Goal: Task Accomplishment & Management: Complete application form

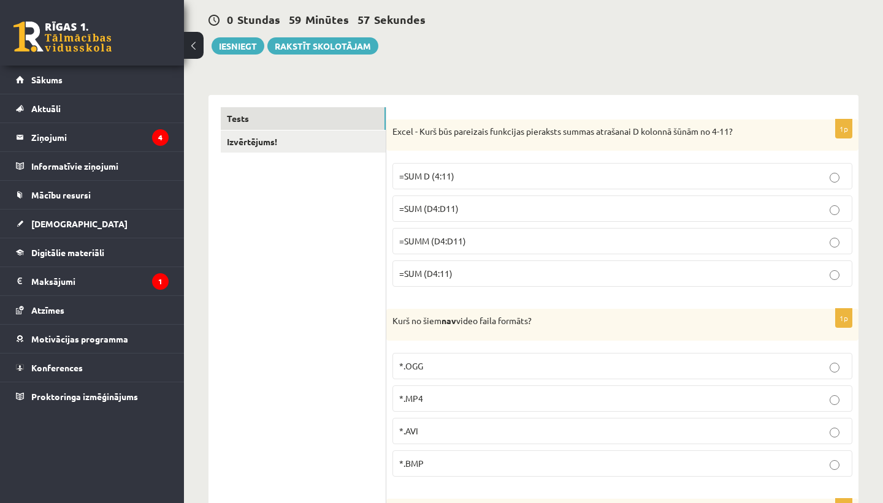
scroll to position [123, 0]
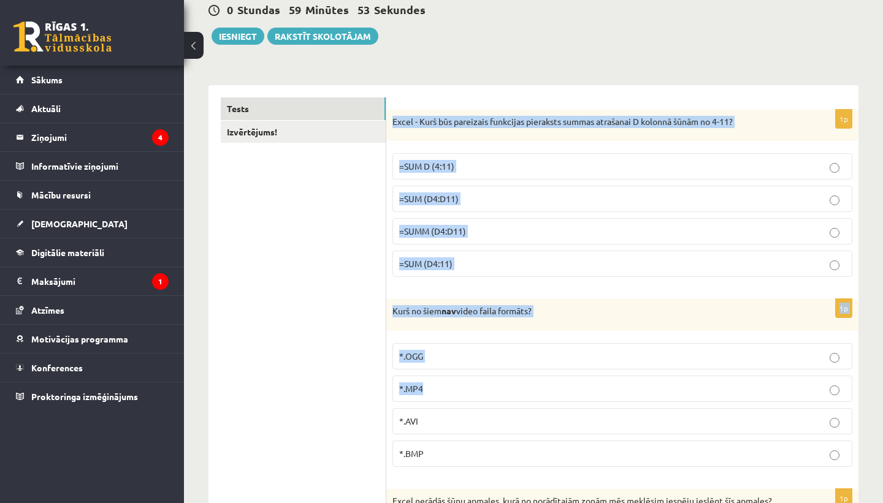
drag, startPoint x: 392, startPoint y: 119, endPoint x: 452, endPoint y: 392, distance: 280.0
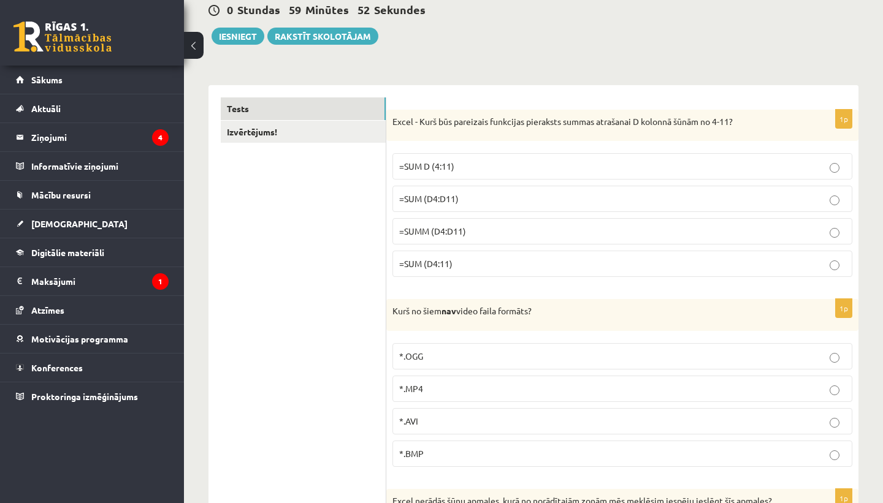
click at [454, 443] on label "*.BMP" at bounding box center [622, 454] width 460 height 26
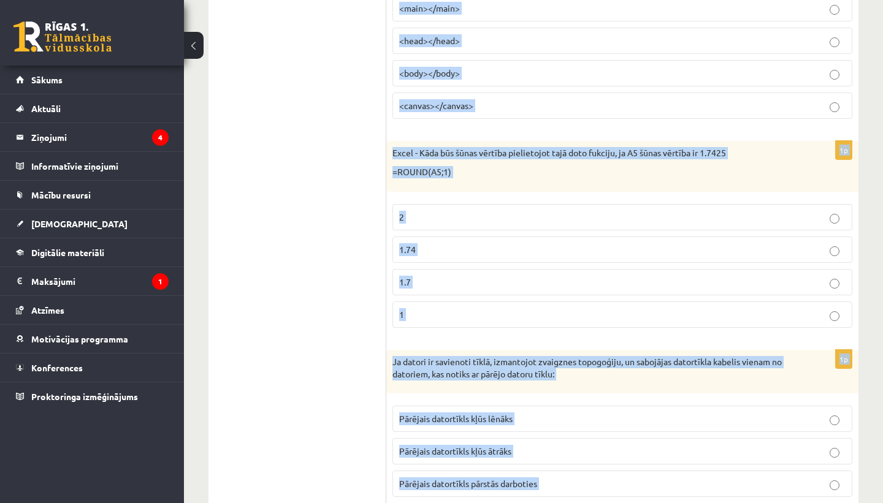
scroll to position [5614, 0]
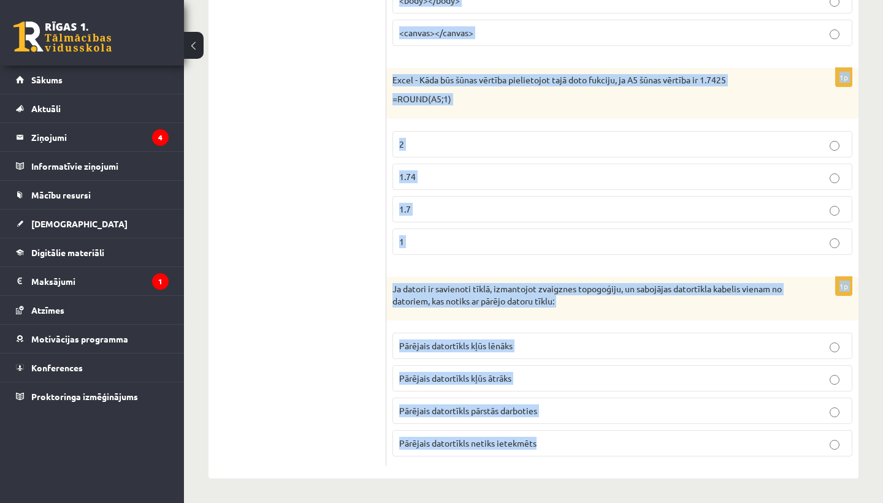
drag, startPoint x: 393, startPoint y: 123, endPoint x: 493, endPoint y: 477, distance: 368.2
copy form "Excel - Kurš būs pareizais funkcijas pieraksts summas atrašanai D kolonnā šūnām…"
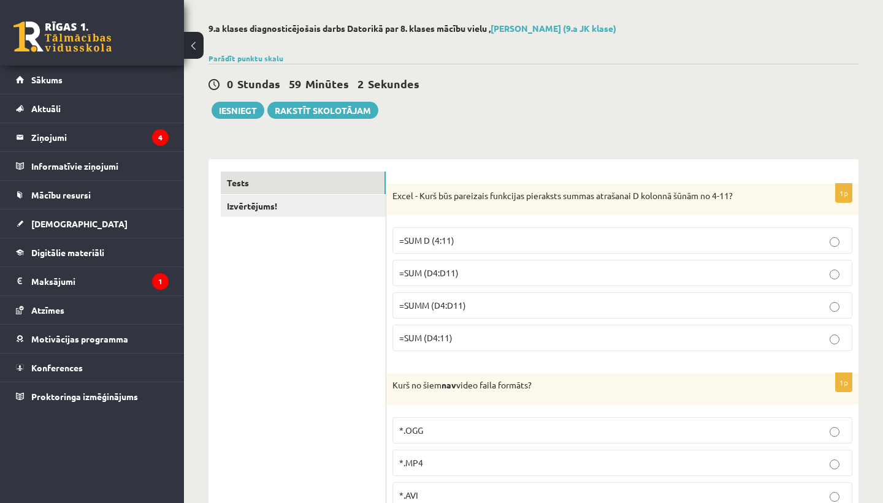
scroll to position [49, 0]
click at [483, 279] on p "=SUM (D4:D11)" at bounding box center [622, 272] width 446 height 13
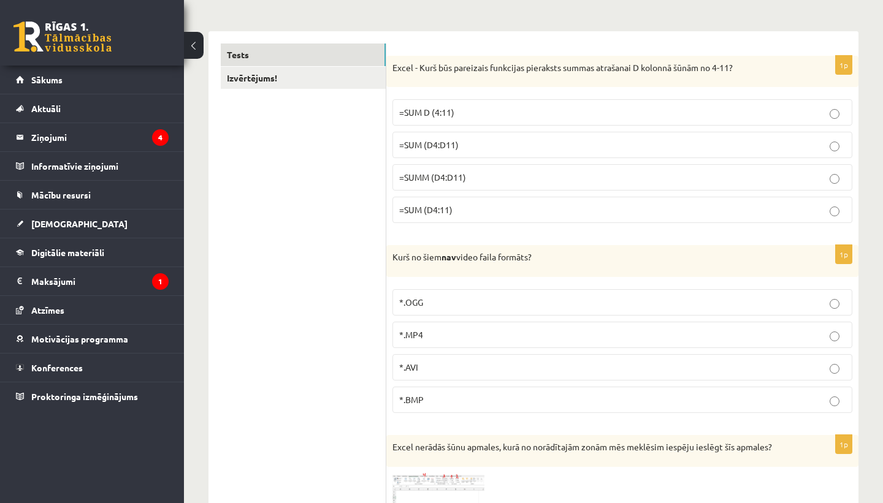
scroll to position [215, 0]
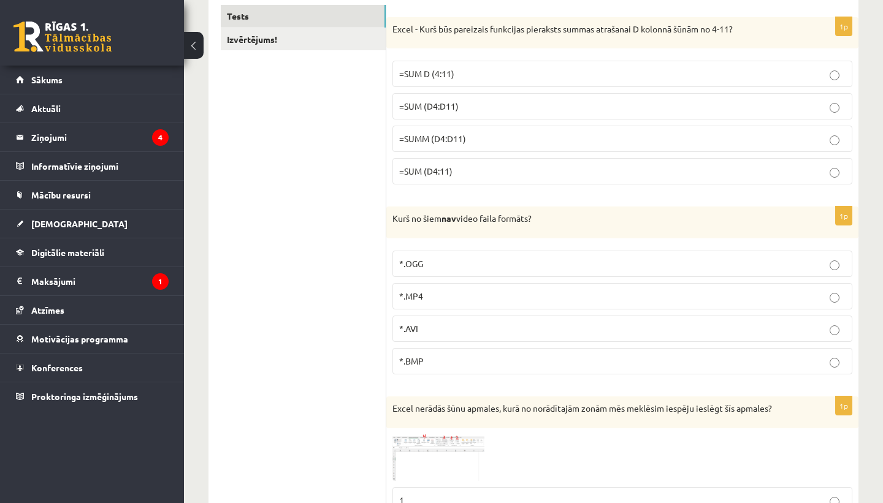
click at [455, 354] on label "*.BMP" at bounding box center [622, 361] width 460 height 26
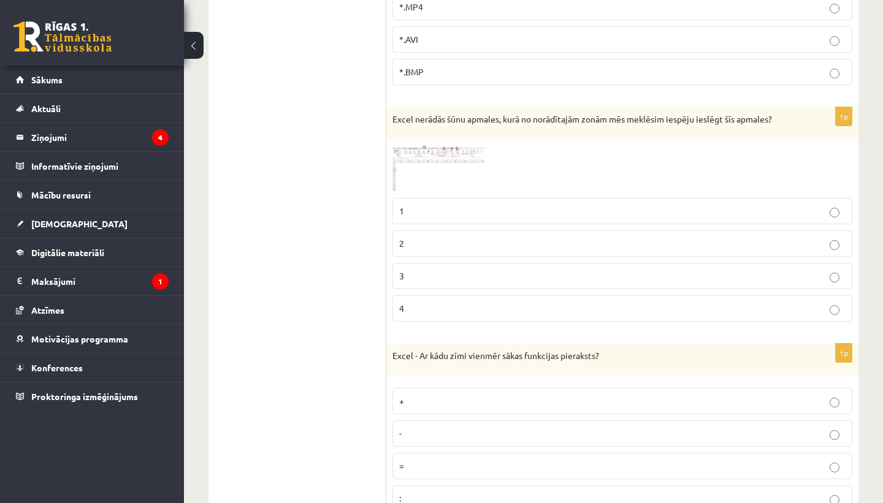
scroll to position [511, 0]
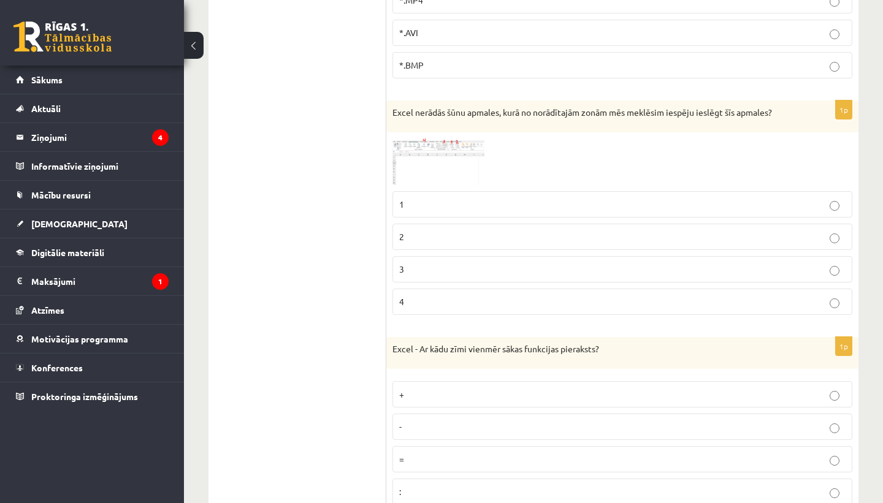
click at [425, 163] on img at bounding box center [438, 162] width 92 height 47
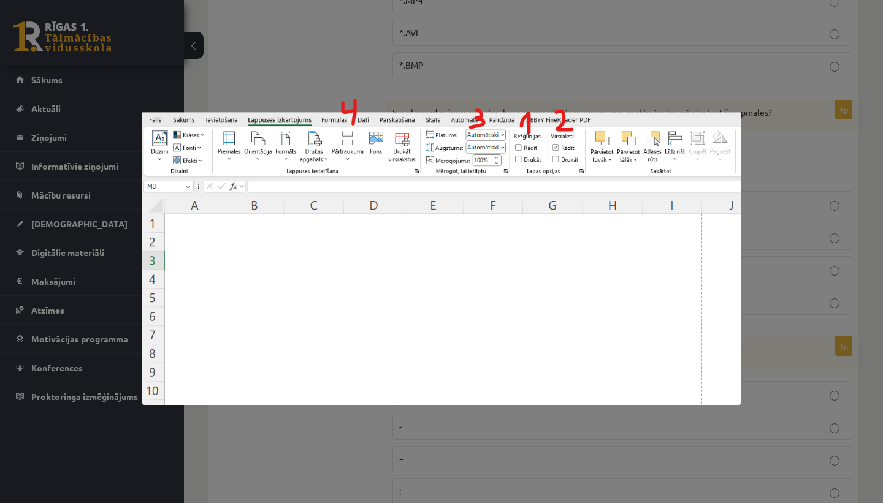
click at [346, 63] on div at bounding box center [441, 251] width 883 height 503
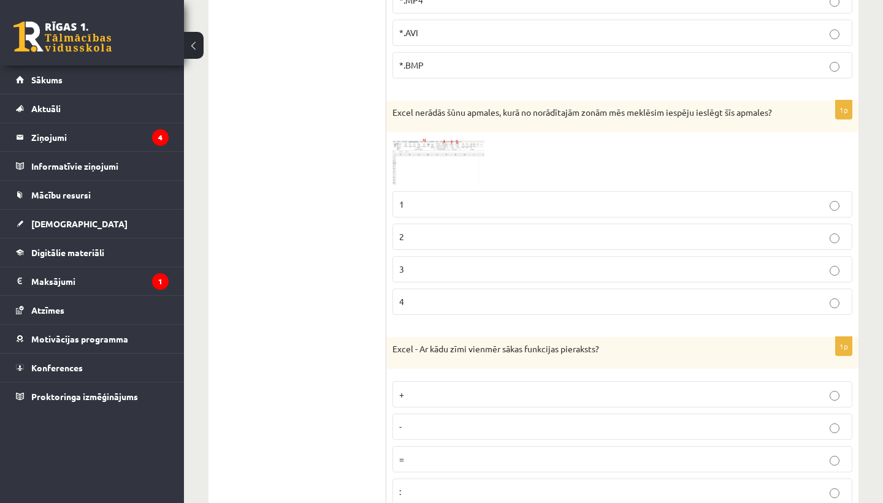
click at [469, 266] on p "3" at bounding box center [622, 269] width 446 height 13
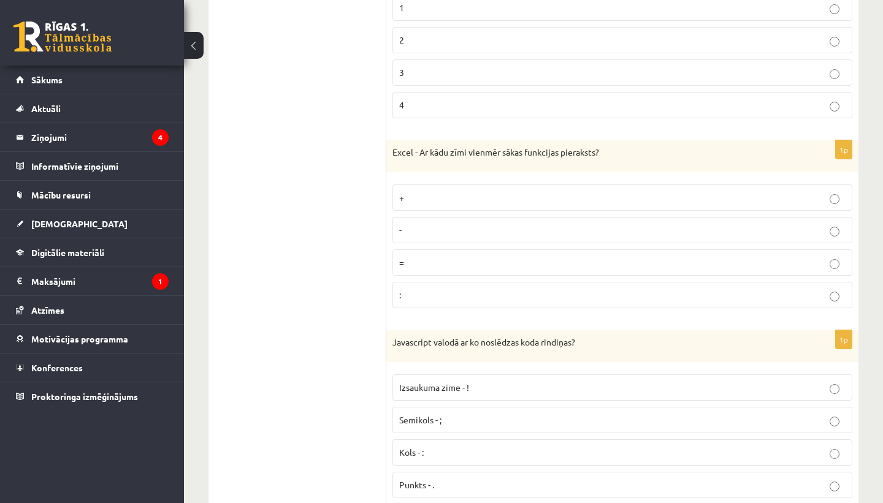
scroll to position [715, 0]
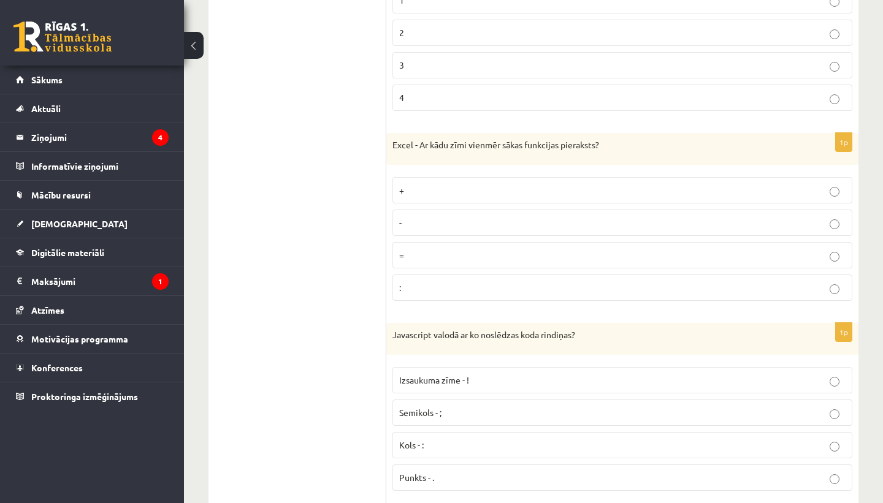
click at [510, 255] on p "=" at bounding box center [622, 255] width 446 height 13
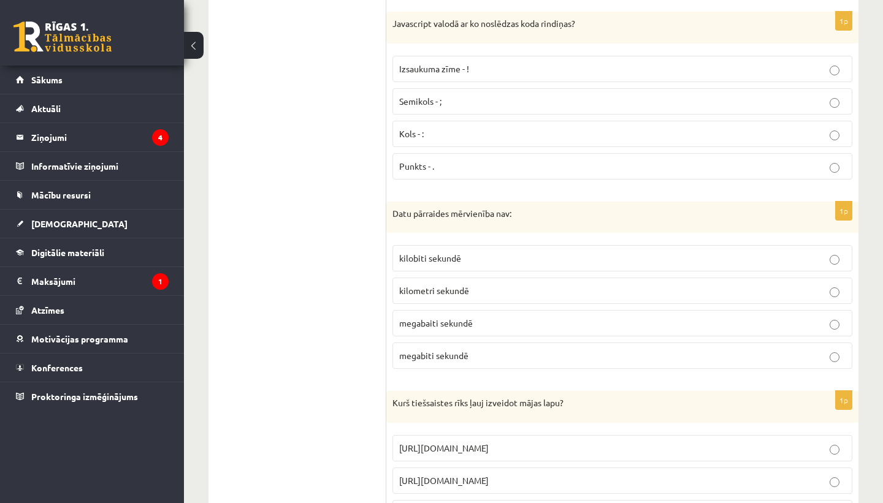
scroll to position [1030, 0]
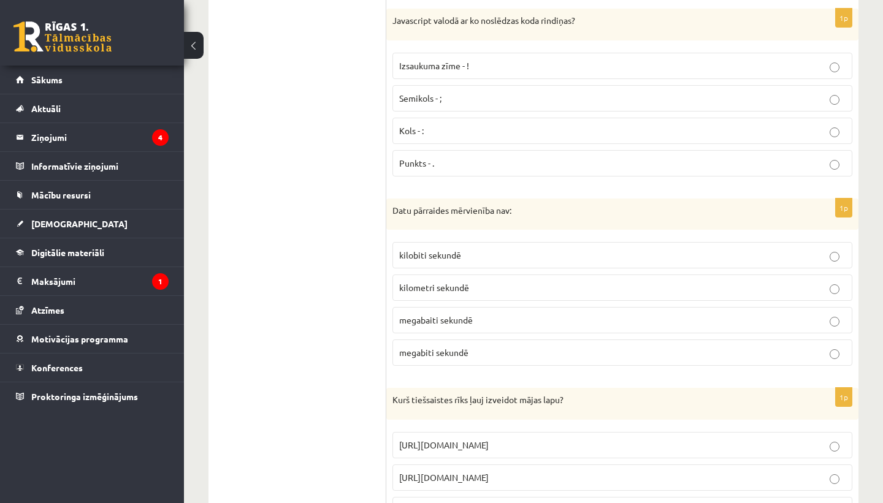
click at [471, 131] on p "Kols - :" at bounding box center [622, 130] width 446 height 13
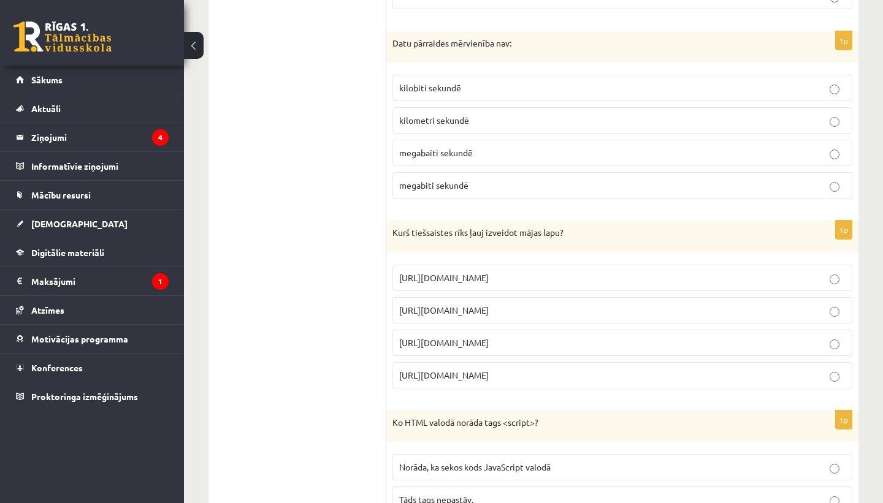
scroll to position [1208, 0]
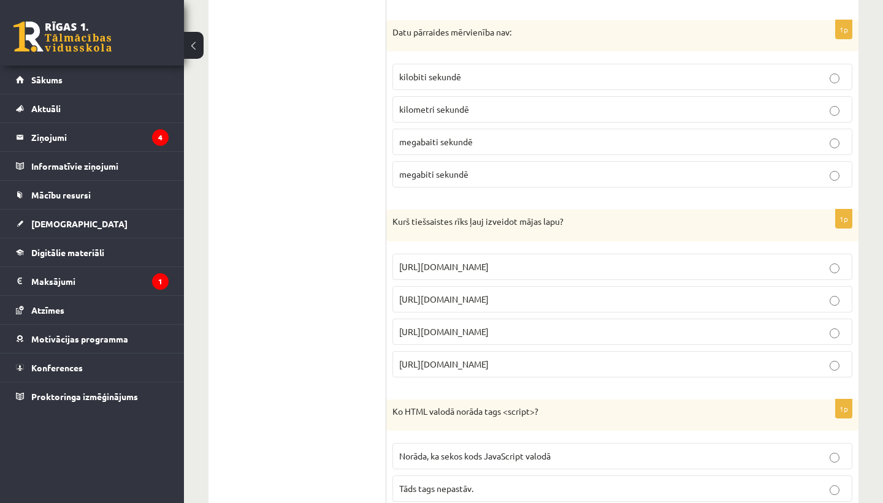
click at [467, 109] on span "kilometri sekundē" at bounding box center [434, 109] width 70 height 11
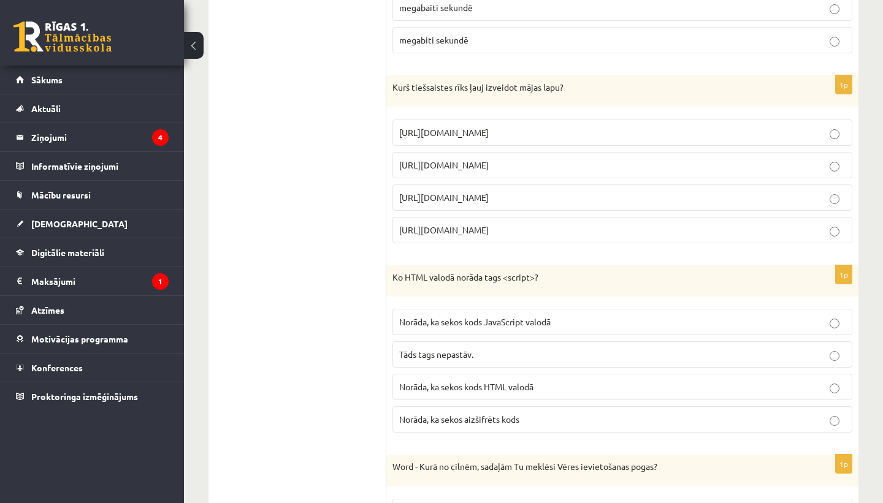
scroll to position [1378, 0]
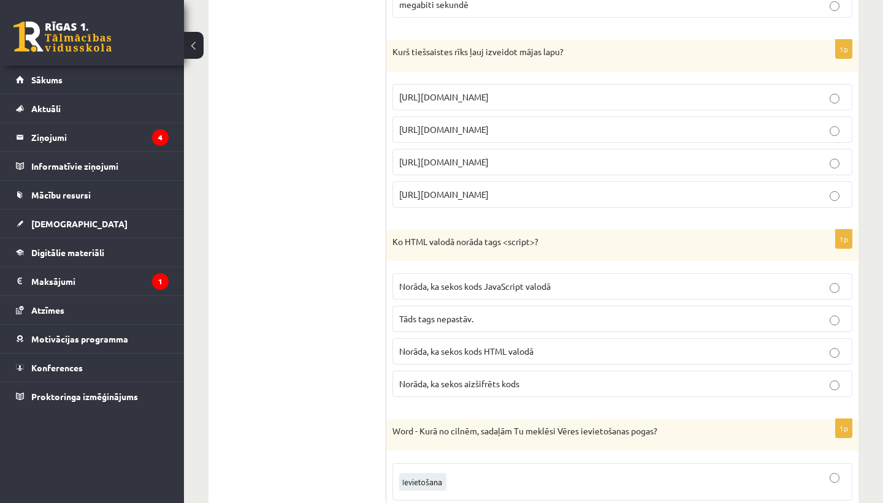
click at [530, 151] on label "https://www.mozello.lv" at bounding box center [622, 162] width 460 height 26
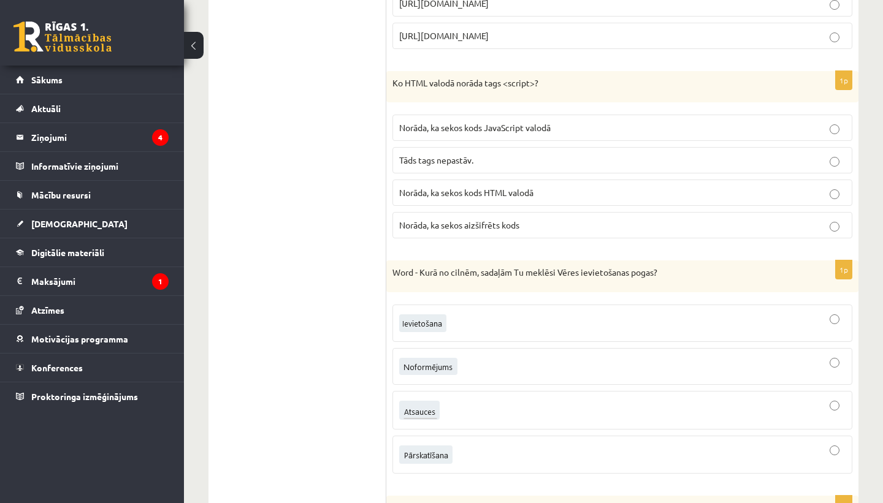
scroll to position [1538, 0]
click at [570, 132] on p "Norāda, ka sekos kods JavaScript valodā" at bounding box center [622, 126] width 446 height 13
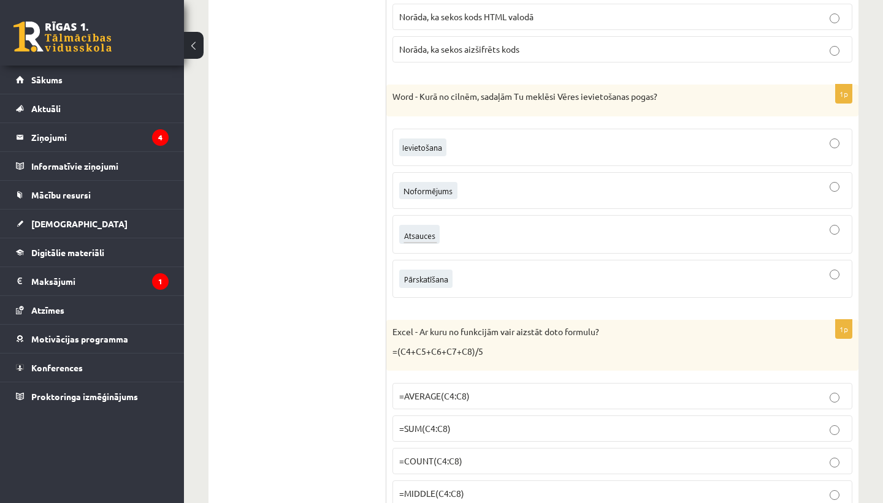
scroll to position [1723, 0]
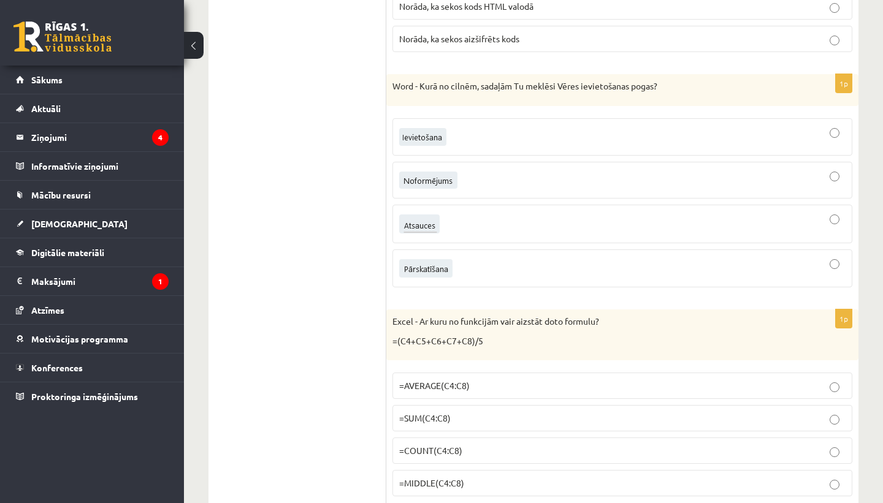
click at [617, 234] on div at bounding box center [622, 223] width 446 height 25
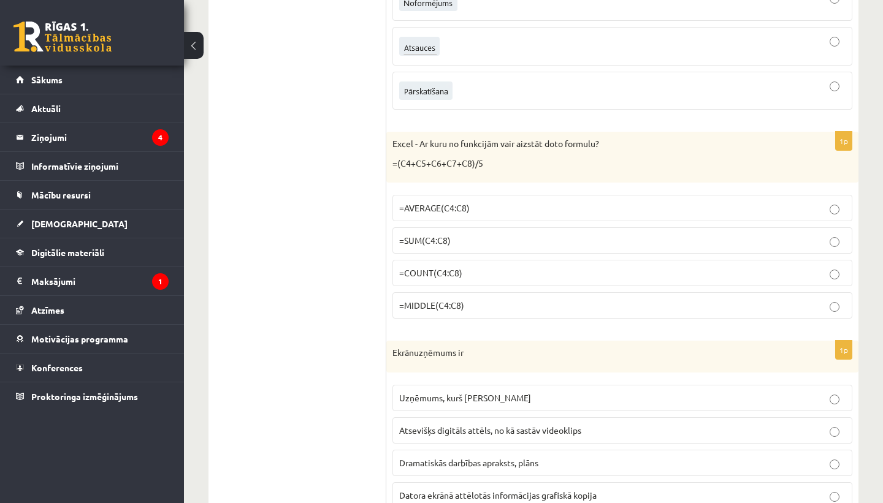
scroll to position [1901, 0]
click at [468, 203] on span "=AVERAGE(C4:C8)" at bounding box center [434, 207] width 70 height 11
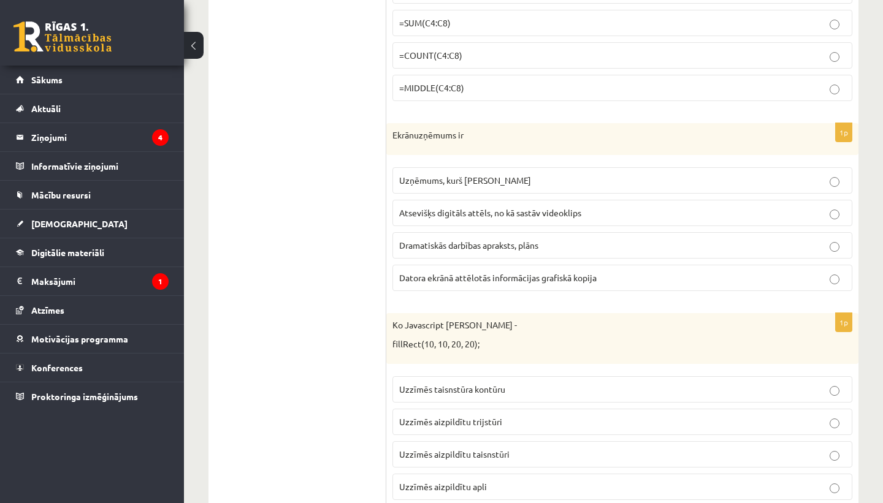
scroll to position [2119, 0]
click at [607, 273] on p "Datora ekrānā attēlotās informācijas grafiskā kopija" at bounding box center [622, 276] width 446 height 13
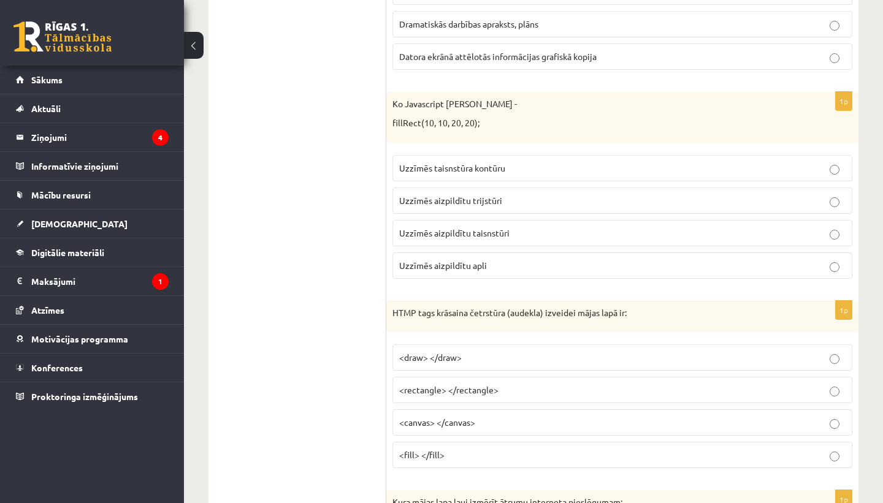
scroll to position [2344, 0]
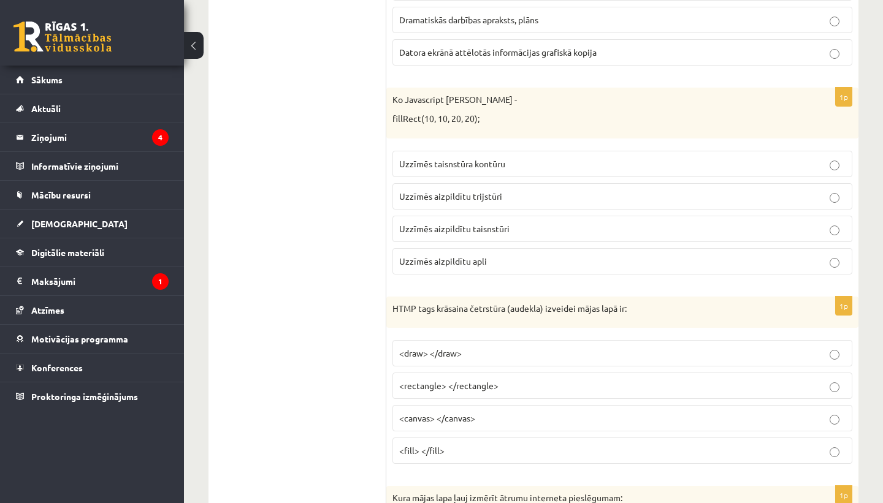
click at [493, 165] on span "Uzzīmēs taisnstūra kontūru" at bounding box center [452, 163] width 106 height 11
click at [493, 232] on span "Uzzīmēs aizpildītu taisnstūri" at bounding box center [454, 228] width 110 height 11
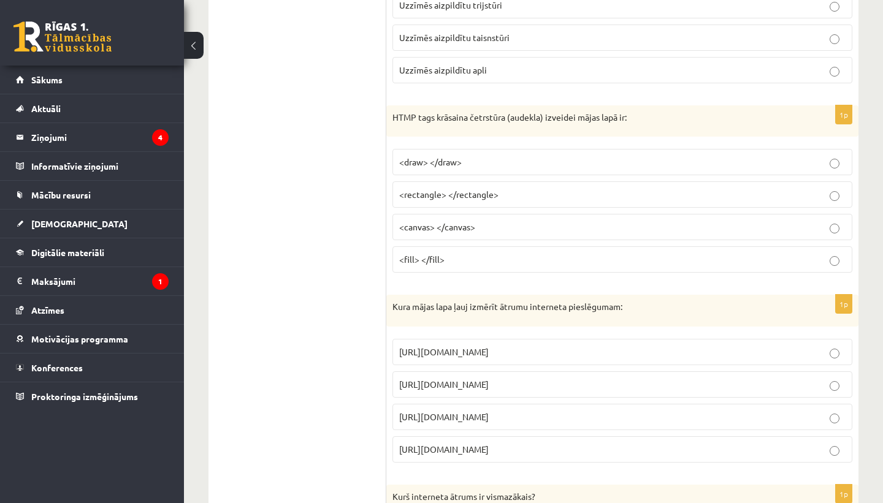
scroll to position [2541, 0]
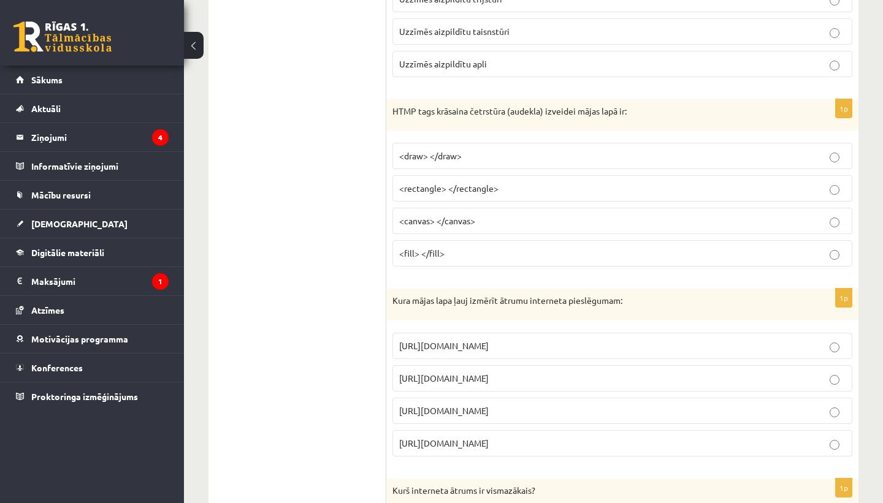
click at [479, 214] on label "<canvas> </canvas>" at bounding box center [622, 221] width 460 height 26
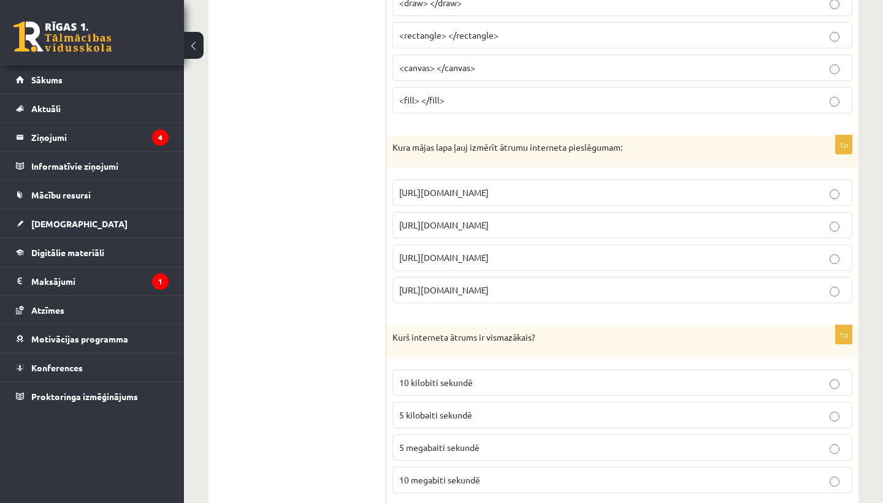
scroll to position [2707, 0]
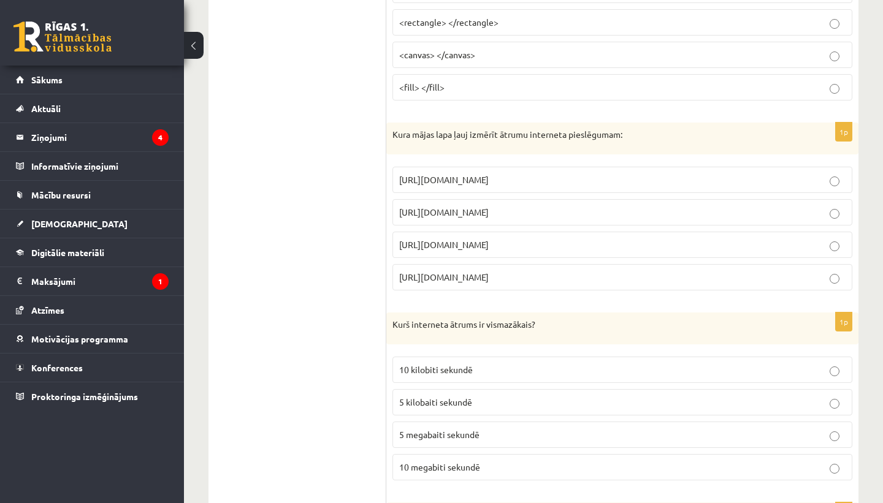
click at [534, 215] on p "https://www.speedtest.net" at bounding box center [622, 212] width 446 height 13
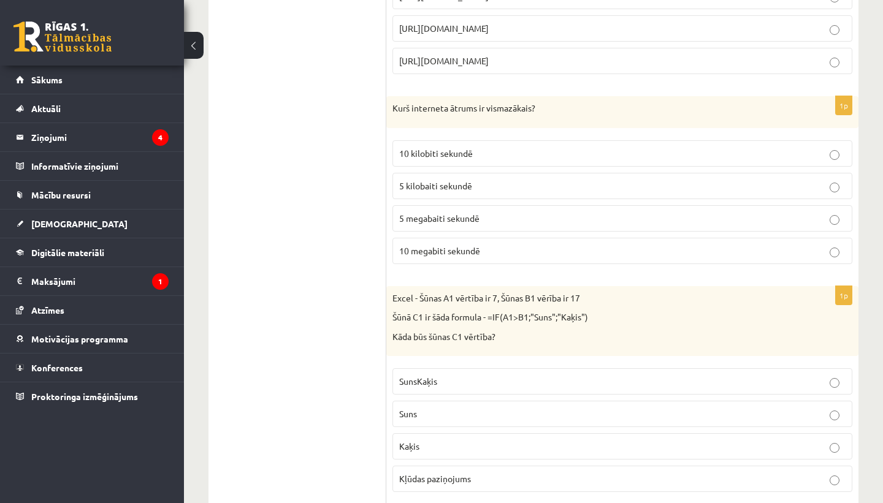
scroll to position [2927, 0]
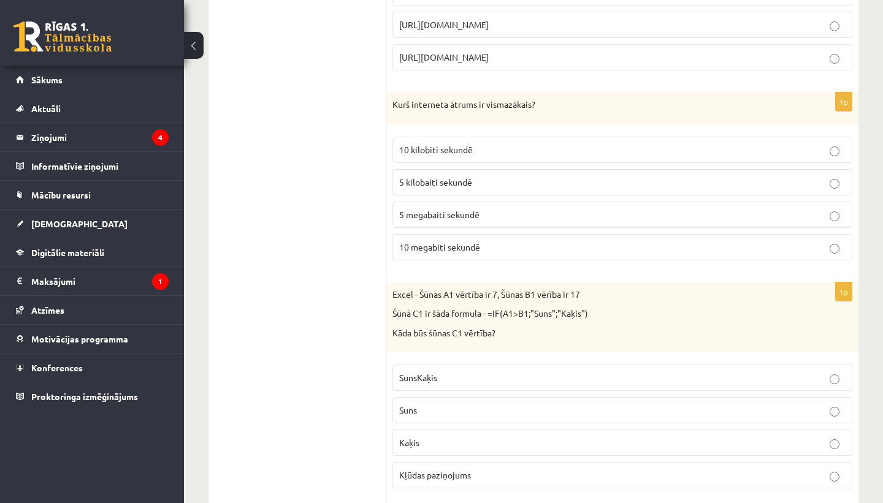
click at [501, 170] on label "5 kilobaiti sekundē" at bounding box center [622, 182] width 460 height 26
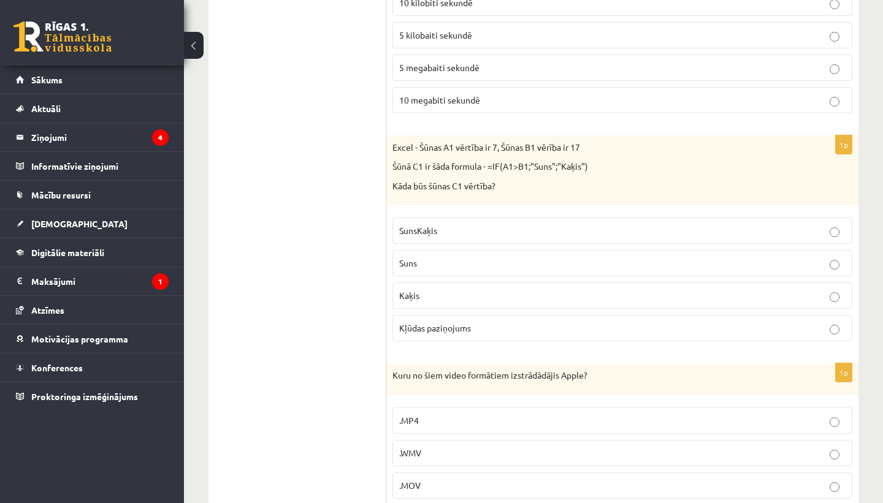
scroll to position [3082, 0]
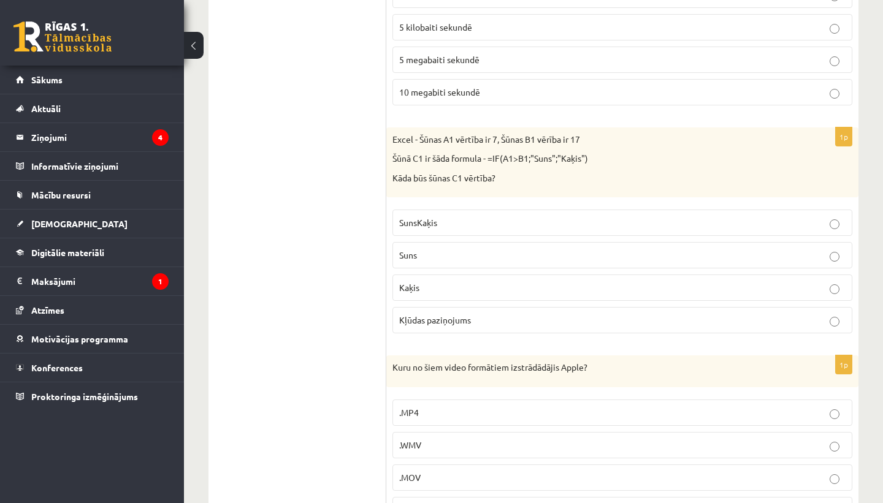
click at [420, 229] on p "SunsKaķis" at bounding box center [622, 222] width 446 height 13
click at [454, 257] on p "Suns" at bounding box center [622, 255] width 446 height 13
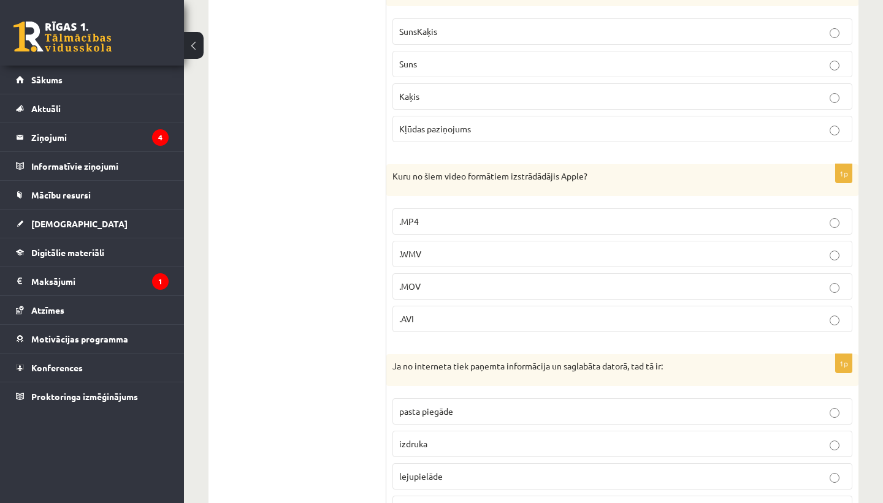
scroll to position [3279, 0]
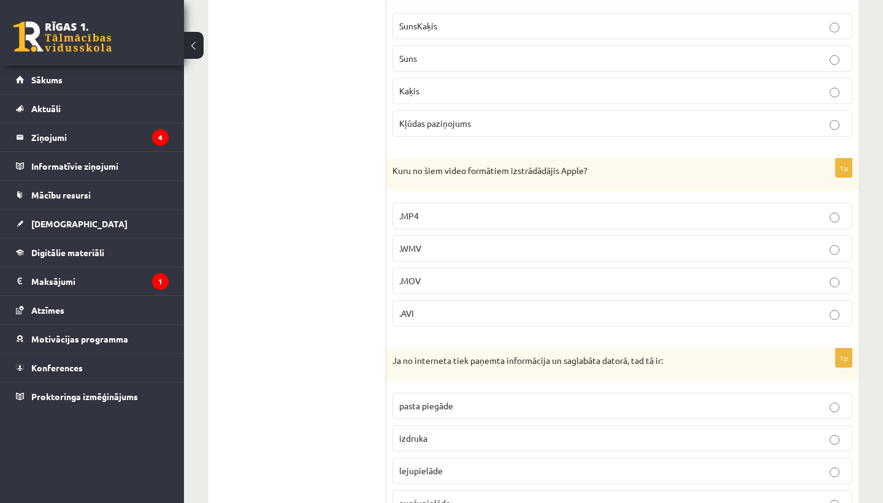
click at [451, 278] on p ".MOV" at bounding box center [622, 281] width 446 height 13
click at [423, 246] on p ".WMV" at bounding box center [622, 248] width 446 height 13
click at [423, 225] on label ".MP4" at bounding box center [622, 216] width 460 height 26
click at [428, 310] on p ".AVI" at bounding box center [622, 313] width 446 height 13
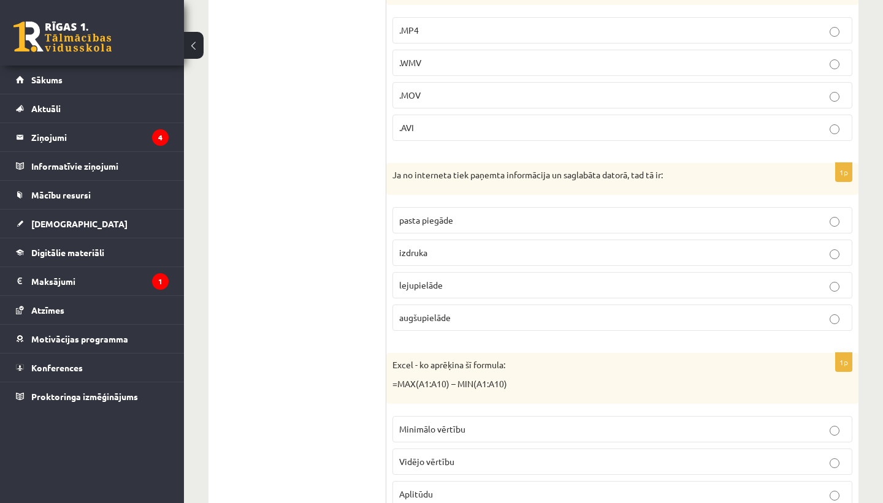
scroll to position [3480, 0]
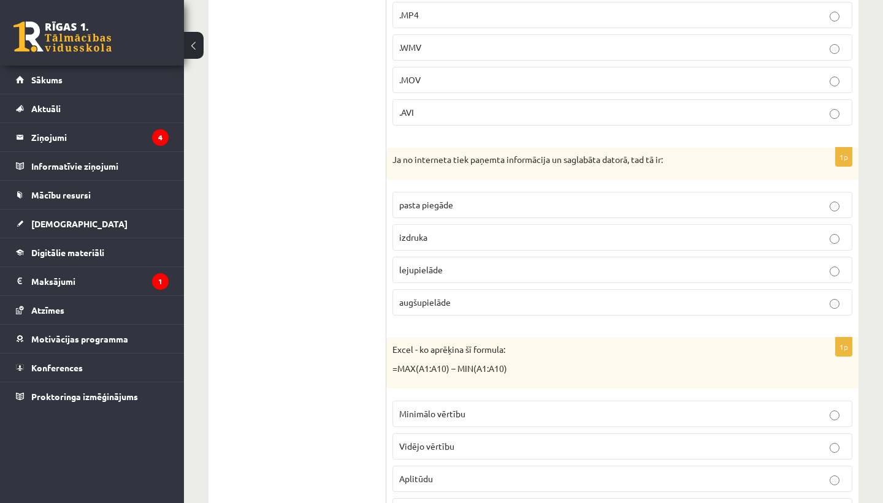
click at [432, 267] on span "lejupielāde" at bounding box center [421, 269] width 44 height 11
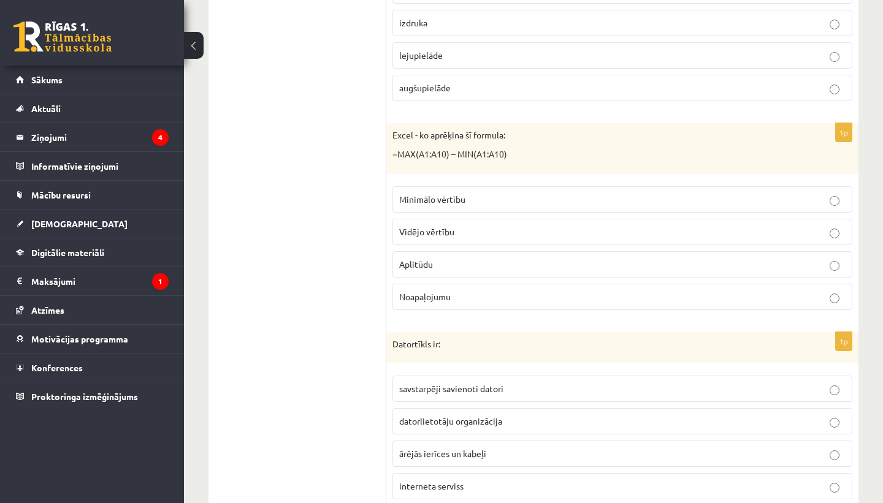
scroll to position [3697, 0]
click at [480, 267] on p "Aplitūdu" at bounding box center [622, 262] width 446 height 13
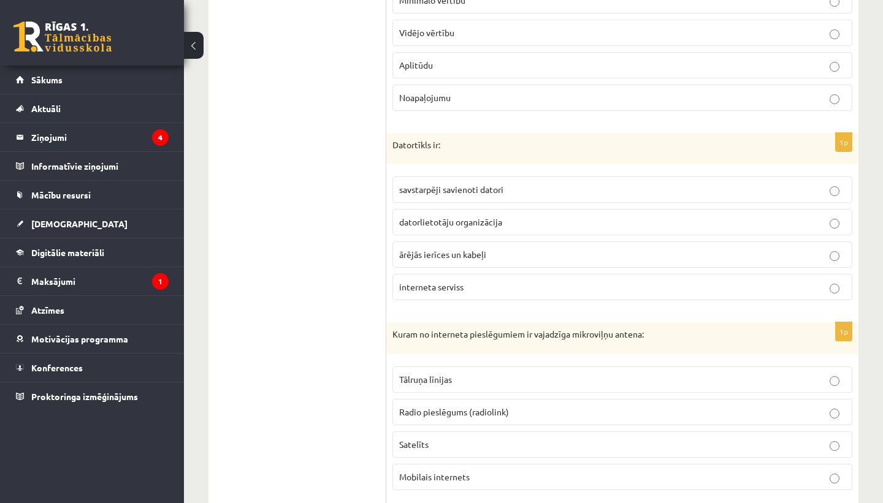
scroll to position [3895, 0]
click at [582, 186] on p "savstarpēji savienoti datori" at bounding box center [622, 188] width 446 height 13
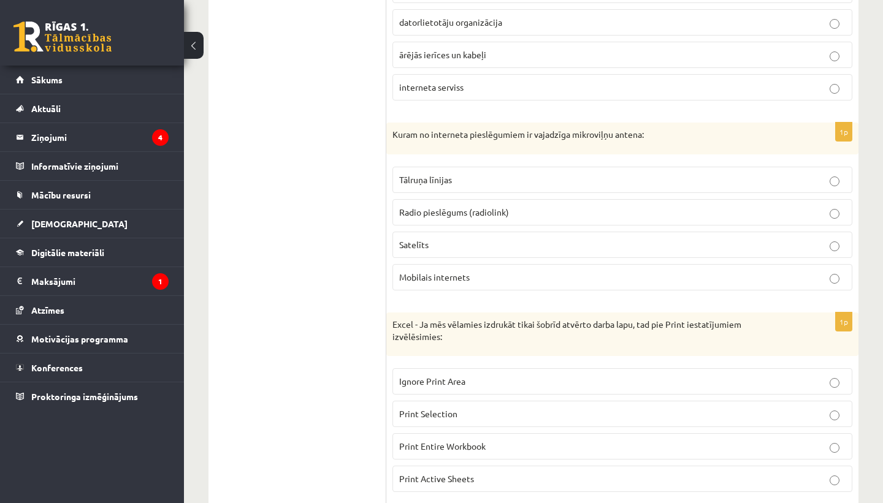
scroll to position [4095, 0]
click at [522, 210] on p "Radio pieslēgums (radiolink)" at bounding box center [622, 210] width 446 height 13
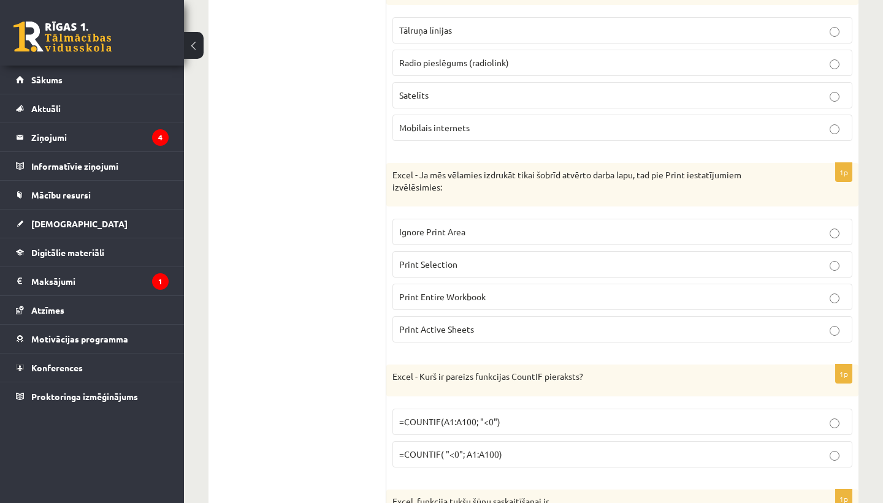
scroll to position [4244, 0]
click at [502, 269] on p "Print Selection" at bounding box center [622, 263] width 446 height 13
click at [496, 324] on p "Print Active Sheets" at bounding box center [622, 328] width 446 height 13
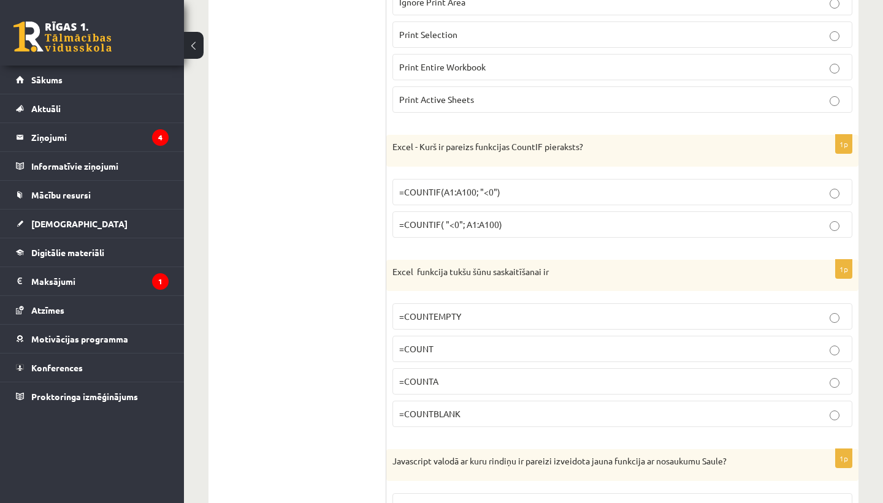
scroll to position [4472, 0]
click at [499, 197] on p "=COUNTIF(A1:A100; "<0")" at bounding box center [622, 192] width 446 height 13
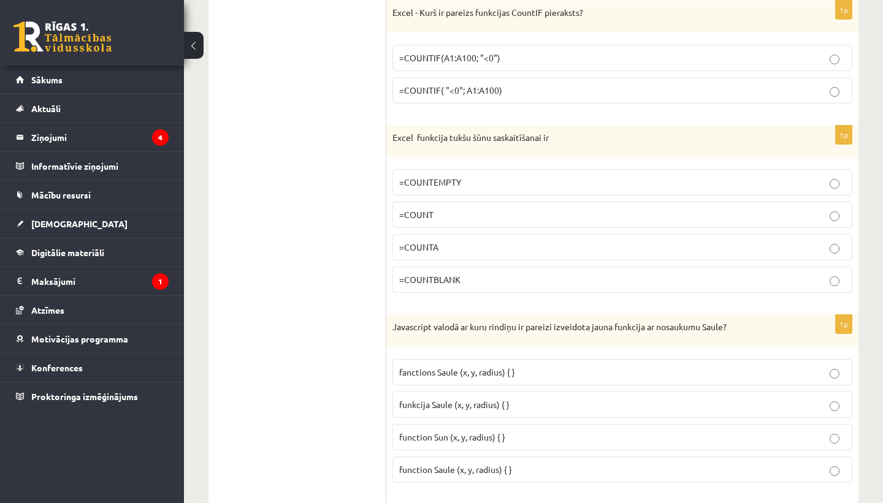
scroll to position [4608, 0]
click at [475, 183] on p "=COUNTEMPTY" at bounding box center [622, 181] width 446 height 13
click at [525, 279] on p "=COUNTBLANK" at bounding box center [622, 278] width 446 height 13
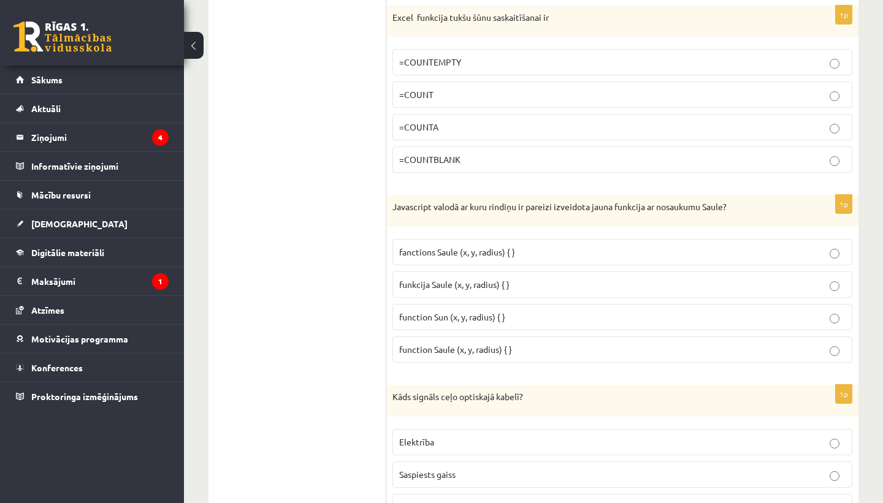
scroll to position [4728, 0]
click at [527, 346] on p "function Saule (x, y, radius) { }" at bounding box center [622, 349] width 446 height 13
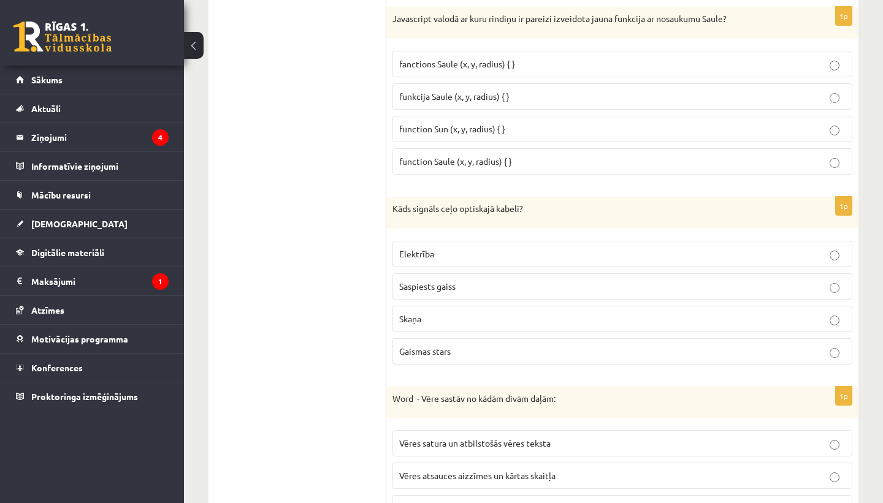
scroll to position [4921, 0]
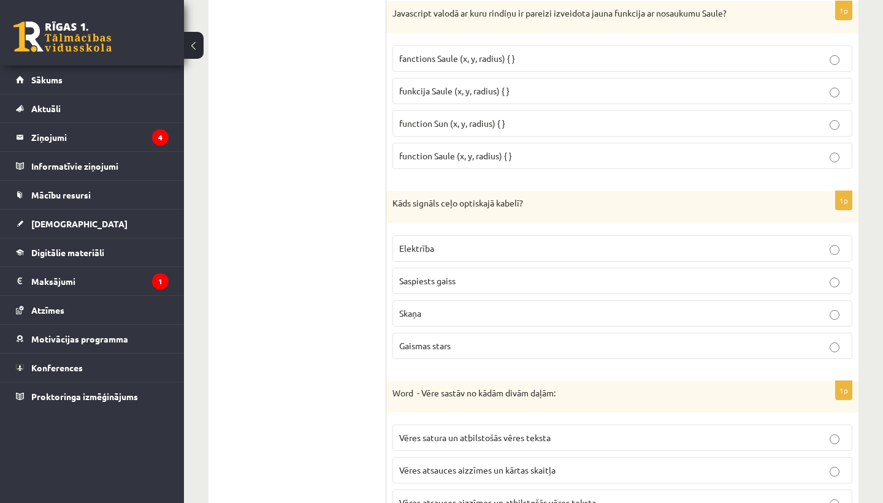
click at [503, 244] on p "Elektrība" at bounding box center [622, 248] width 446 height 13
click at [447, 353] on label "Gaismas stars" at bounding box center [622, 346] width 460 height 26
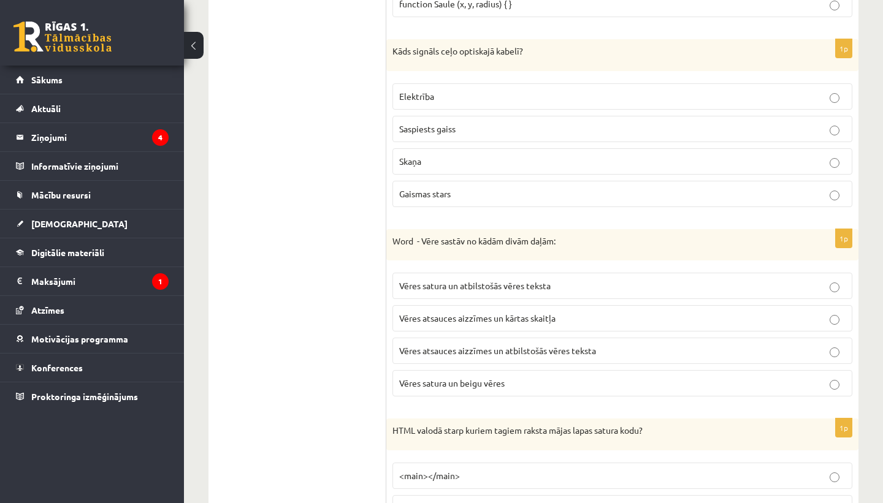
scroll to position [5080, 0]
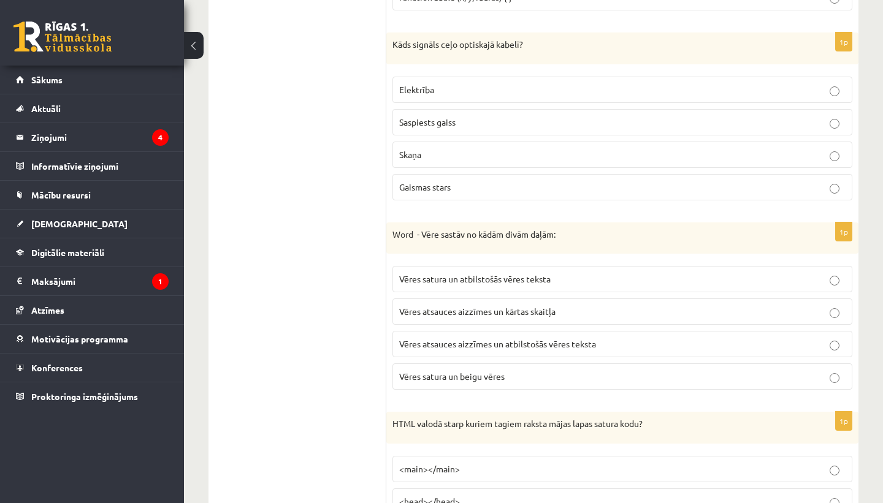
click at [564, 347] on span "Vēres atsauces aizzīmes un atbilstošās vēres teksta" at bounding box center [497, 343] width 197 height 11
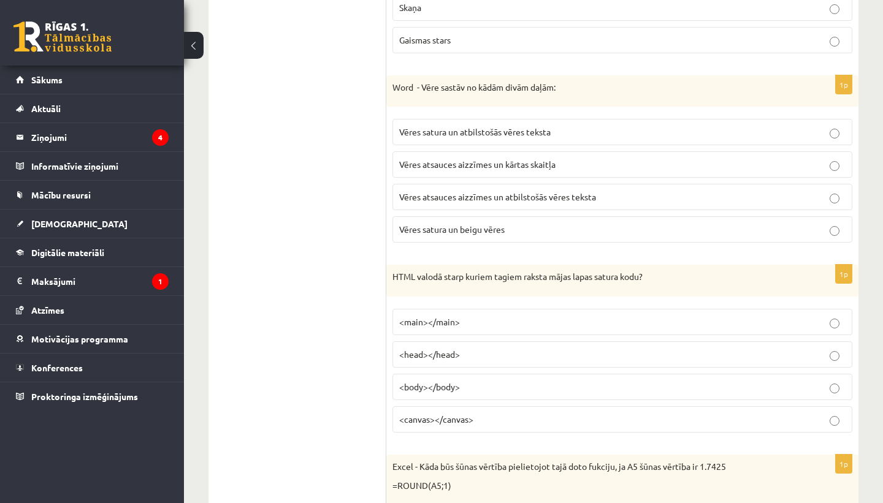
scroll to position [5237, 0]
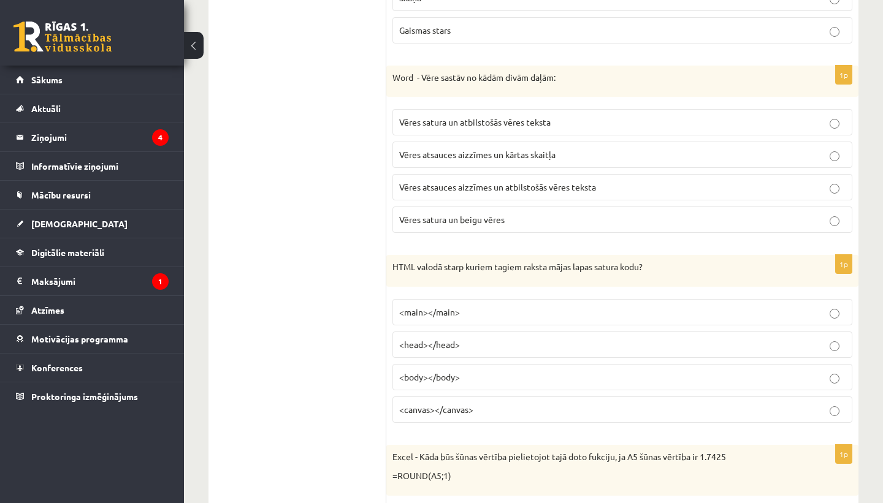
click at [495, 350] on p "<head></head>" at bounding box center [622, 344] width 446 height 13
click at [469, 374] on p "<body></body>" at bounding box center [622, 377] width 446 height 13
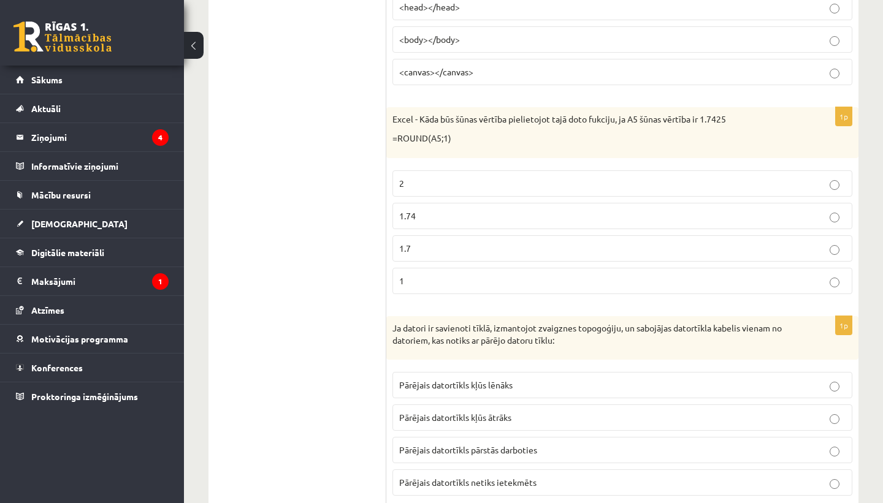
scroll to position [5614, 0]
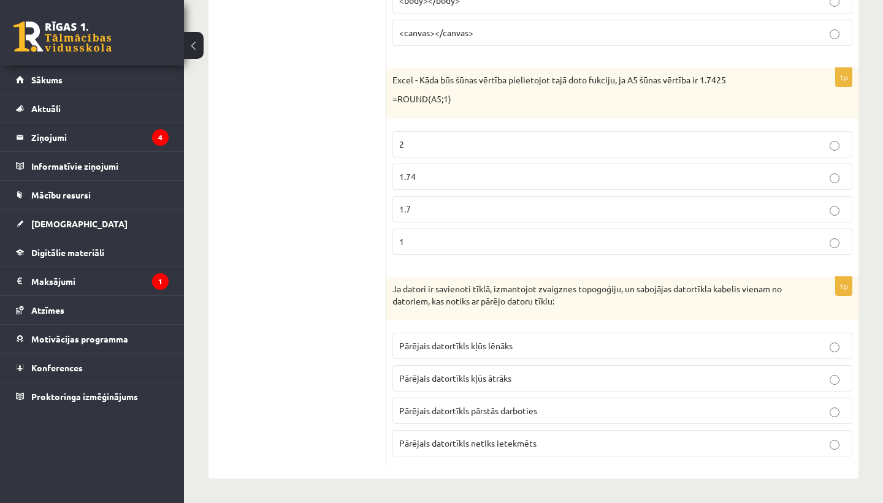
click at [441, 179] on p "1.74" at bounding box center [622, 176] width 446 height 13
click at [463, 208] on p "1.7" at bounding box center [622, 209] width 446 height 13
click at [545, 416] on p "Pārējais datortīkls pārstās darboties" at bounding box center [622, 411] width 446 height 13
click at [553, 435] on label "Pārējais datortīkls netiks ietekmēts" at bounding box center [622, 443] width 460 height 26
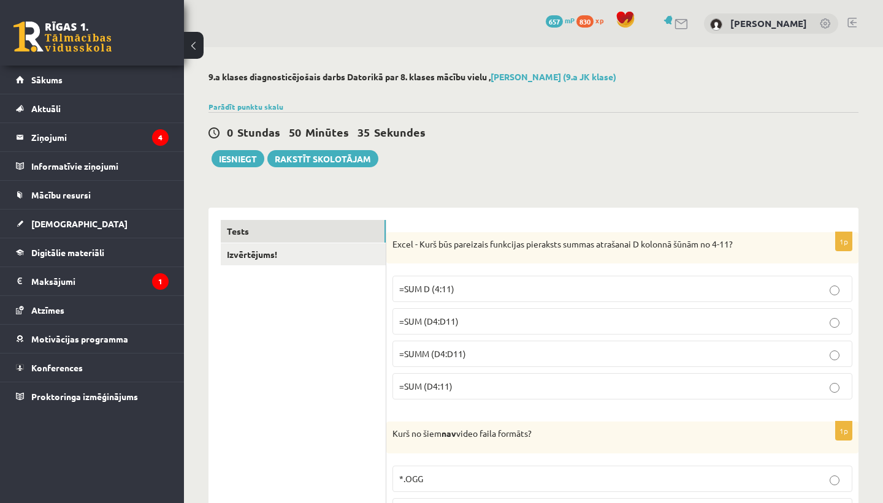
scroll to position [35, 0]
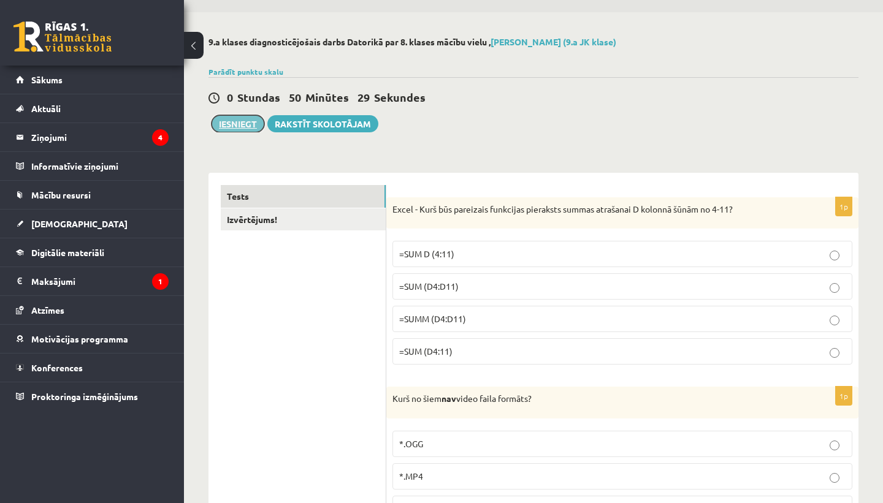
click at [244, 132] on button "Iesniegt" at bounding box center [237, 123] width 53 height 17
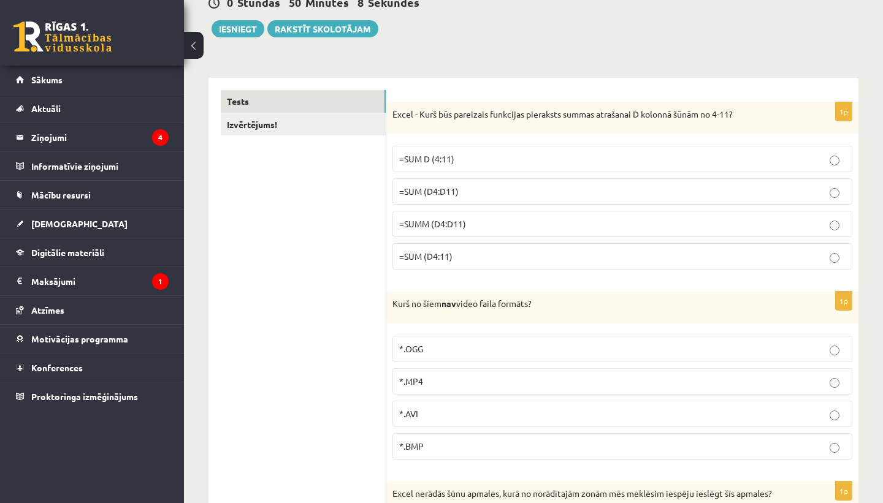
scroll to position [0, 0]
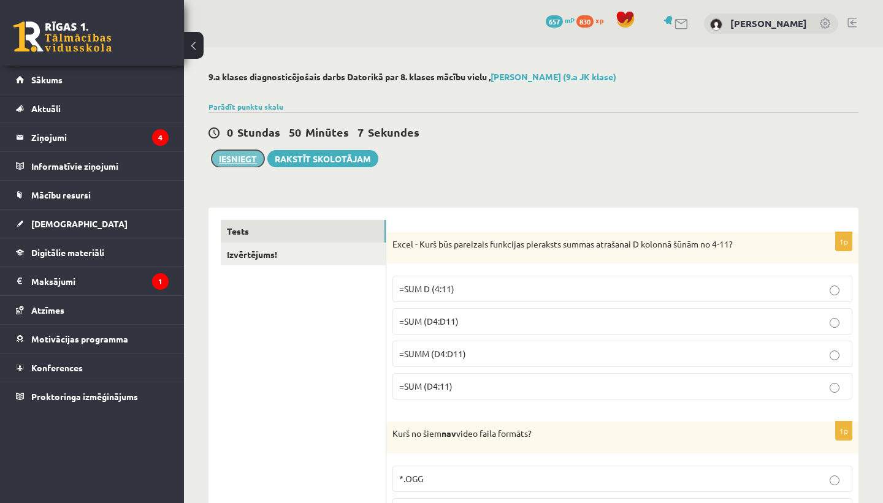
click at [239, 154] on button "Iesniegt" at bounding box center [237, 158] width 53 height 17
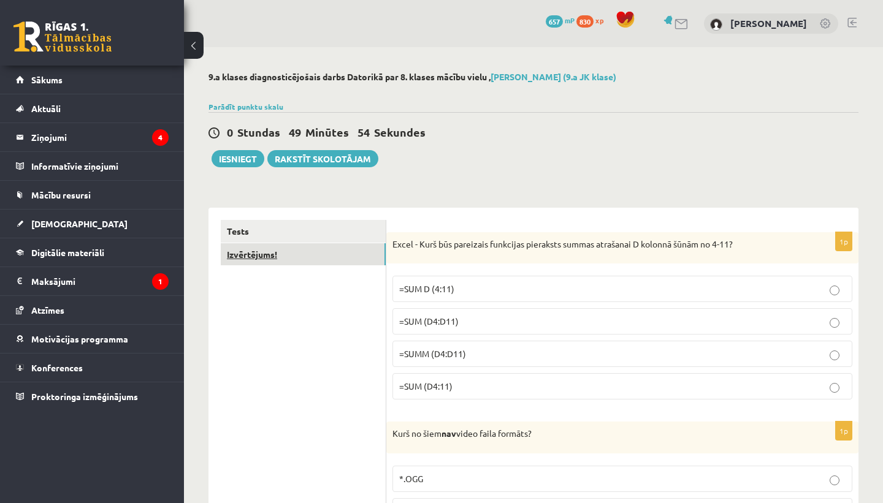
click at [315, 253] on link "Izvērtējums!" at bounding box center [303, 254] width 165 height 23
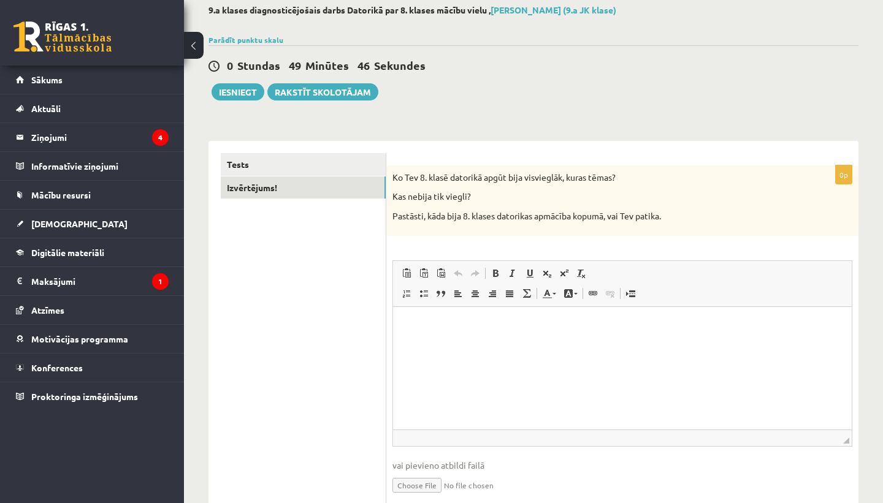
scroll to position [75, 0]
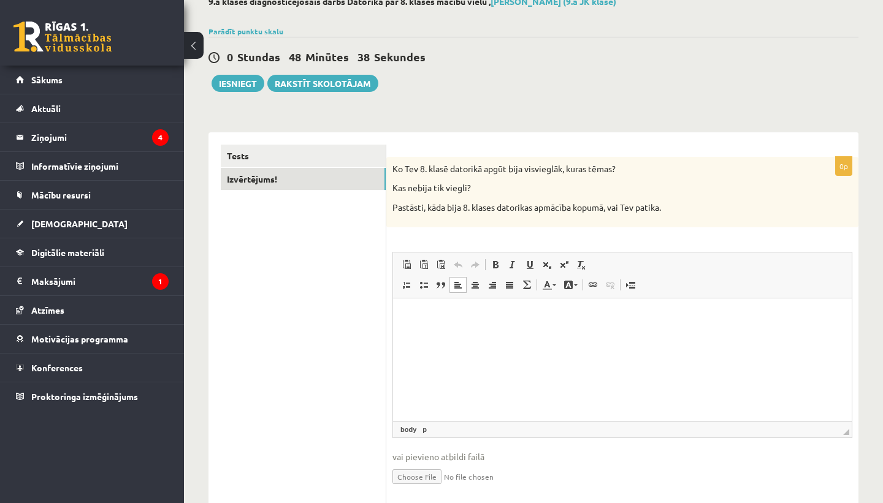
click at [522, 327] on html at bounding box center [622, 316] width 458 height 37
click at [241, 85] on button "Iesniegt" at bounding box center [237, 83] width 53 height 17
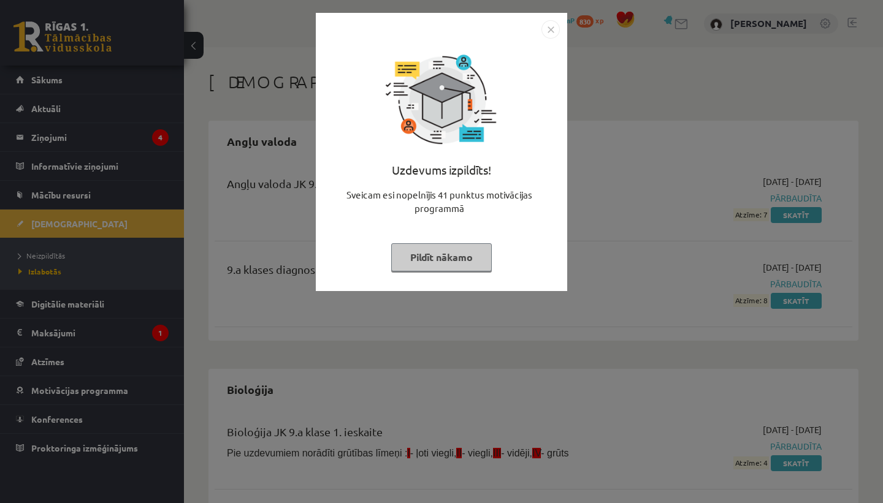
click at [551, 24] on img "Close" at bounding box center [550, 29] width 18 height 18
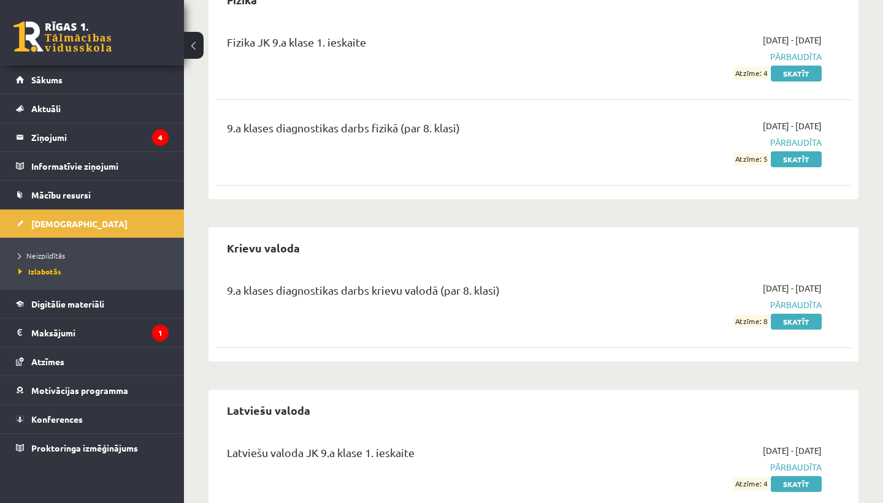
scroll to position [967, 0]
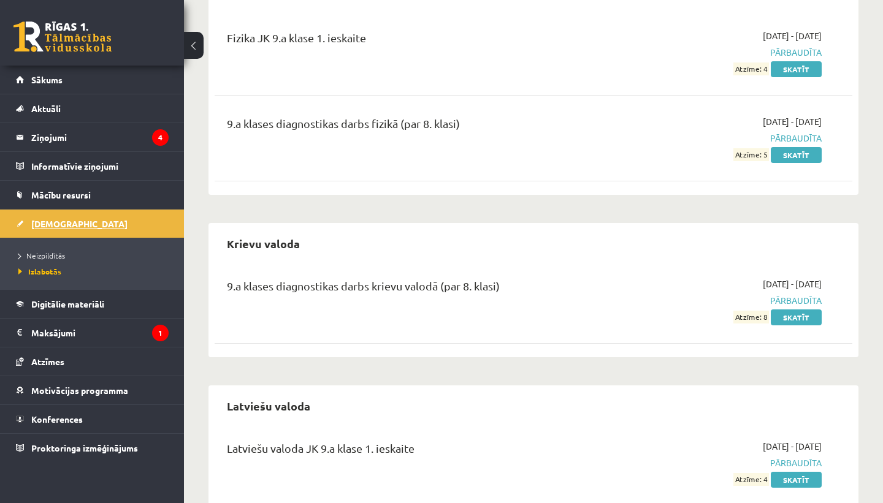
click at [74, 234] on link "[DEMOGRAPHIC_DATA]" at bounding box center [92, 224] width 153 height 28
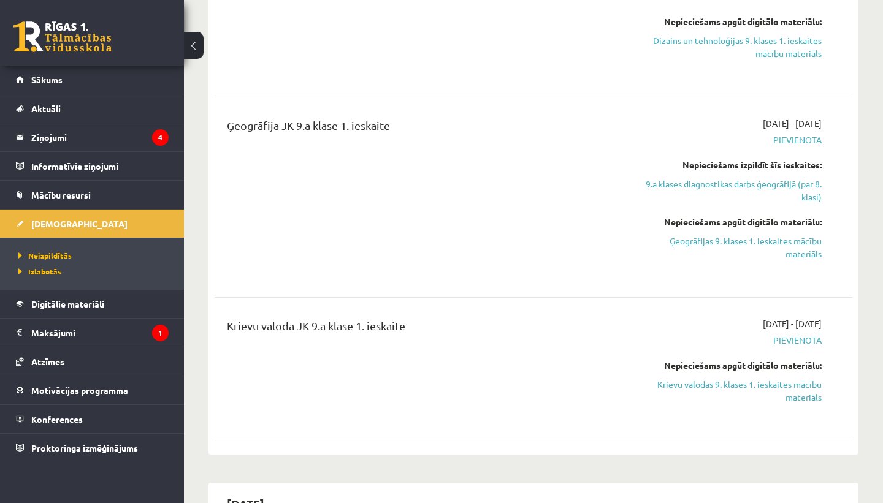
scroll to position [417, 0]
click at [791, 341] on span "Pievienota" at bounding box center [729, 341] width 186 height 13
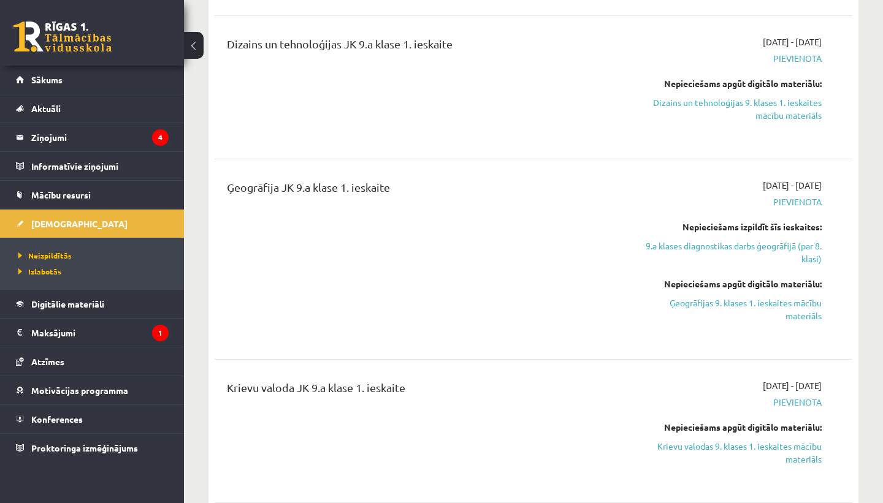
scroll to position [365, 0]
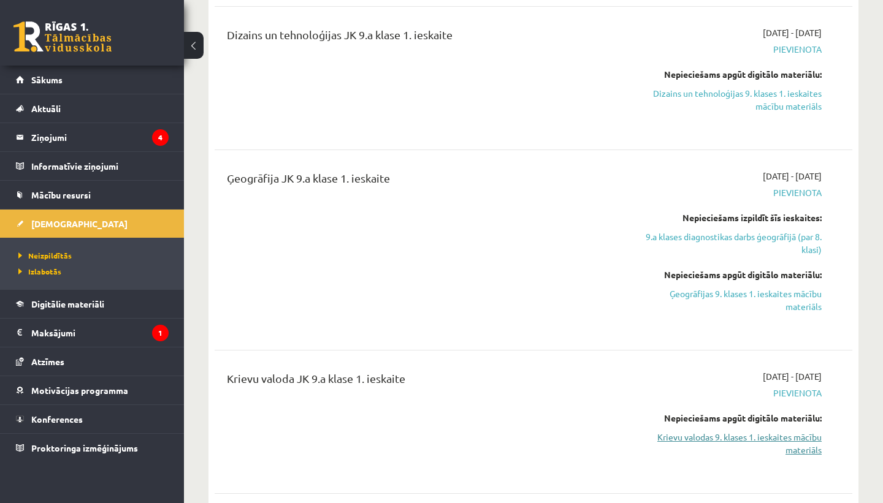
click at [794, 436] on link "Krievu valodas 9. klases 1. ieskaites mācību materiāls" at bounding box center [729, 444] width 186 height 26
click at [804, 439] on link "Krievu valodas 9. klases 1. ieskaites mācību materiāls" at bounding box center [729, 444] width 186 height 26
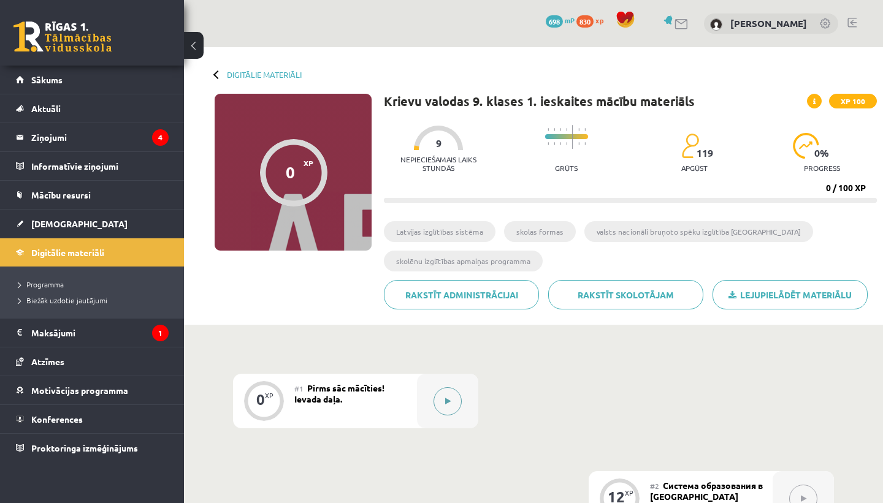
click at [452, 395] on button at bounding box center [447, 401] width 28 height 28
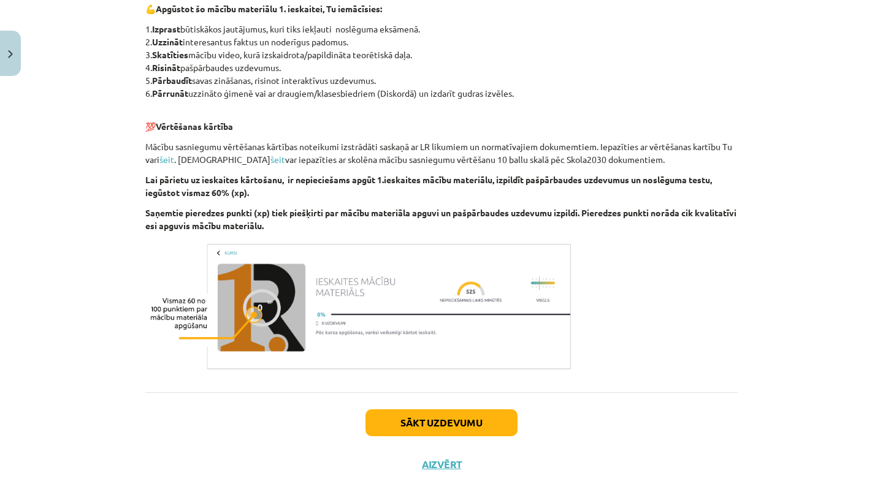
scroll to position [641, 0]
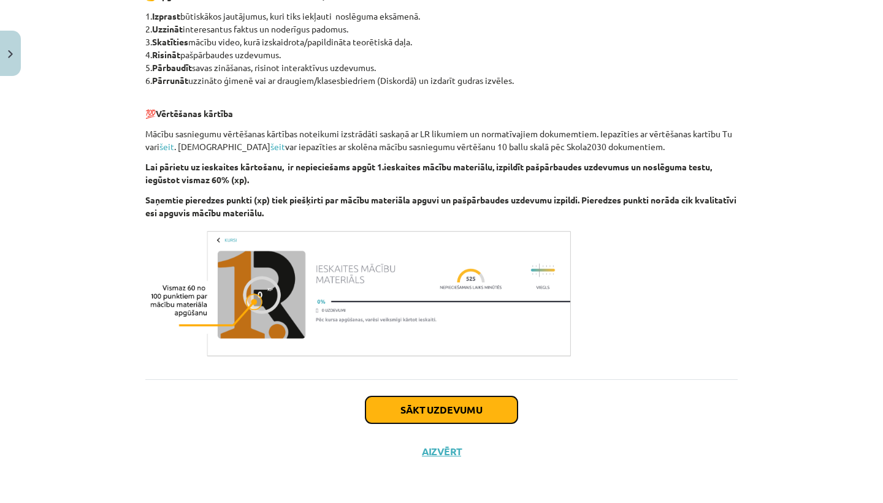
click at [452, 398] on button "Sākt uzdevumu" at bounding box center [441, 410] width 152 height 27
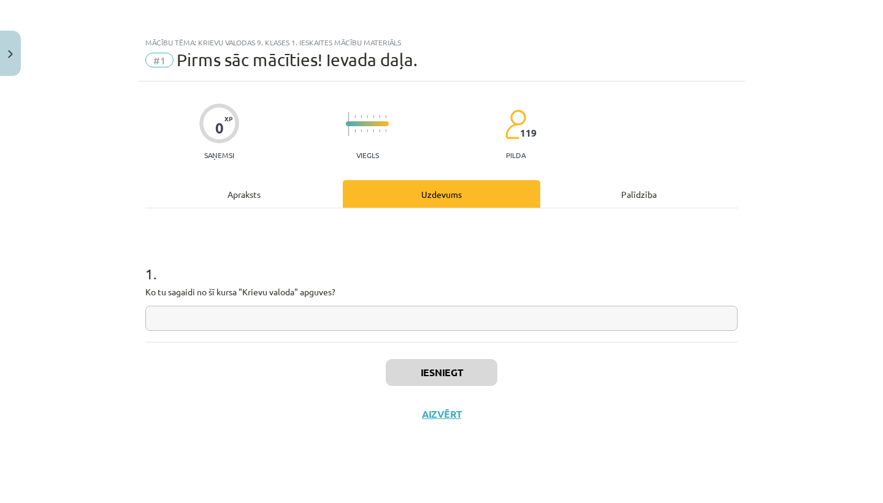
scroll to position [0, 0]
click at [315, 314] on input "text" at bounding box center [441, 318] width 592 height 25
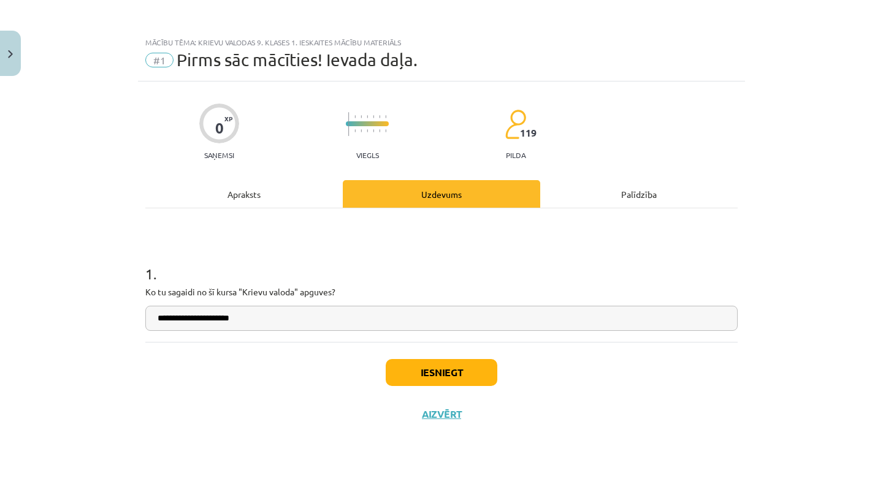
type input "**********"
click at [414, 373] on button "Iesniegt" at bounding box center [442, 372] width 112 height 27
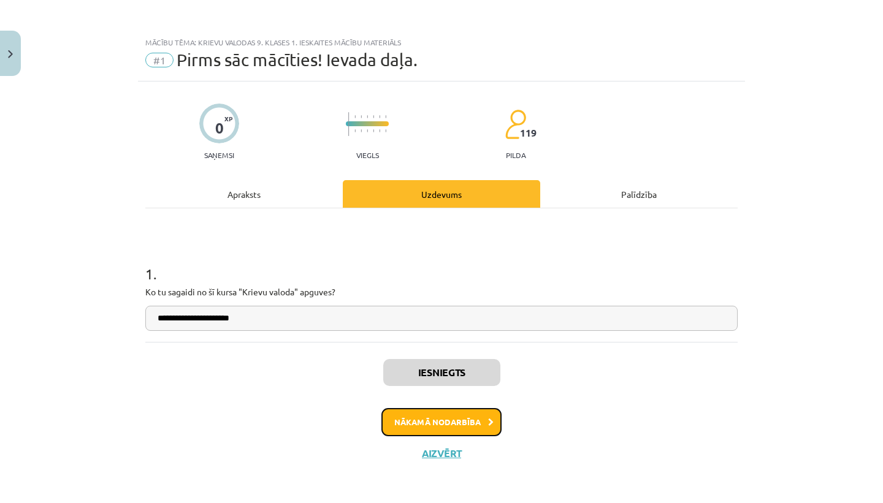
click at [462, 414] on button "Nākamā nodarbība" at bounding box center [441, 422] width 120 height 28
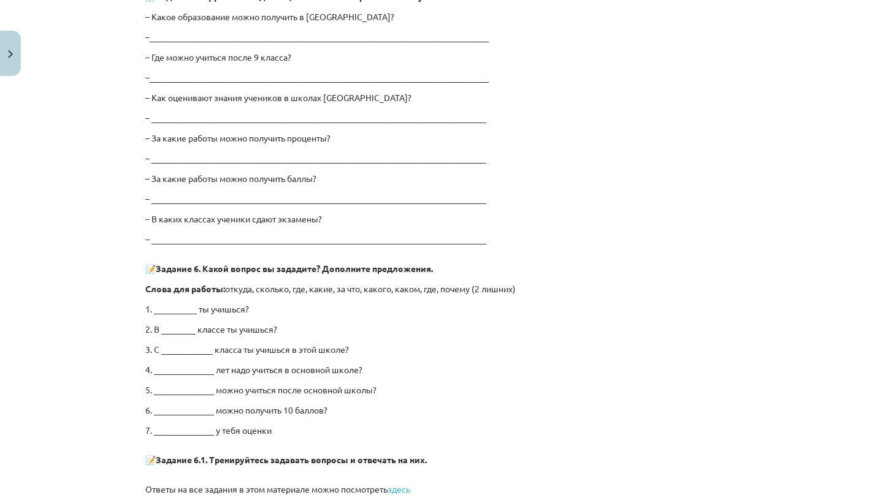
scroll to position [2329, 0]
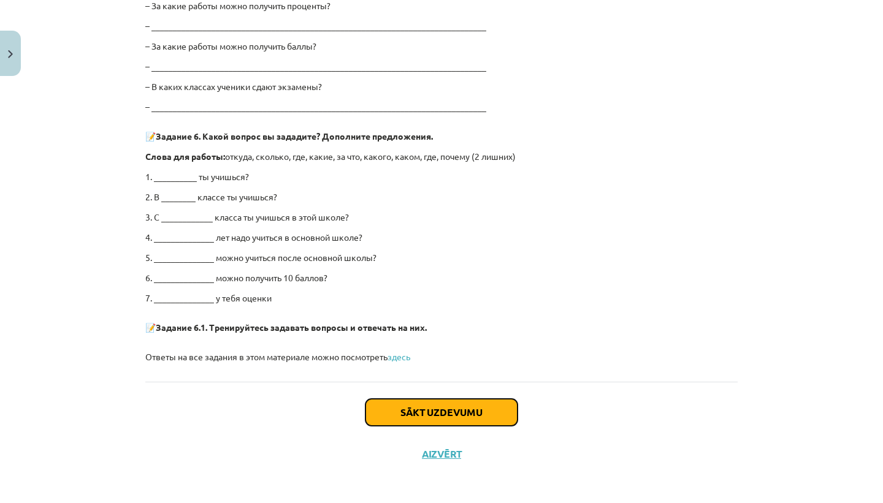
click at [436, 406] on button "Sākt uzdevumu" at bounding box center [441, 412] width 152 height 27
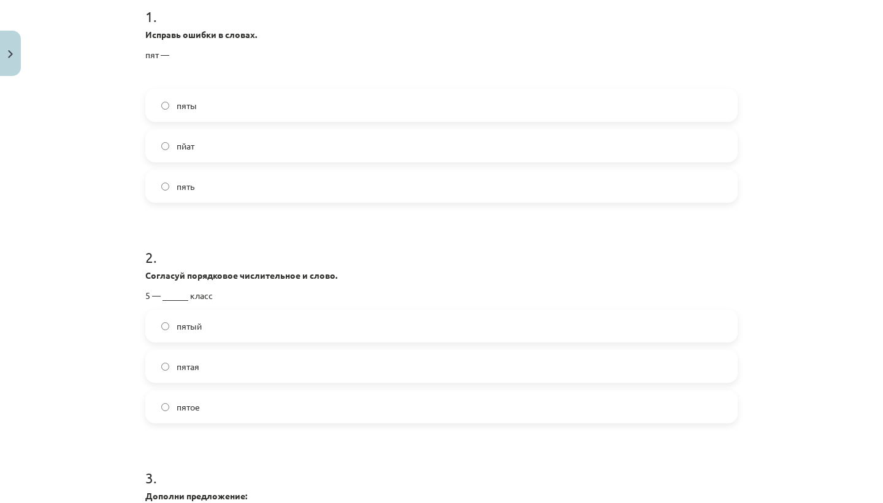
scroll to position [261, 0]
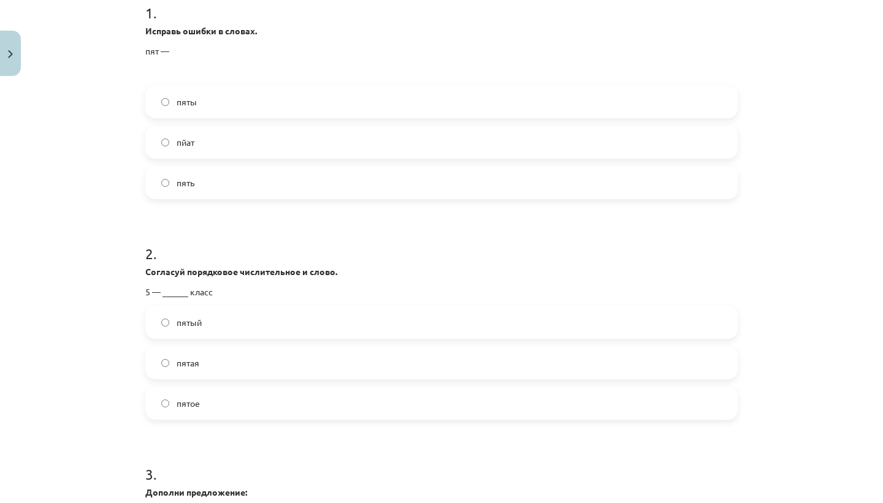
click at [222, 320] on label "пятый" at bounding box center [441, 322] width 590 height 31
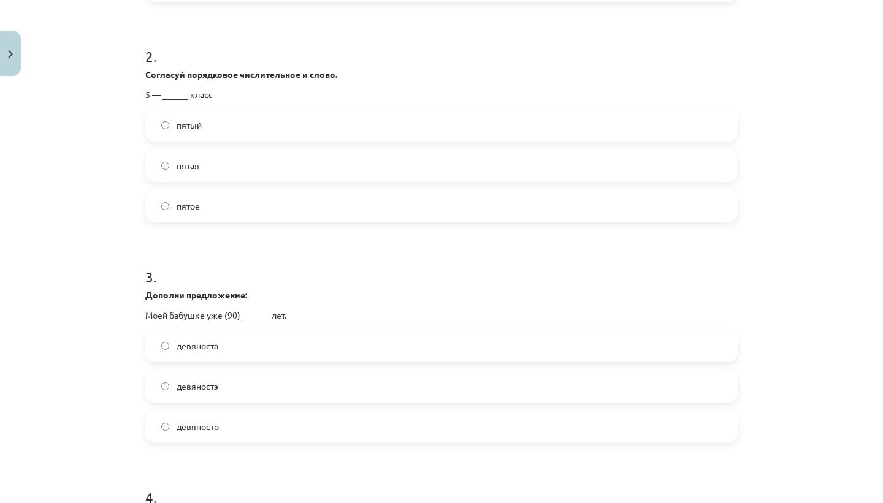
scroll to position [462, 0]
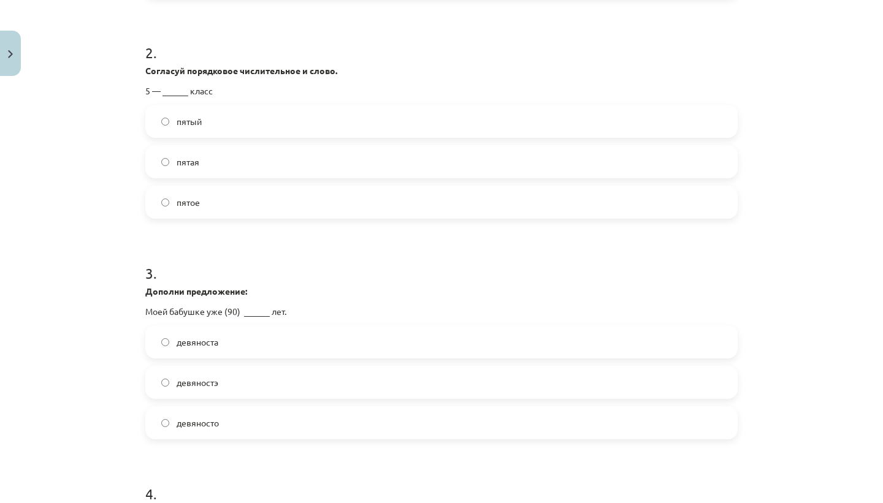
click at [225, 346] on label "девяноста" at bounding box center [441, 342] width 590 height 31
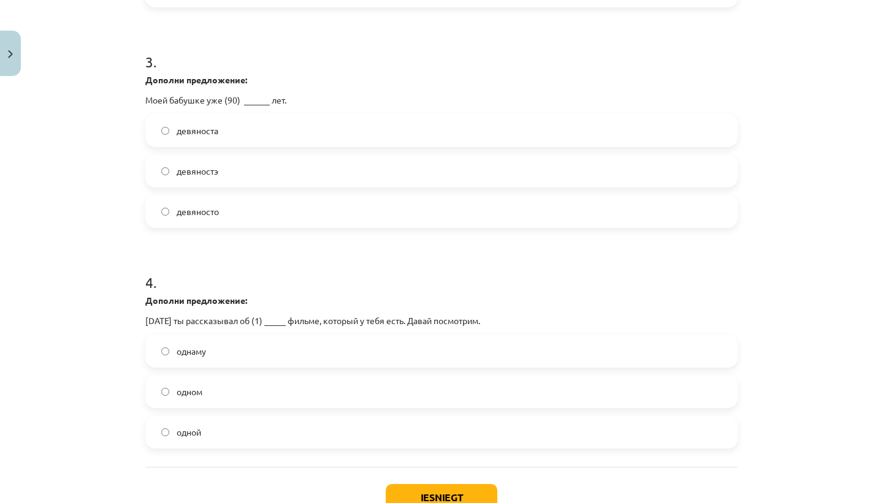
scroll to position [696, 0]
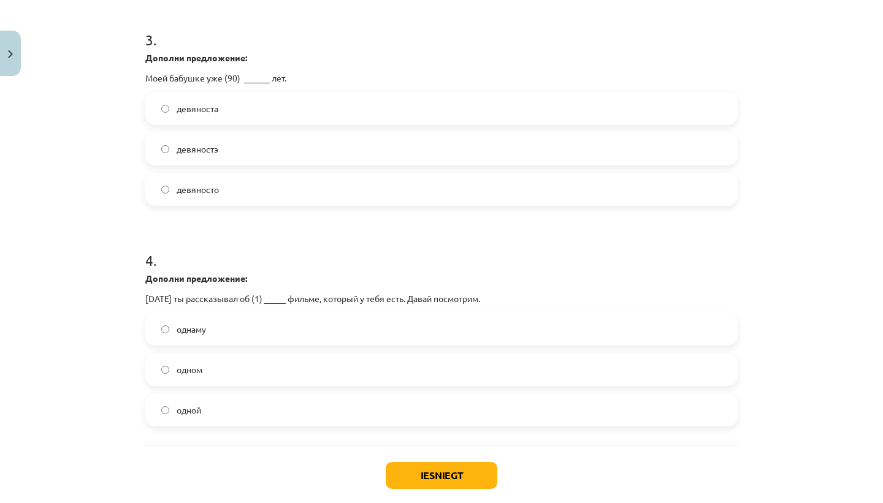
click at [219, 375] on label "одном" at bounding box center [441, 369] width 590 height 31
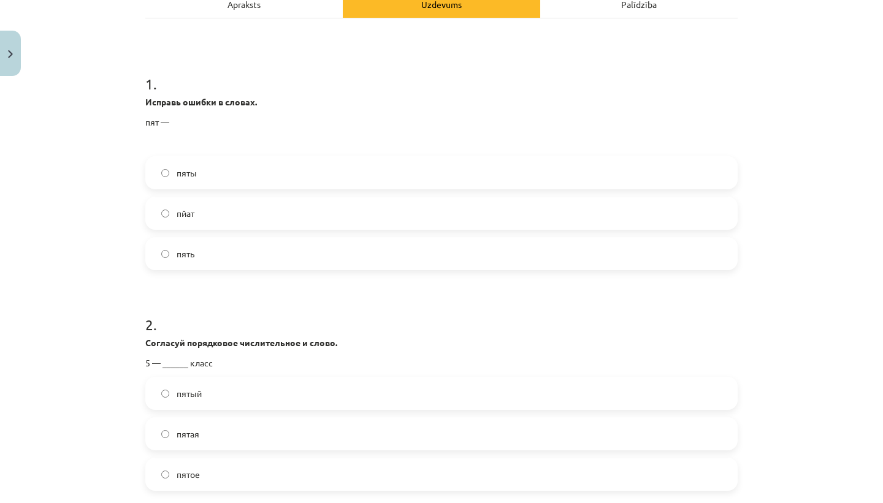
scroll to position [185, 0]
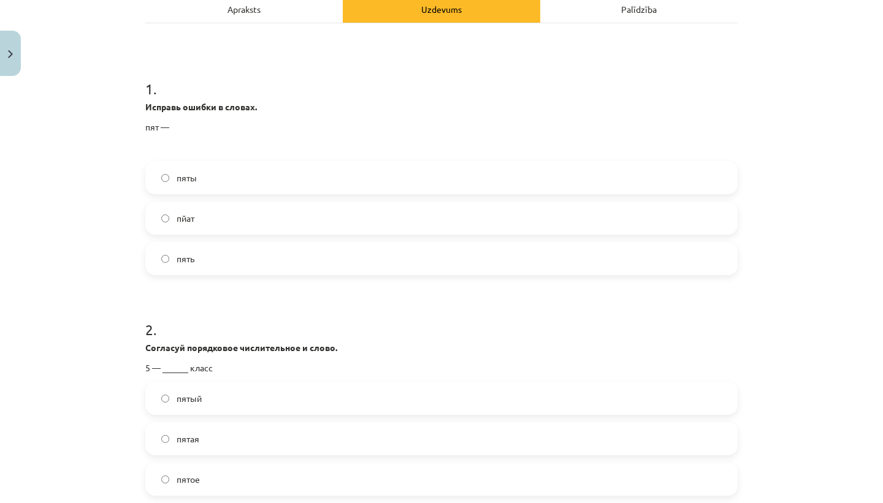
click at [241, 176] on label "пяты" at bounding box center [441, 177] width 590 height 31
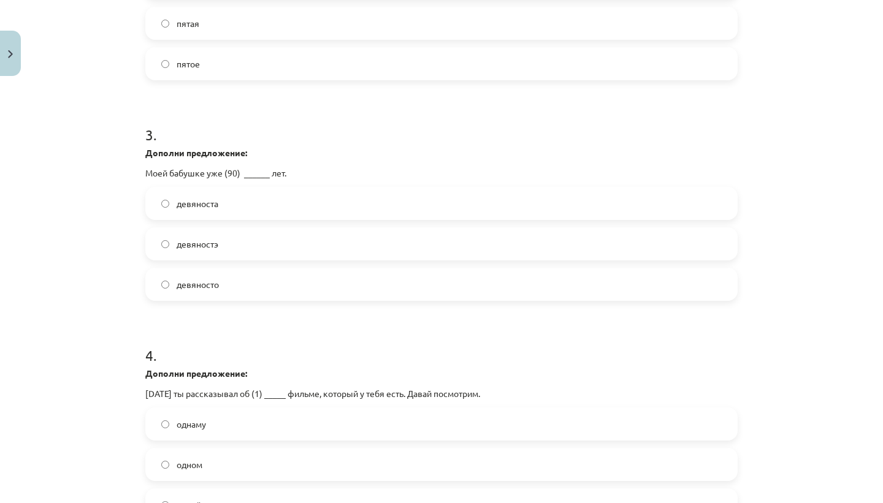
scroll to position [761, 0]
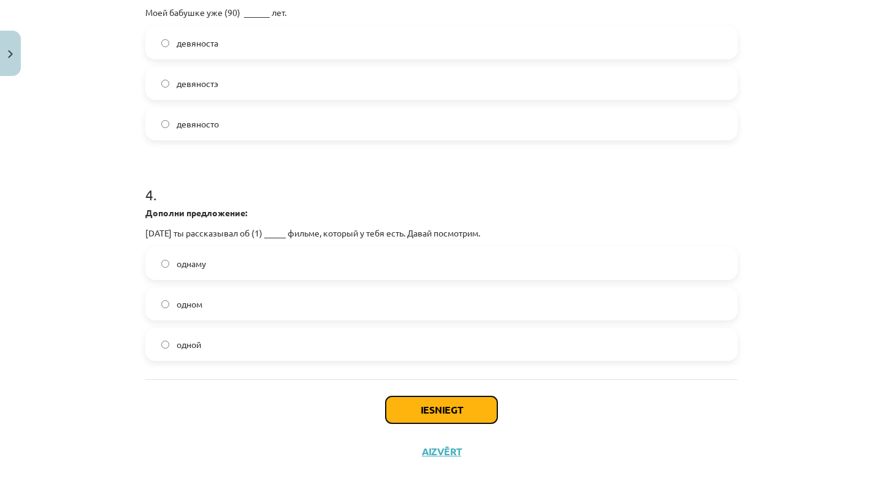
click at [425, 412] on button "Iesniegt" at bounding box center [442, 410] width 112 height 27
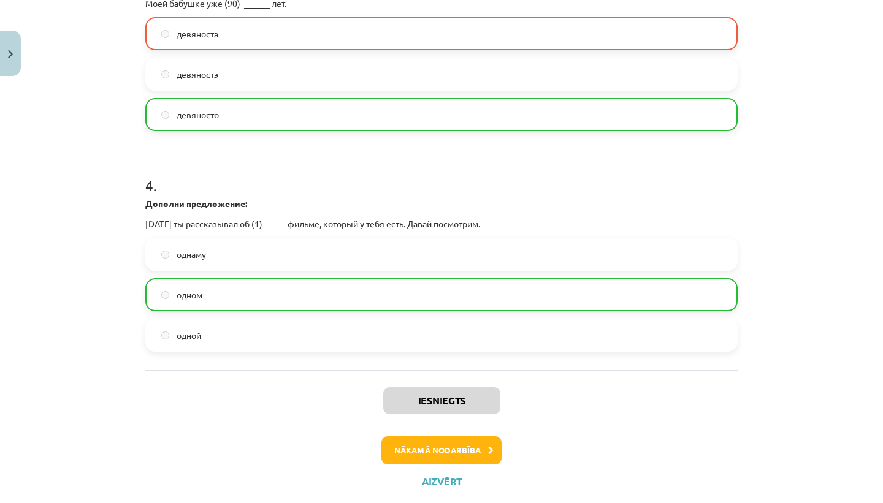
scroll to position [800, 0]
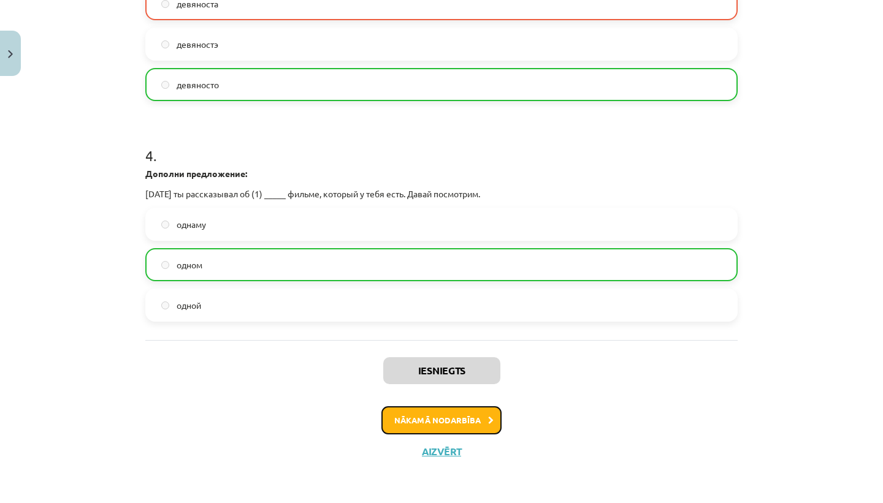
click at [467, 424] on button "Nākamā nodarbība" at bounding box center [441, 420] width 120 height 28
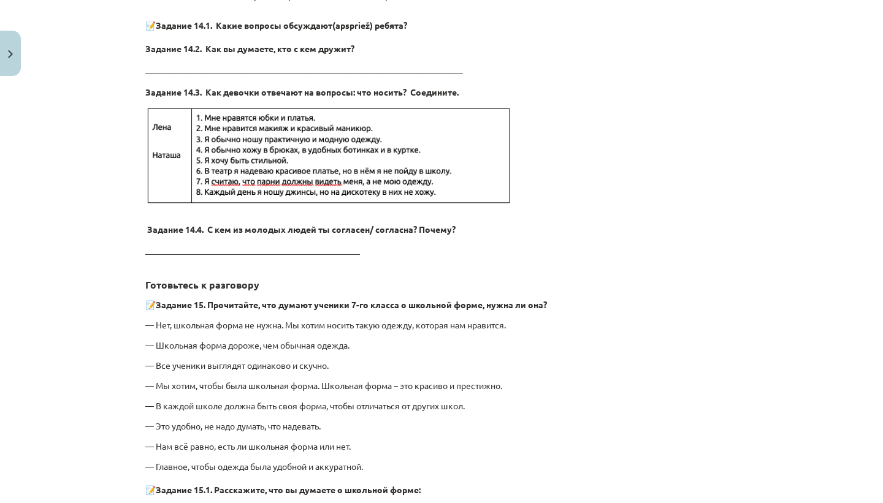
scroll to position [2800, 0]
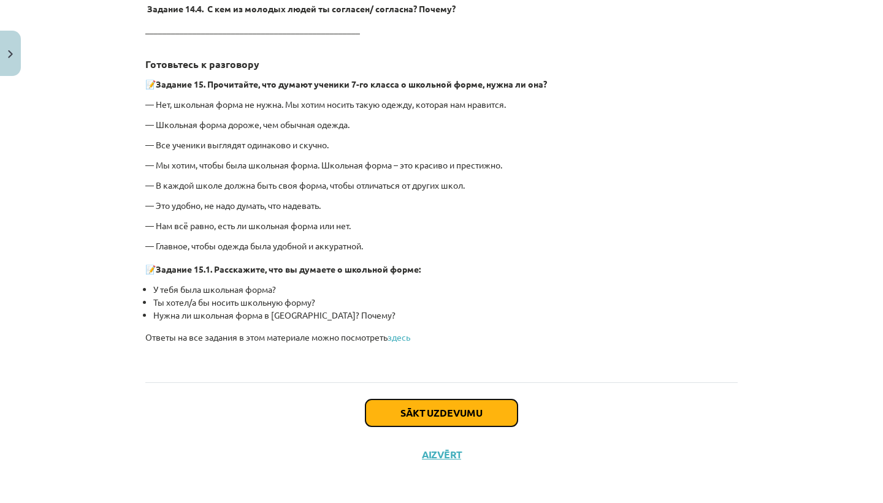
click at [459, 408] on button "Sākt uzdevumu" at bounding box center [441, 413] width 152 height 27
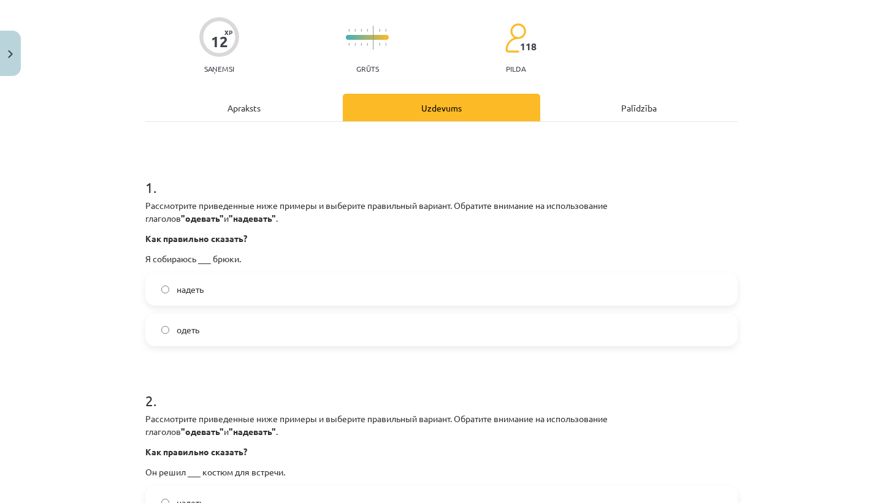
scroll to position [31, 0]
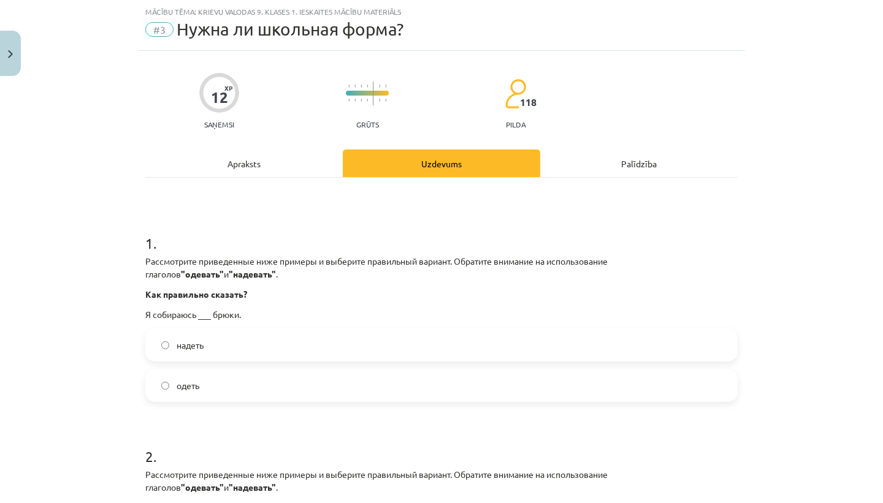
click at [227, 351] on label "надеть" at bounding box center [441, 345] width 590 height 31
drag, startPoint x: 145, startPoint y: 311, endPoint x: 216, endPoint y: 391, distance: 106.8
click at [216, 391] on div "1 . Рассмотрите приведенные ниже примеры и выберите правильный вариант. Обратит…" at bounding box center [441, 307] width 592 height 189
copy div "Я собираюсь ___ брюки. надеть одеть"
click at [122, 407] on div "Mācību tēma: Krievu valodas 9. klases 1. ieskaites mācību materiāls #3 Нужна ли…" at bounding box center [441, 251] width 883 height 503
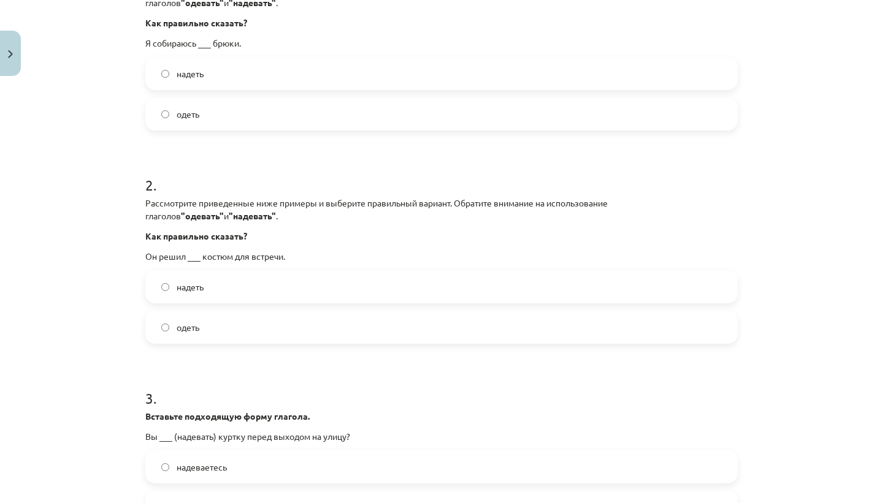
scroll to position [309, 0]
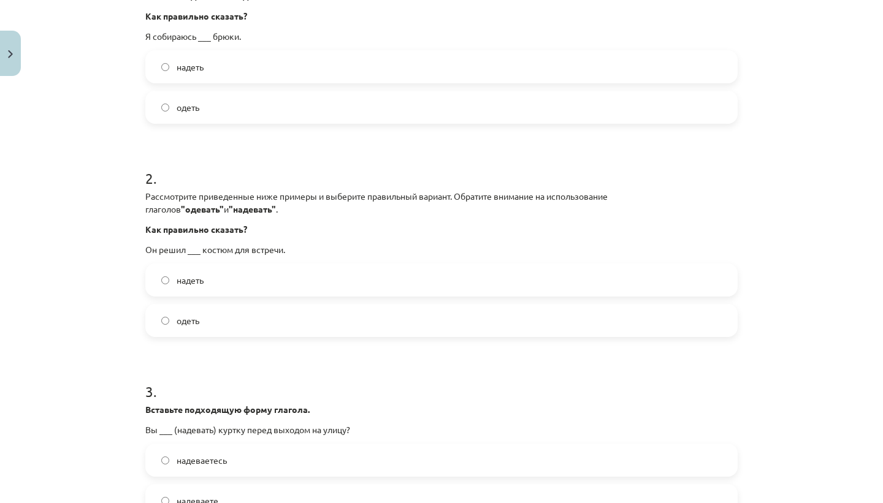
click at [204, 318] on label "одеть" at bounding box center [441, 320] width 590 height 31
drag, startPoint x: 145, startPoint y: 247, endPoint x: 210, endPoint y: 321, distance: 98.6
click at [211, 321] on div "2 . Рассмотрите приведенные ниже примеры и выберите правильный вариант. Обратит…" at bounding box center [441, 242] width 592 height 189
copy div "Он решил ___ костюм для встречи. надеть одеть"
click at [83, 329] on div "Mācību tēma: Krievu valodas 9. klases 1. ieskaites mācību materiāls #3 Нужна ли…" at bounding box center [441, 251] width 883 height 503
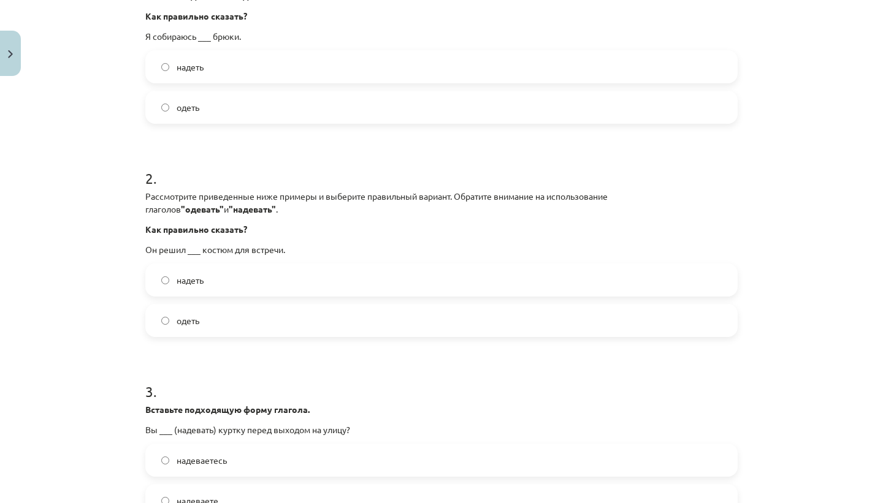
click at [259, 283] on label "надеть" at bounding box center [441, 280] width 590 height 31
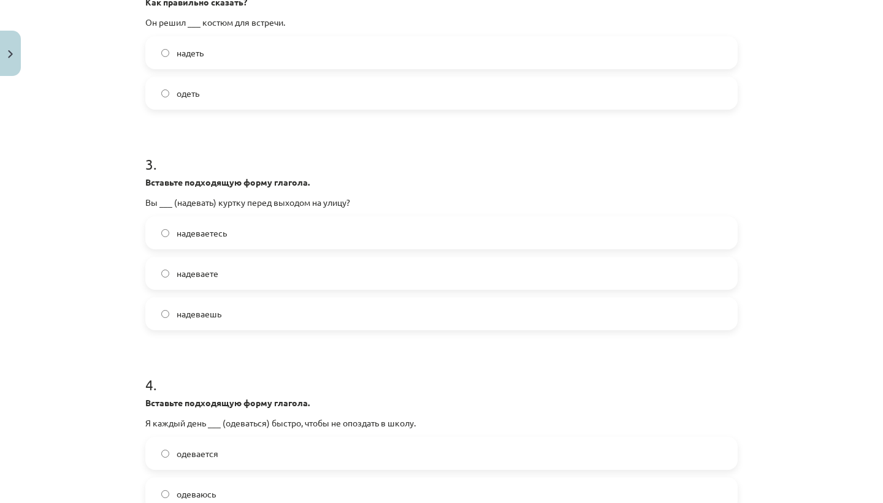
scroll to position [534, 0]
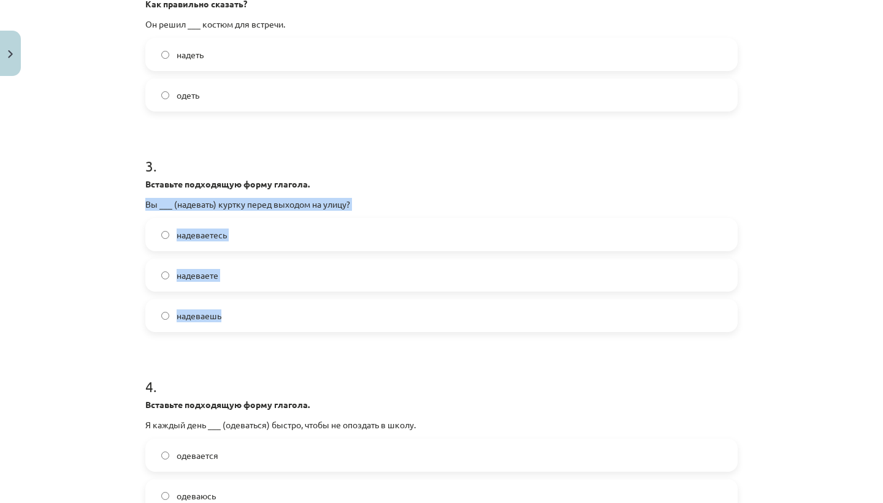
drag, startPoint x: 146, startPoint y: 201, endPoint x: 220, endPoint y: 319, distance: 138.8
click at [220, 319] on div "3 . Вставьте подходящую форму глагола. Вы ___ (надевать) куртку перед выходом н…" at bounding box center [441, 234] width 592 height 196
copy div "Вы ___ (надевать) куртку перед выходом на улицу? надеваетесь надеваете надеваешь"
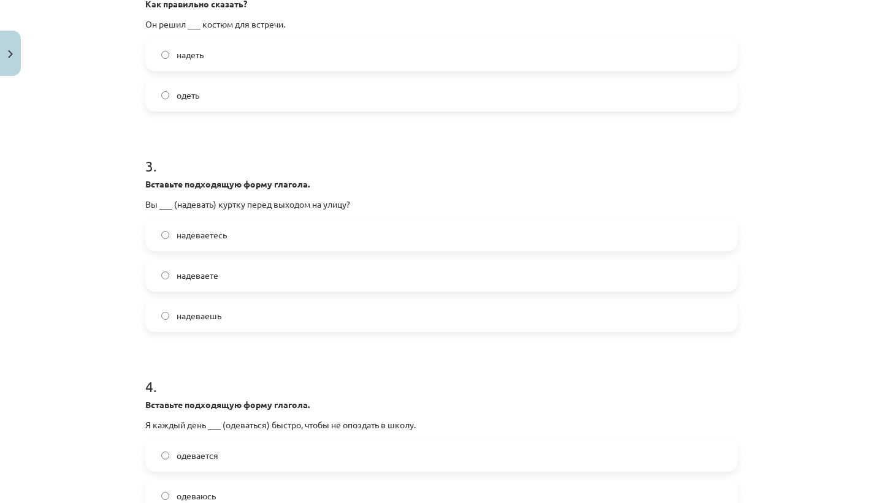
click at [210, 348] on form "1 . Рассмотрите приведенные ниже примеры и выберите правильный вариант. Обратит…" at bounding box center [441, 130] width 592 height 843
click at [283, 276] on label "надеваете" at bounding box center [441, 275] width 590 height 31
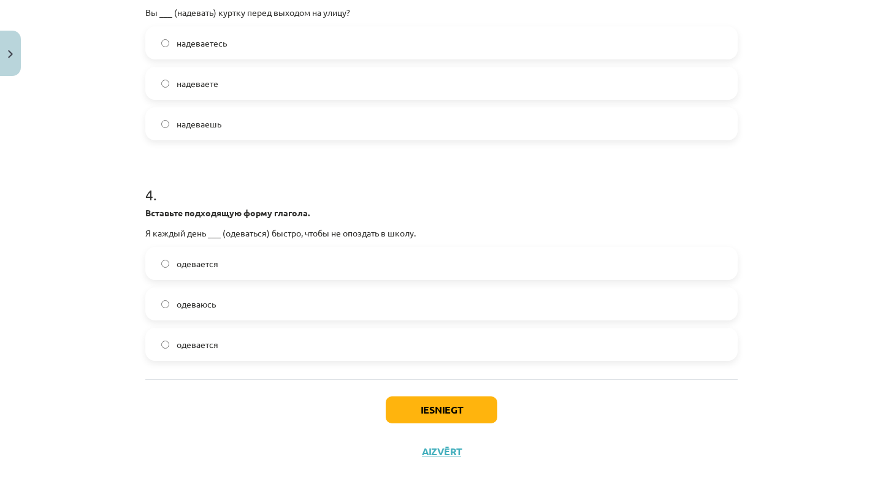
click at [213, 305] on span "одеваюсь" at bounding box center [196, 304] width 39 height 13
click at [423, 397] on button "Iesniegt" at bounding box center [442, 410] width 112 height 27
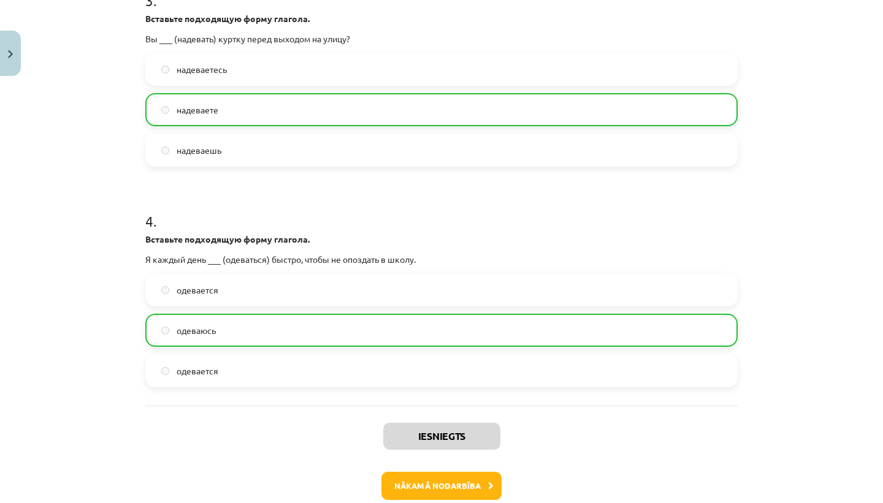
scroll to position [766, 0]
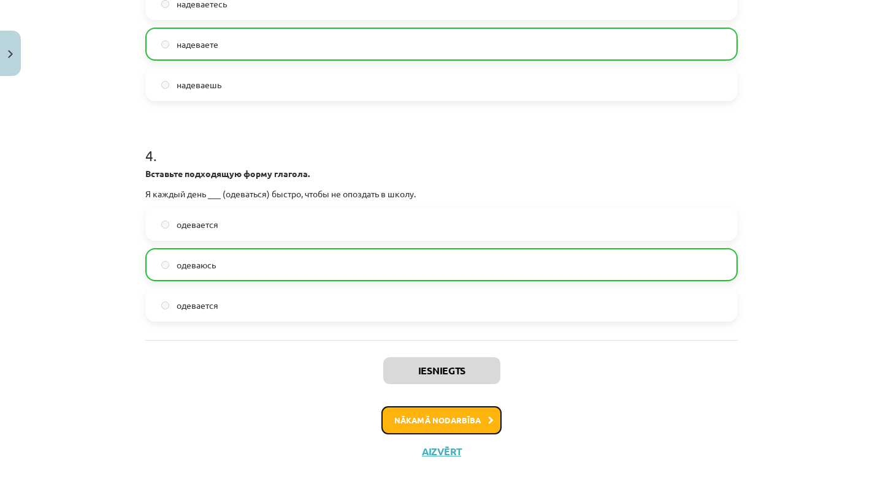
click at [470, 425] on button "Nākamā nodarbība" at bounding box center [441, 420] width 120 height 28
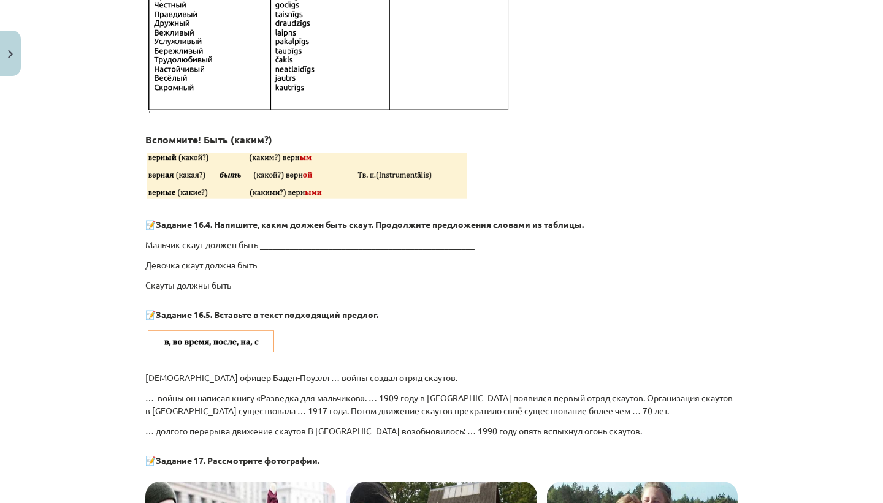
scroll to position [2165, 0]
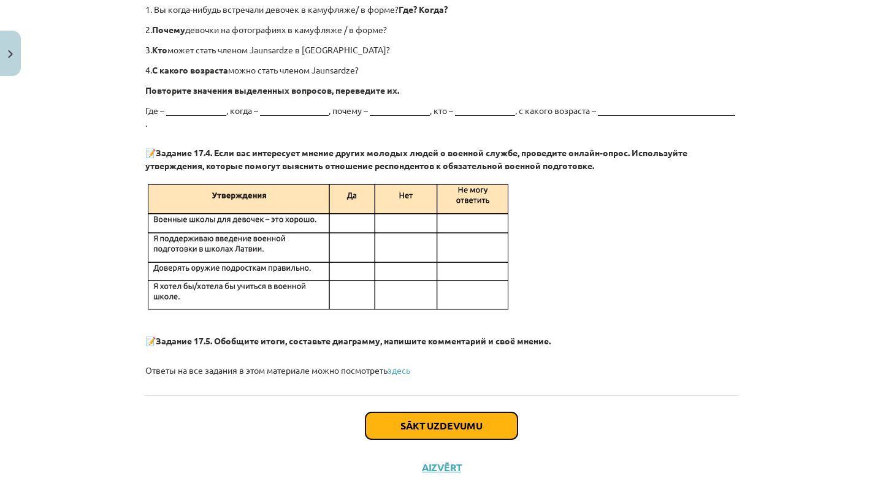
click at [463, 416] on button "Sākt uzdevumu" at bounding box center [441, 425] width 152 height 27
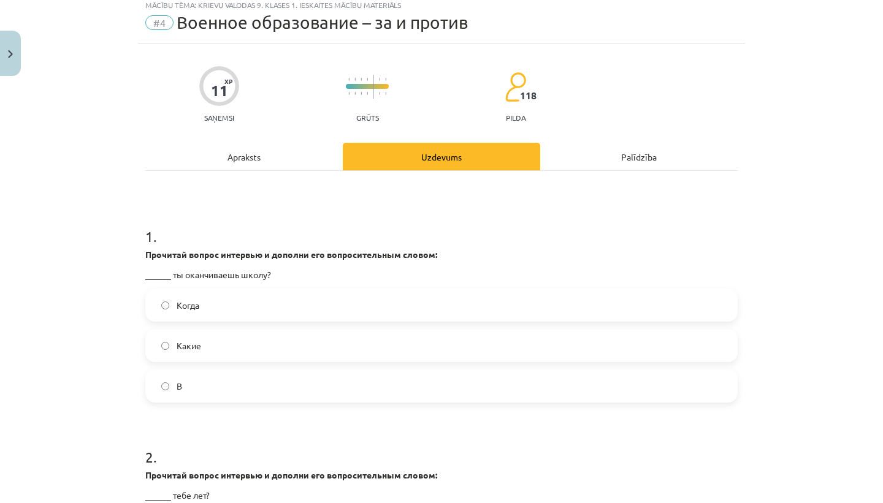
scroll to position [31, 0]
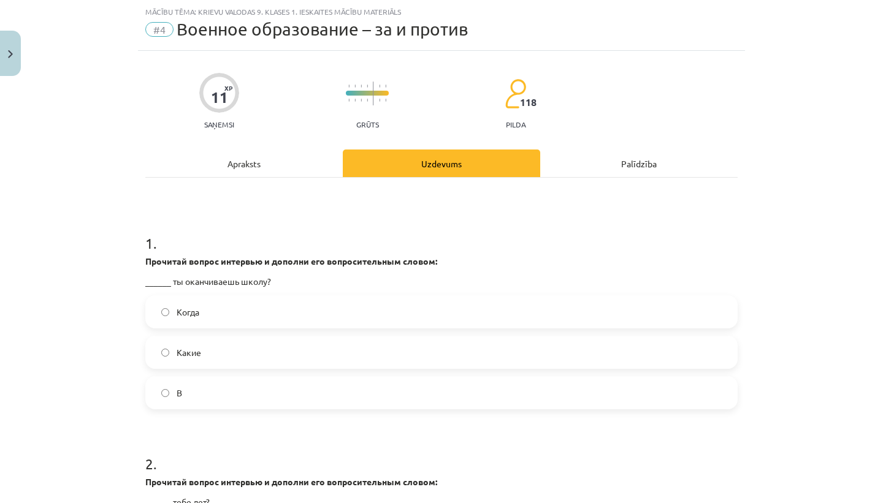
click at [287, 320] on label "Когда" at bounding box center [441, 312] width 590 height 31
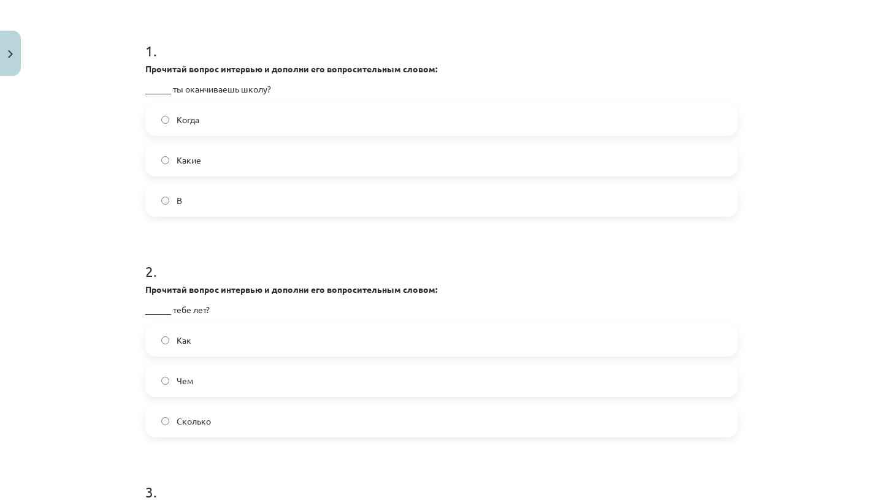
scroll to position [231, 0]
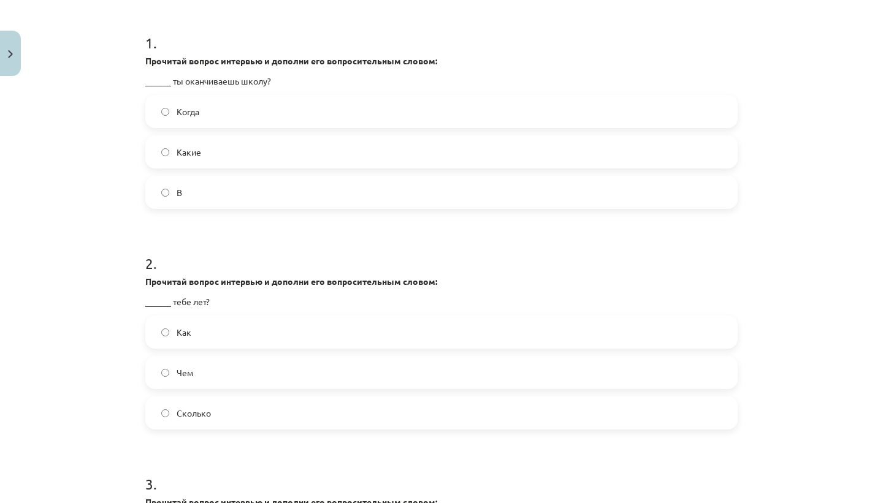
click at [216, 424] on label "Сколько" at bounding box center [441, 413] width 590 height 31
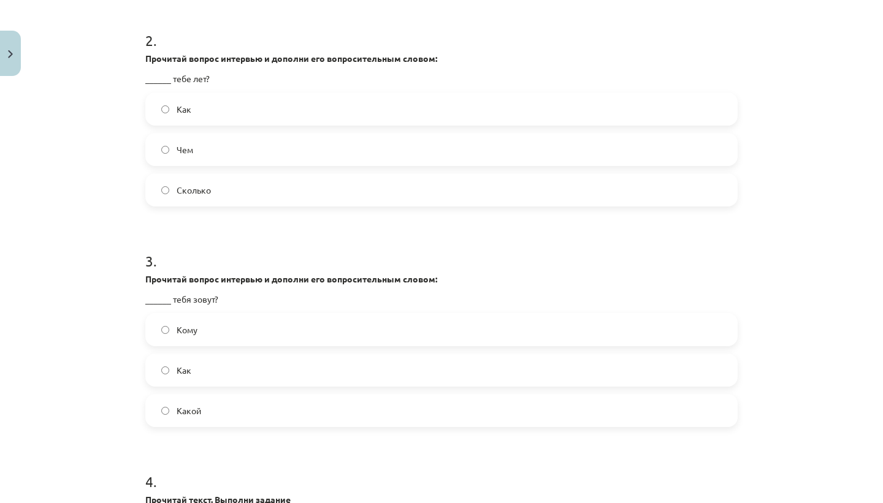
scroll to position [457, 0]
click at [214, 370] on label "Как" at bounding box center [441, 367] width 590 height 31
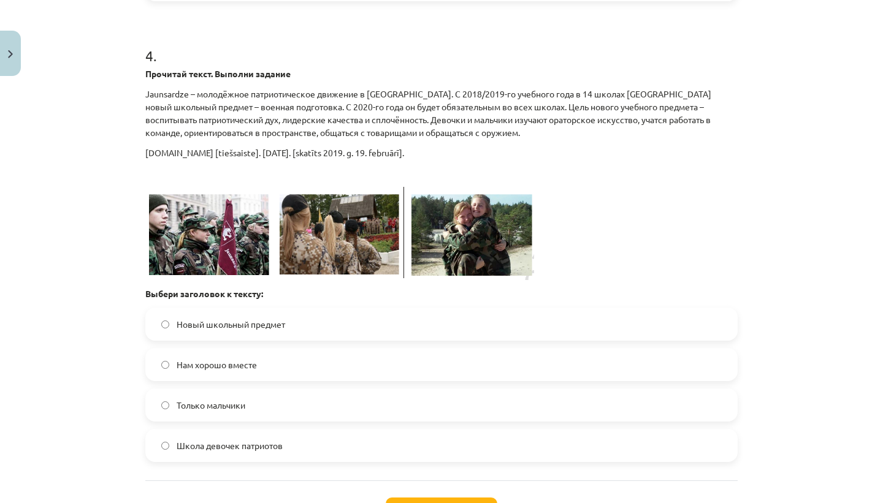
scroll to position [891, 0]
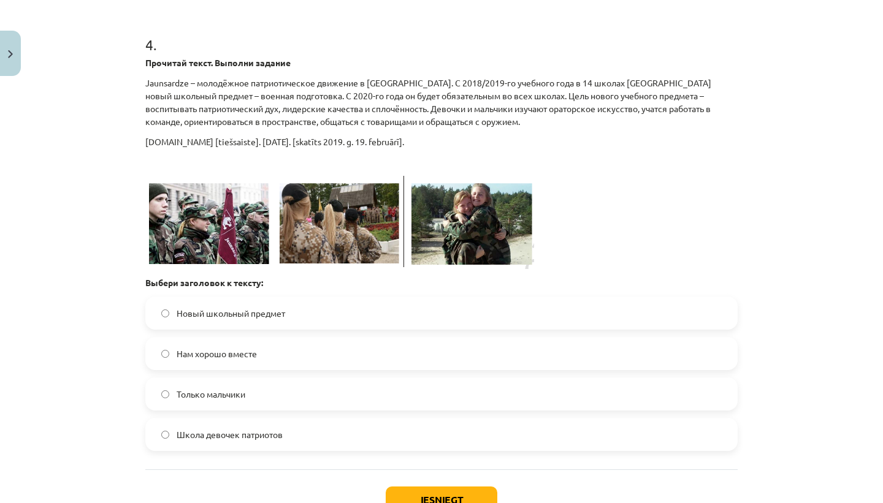
click at [199, 309] on span "Новый школьный предмет" at bounding box center [231, 313] width 108 height 13
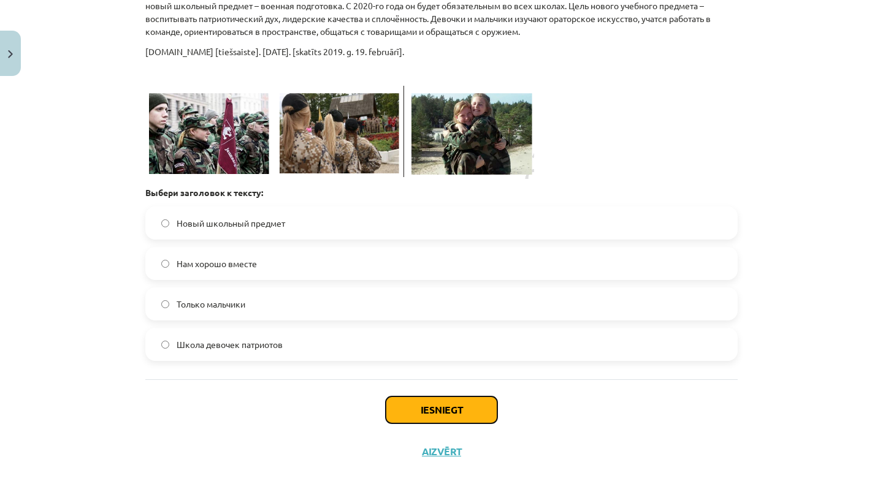
click at [455, 410] on button "Iesniegt" at bounding box center [442, 410] width 112 height 27
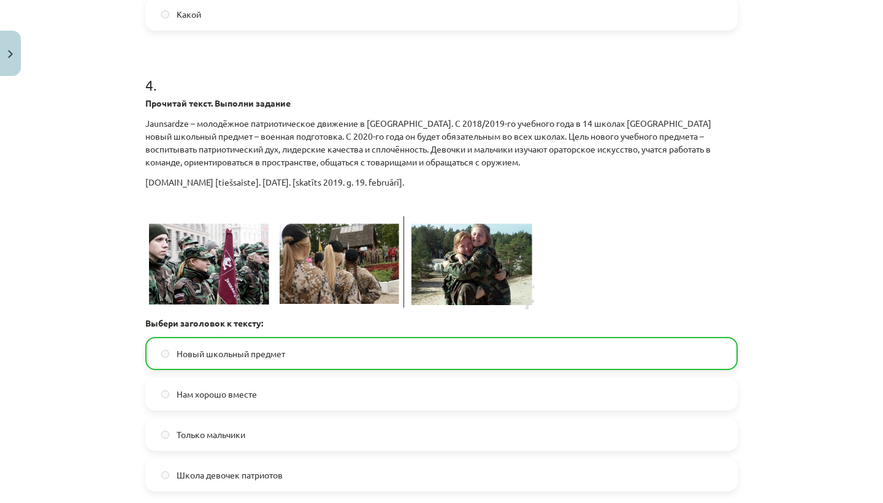
scroll to position [1020, 0]
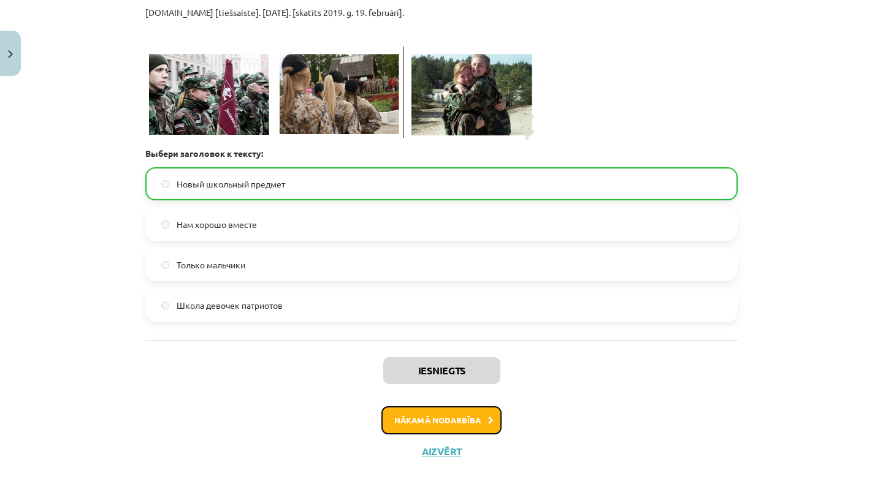
click at [462, 425] on button "Nākamā nodarbība" at bounding box center [441, 420] width 120 height 28
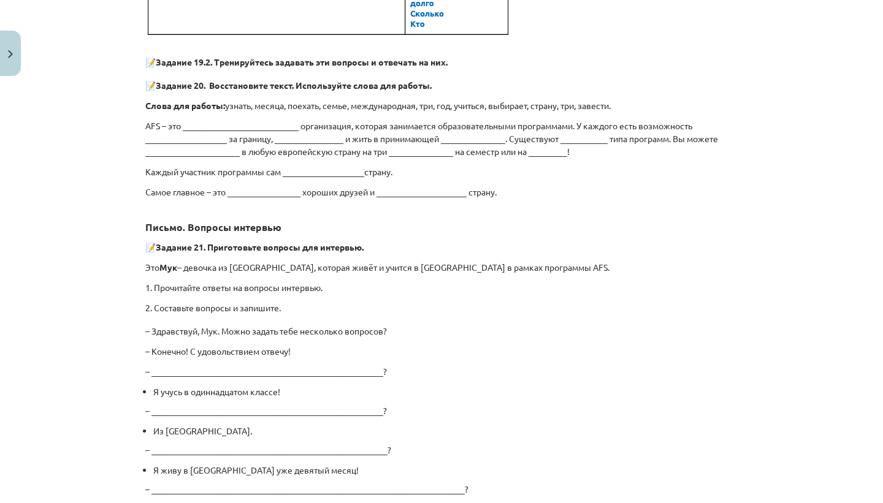
scroll to position [3585, 0]
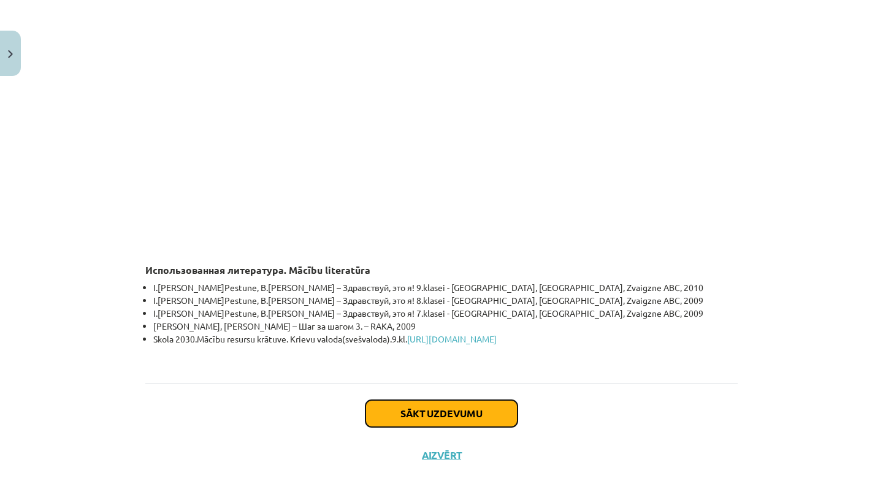
click at [428, 400] on button "Sākt uzdevumu" at bounding box center [441, 413] width 152 height 27
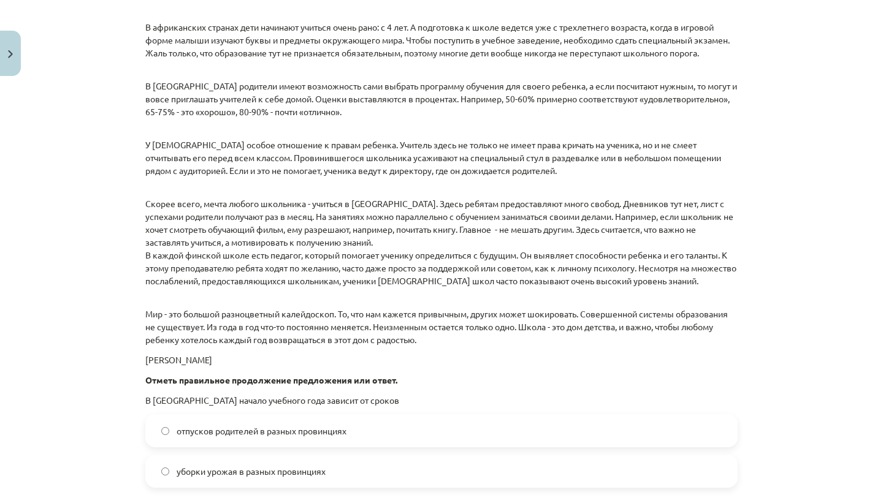
scroll to position [1712, 0]
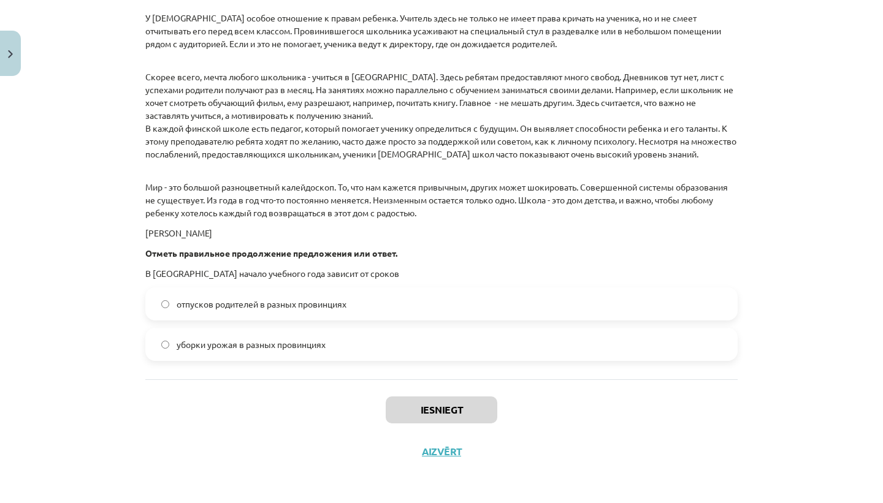
click at [351, 313] on label "отпусков родителей в разных провинциях" at bounding box center [441, 304] width 590 height 31
click at [395, 397] on button "Iesniegt" at bounding box center [442, 410] width 112 height 27
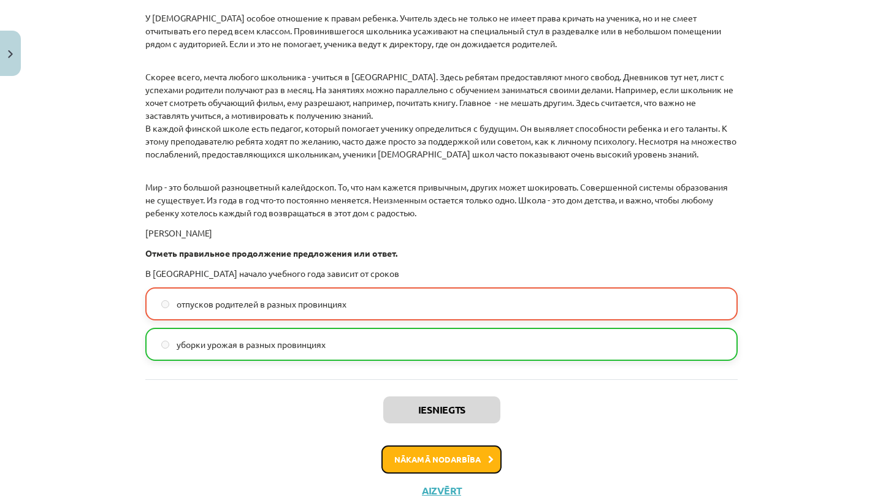
click at [427, 455] on button "Nākamā nodarbība" at bounding box center [441, 460] width 120 height 28
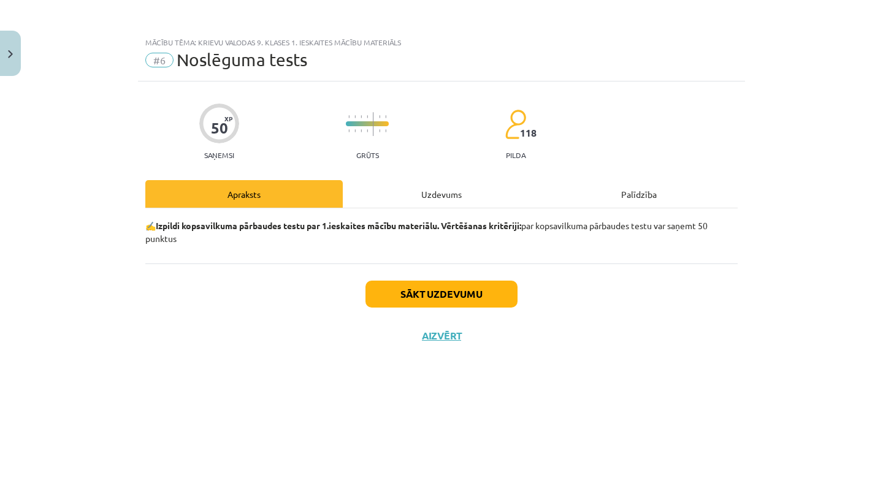
scroll to position [0, 0]
click at [412, 295] on button "Sākt uzdevumu" at bounding box center [441, 294] width 152 height 27
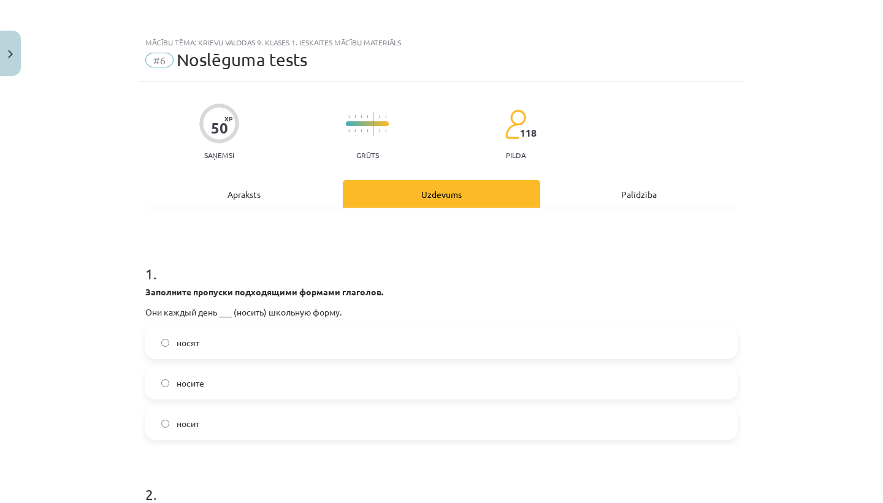
click at [233, 341] on label "носят" at bounding box center [441, 342] width 590 height 31
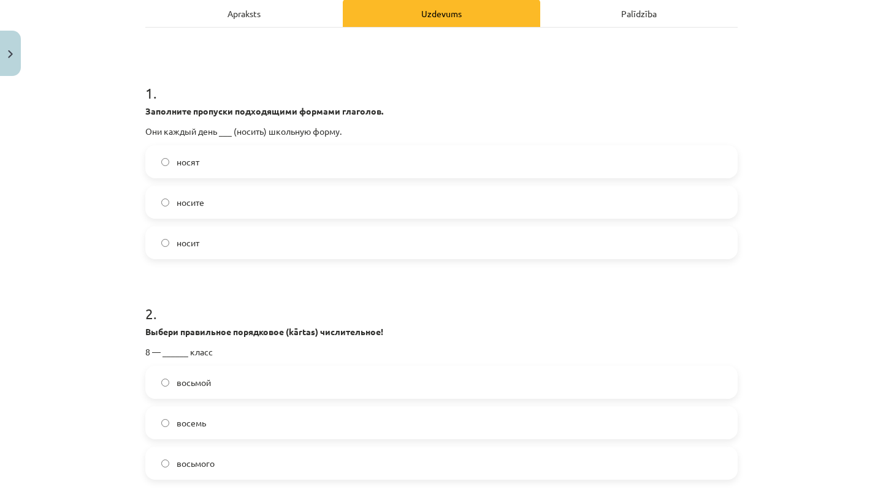
scroll to position [180, 0]
click at [246, 385] on label "восьмой" at bounding box center [441, 383] width 590 height 31
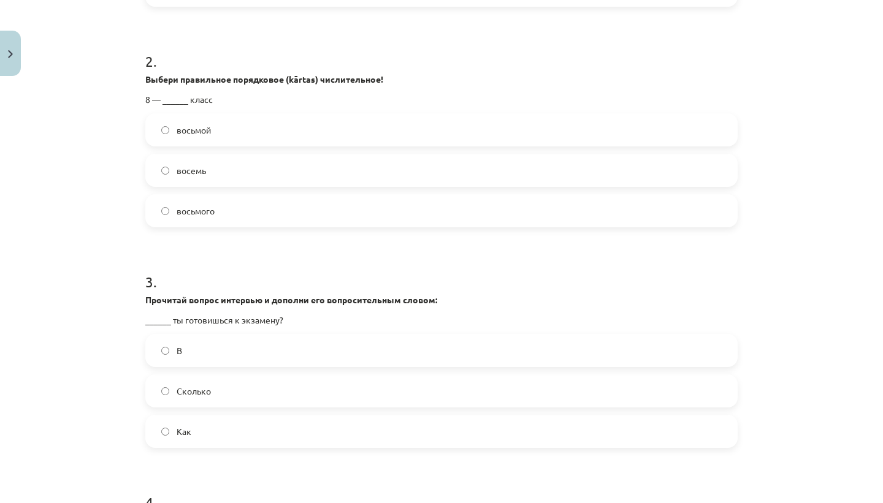
scroll to position [729, 0]
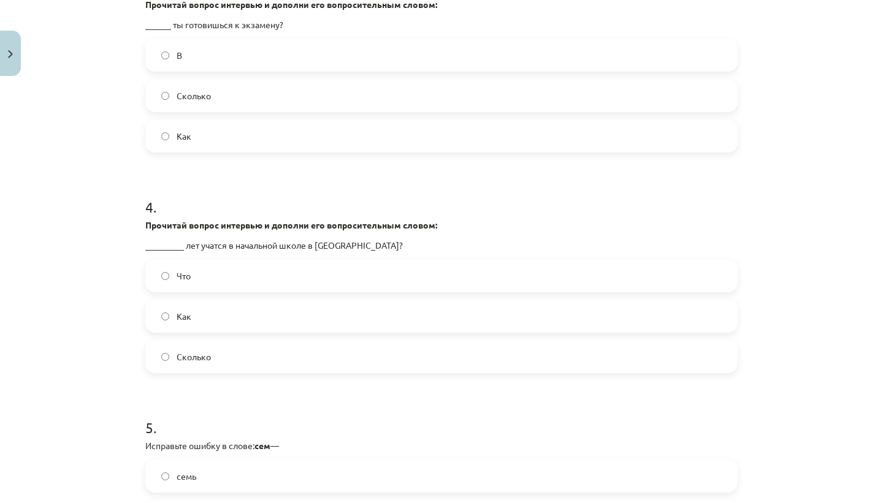
click at [221, 140] on label "Как" at bounding box center [441, 136] width 590 height 31
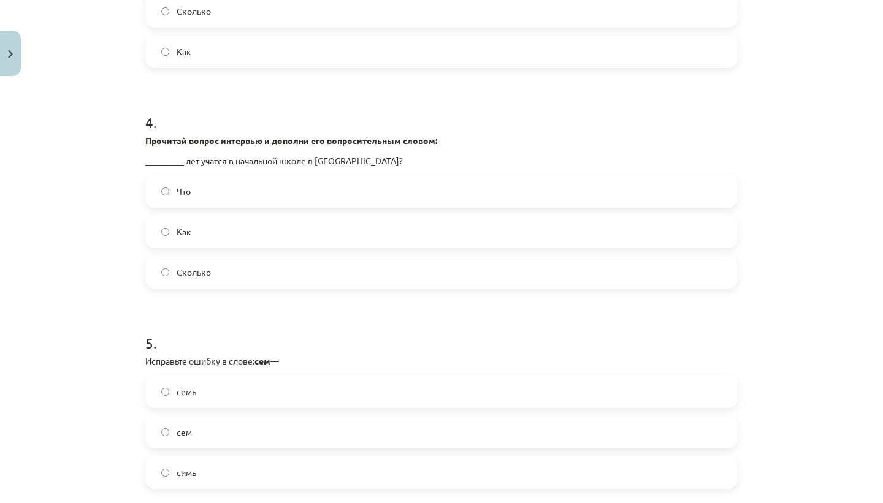
scroll to position [814, 0]
click at [216, 283] on label "Сколько" at bounding box center [441, 271] width 590 height 31
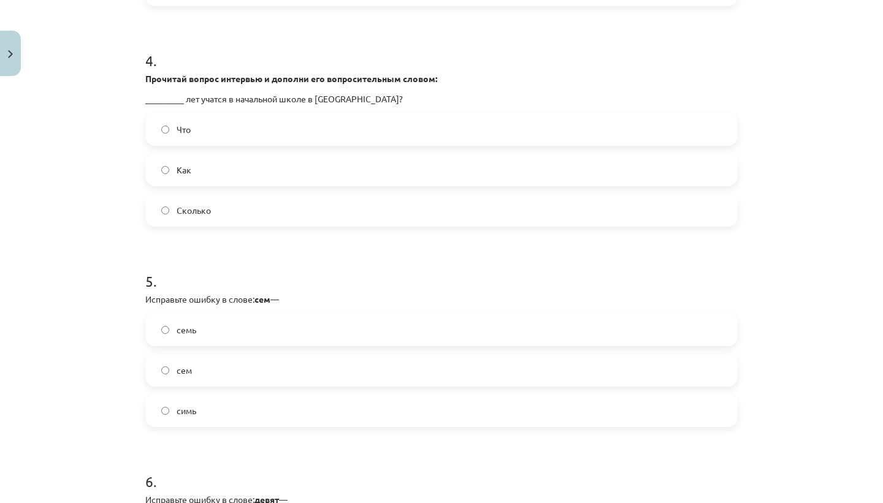
scroll to position [884, 0]
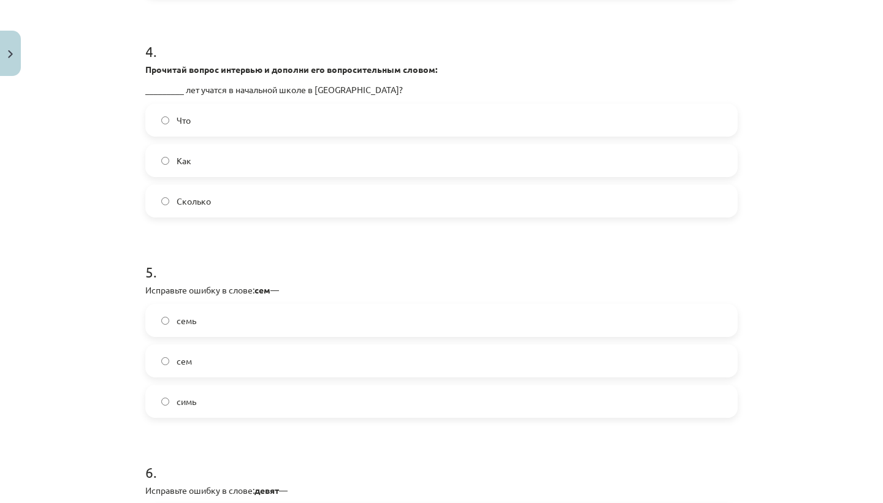
click at [197, 324] on label "семь" at bounding box center [441, 320] width 590 height 31
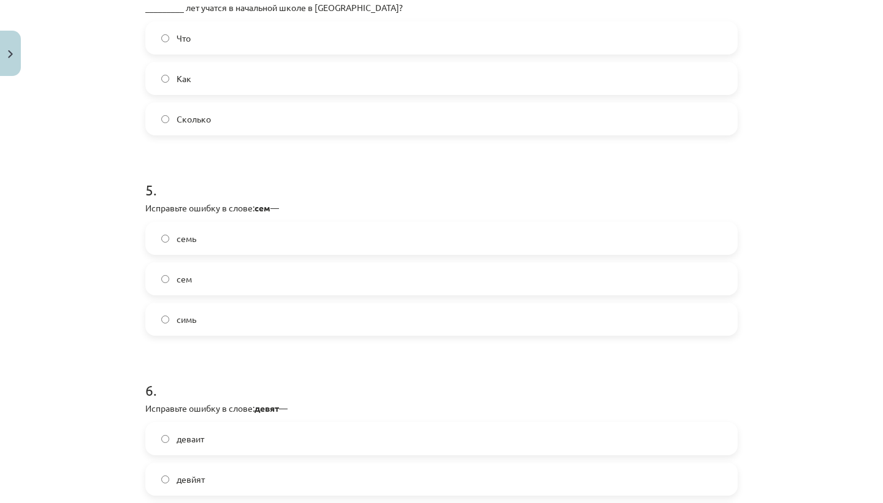
scroll to position [981, 0]
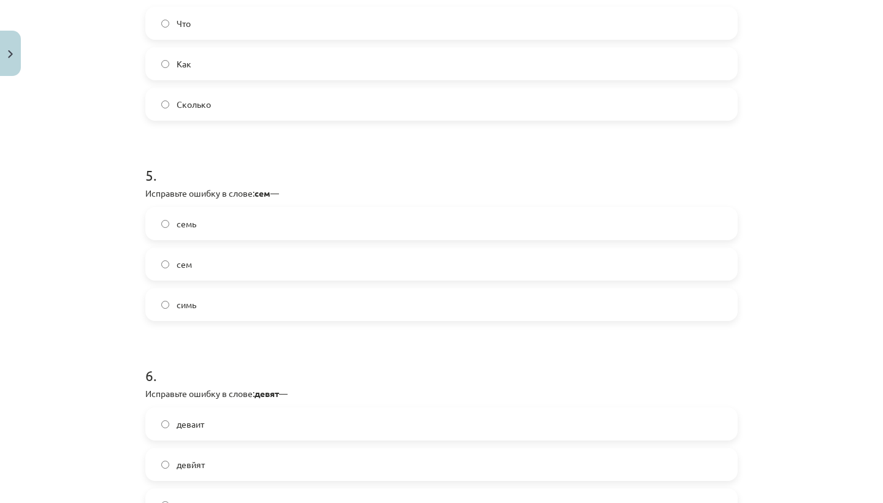
click at [195, 310] on span "симь" at bounding box center [187, 304] width 20 height 13
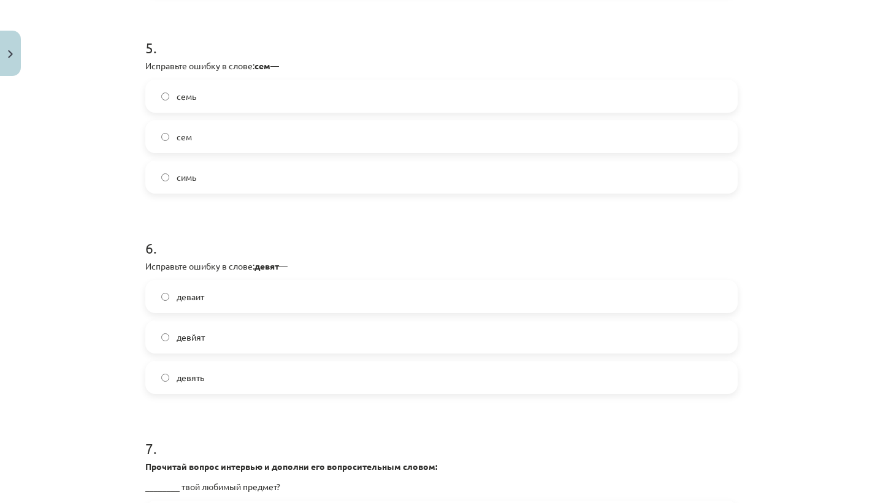
scroll to position [1111, 0]
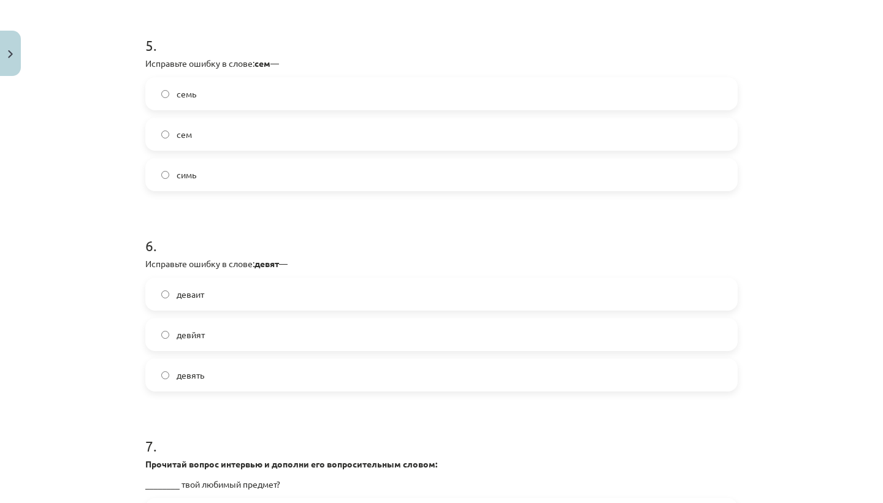
click at [217, 337] on label "девйят" at bounding box center [441, 334] width 590 height 31
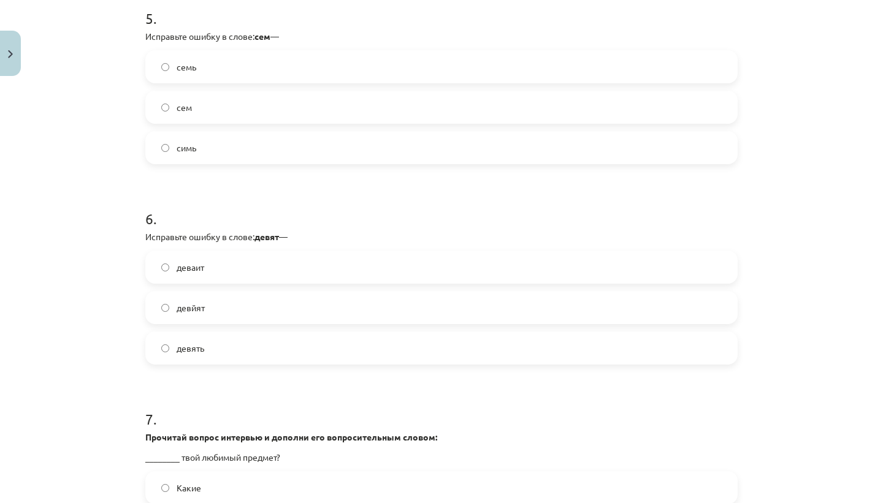
scroll to position [1139, 0]
click at [211, 351] on label "девять" at bounding box center [441, 347] width 590 height 31
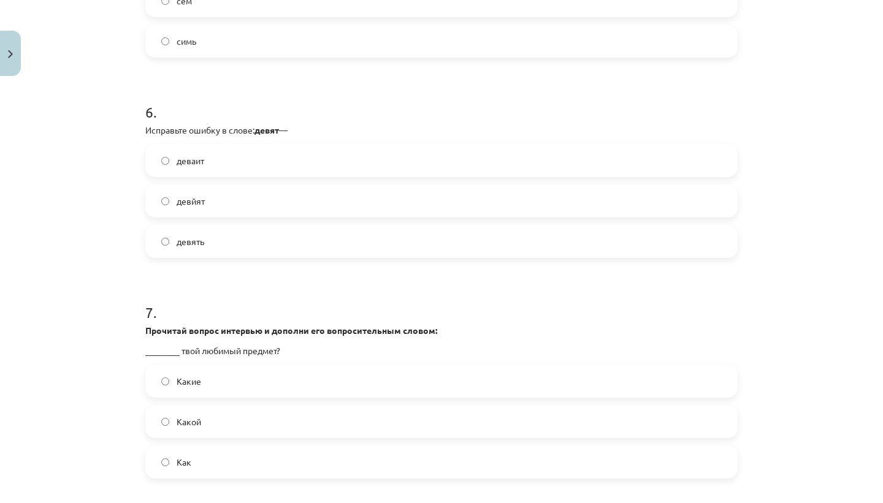
scroll to position [1253, 0]
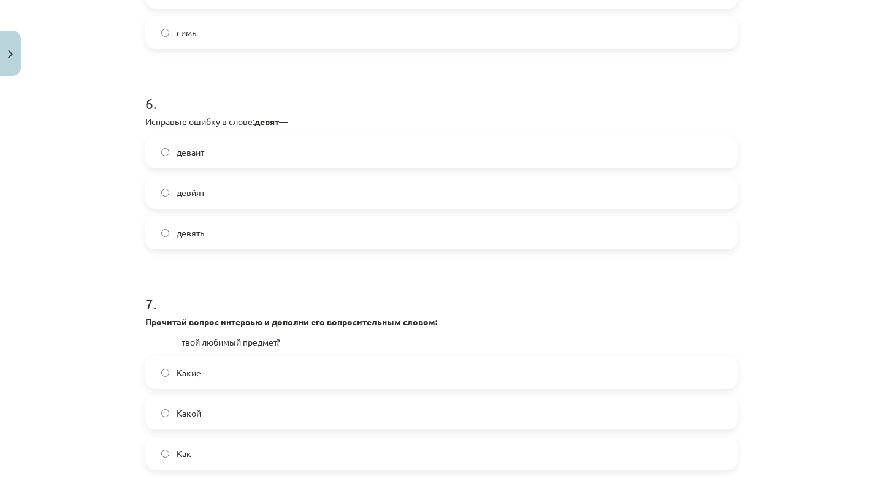
click at [212, 409] on label "Какой" at bounding box center [441, 413] width 590 height 31
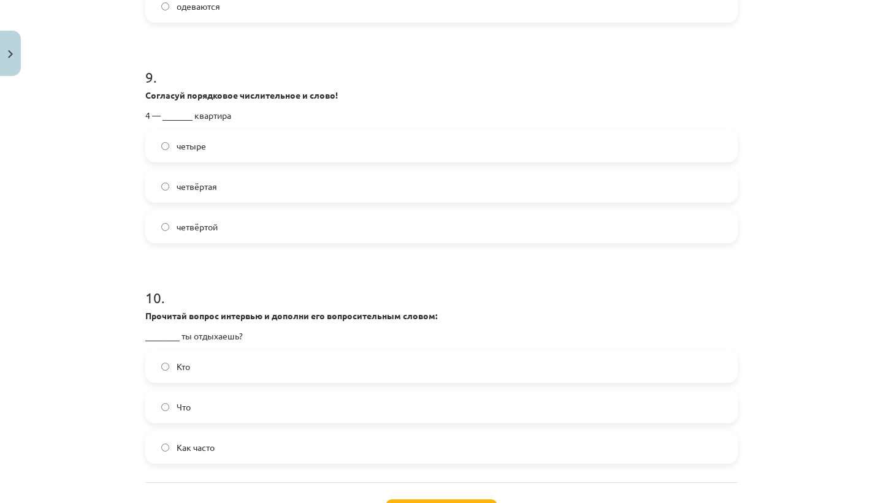
scroll to position [2024, 0]
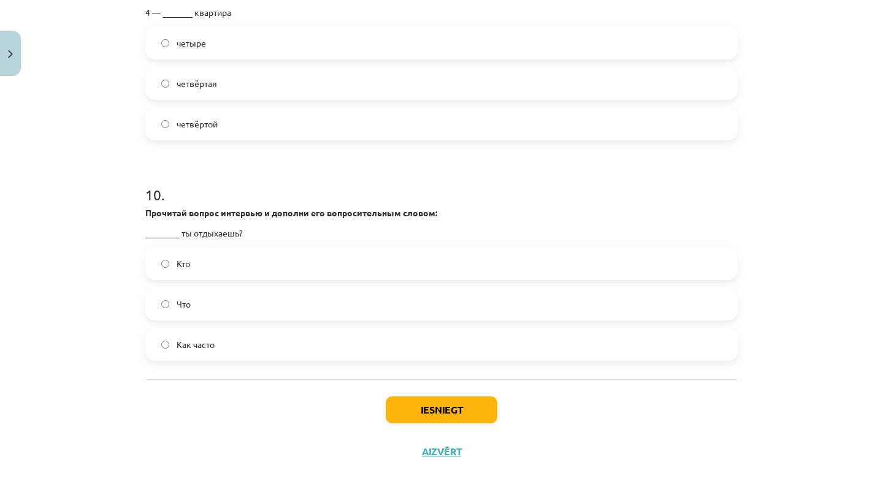
click at [226, 341] on label "Как часто" at bounding box center [441, 344] width 590 height 31
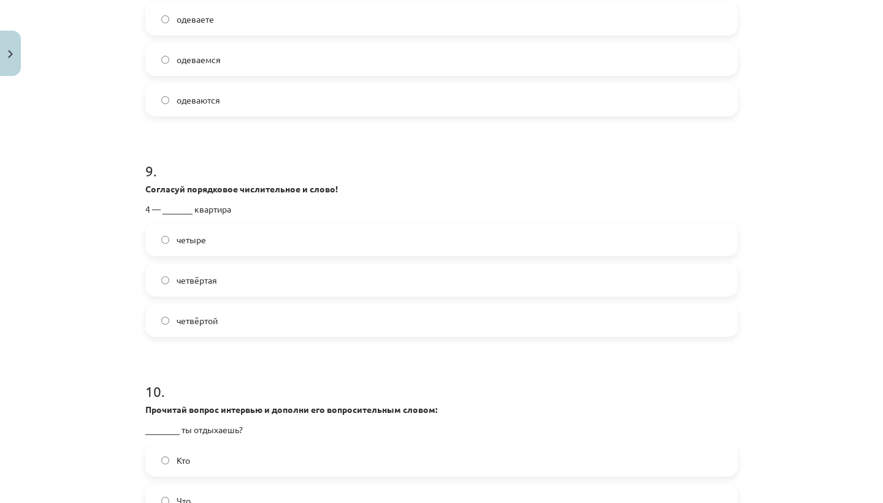
scroll to position [1823, 0]
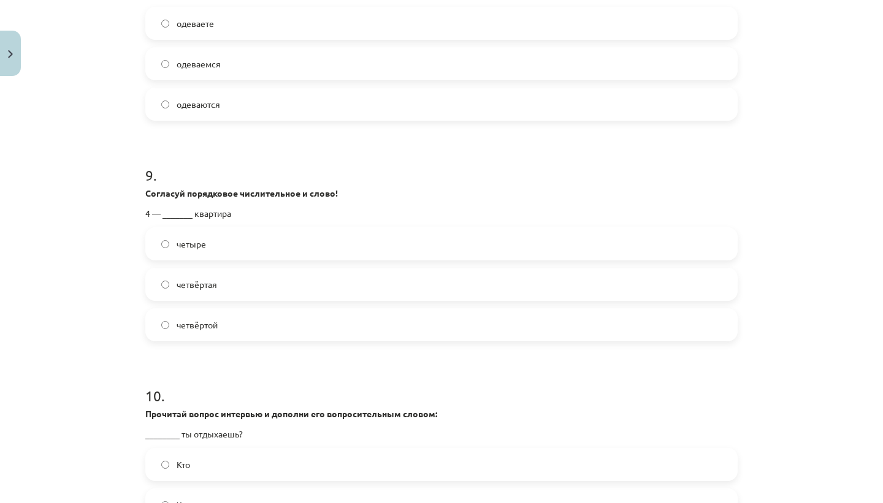
click at [236, 285] on label "четвёртая" at bounding box center [441, 284] width 590 height 31
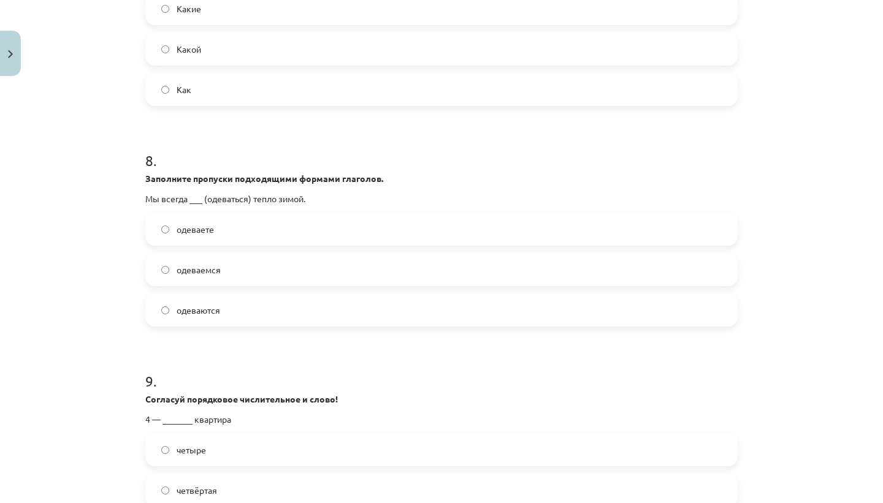
scroll to position [1611, 0]
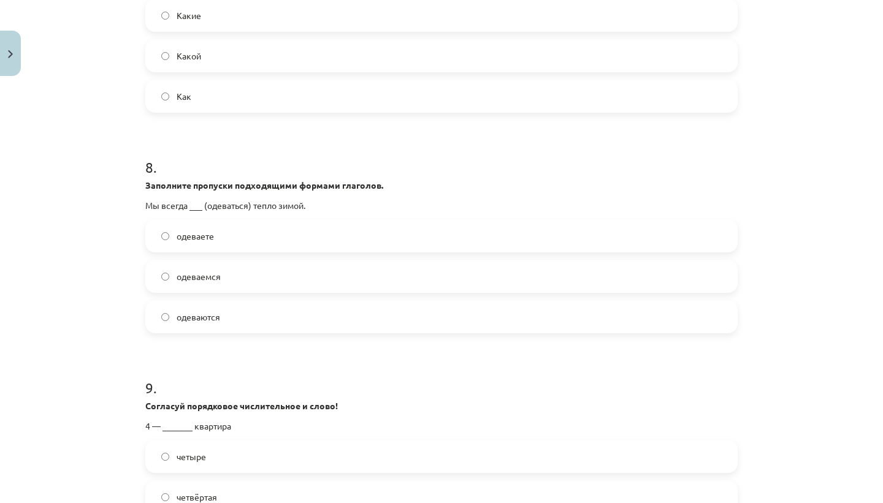
click at [243, 232] on label "одеваете" at bounding box center [441, 236] width 590 height 31
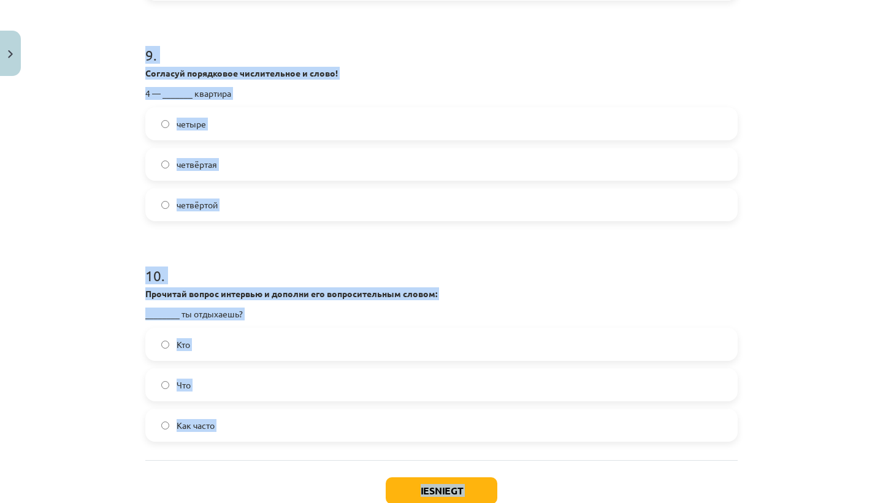
scroll to position [1996, 0]
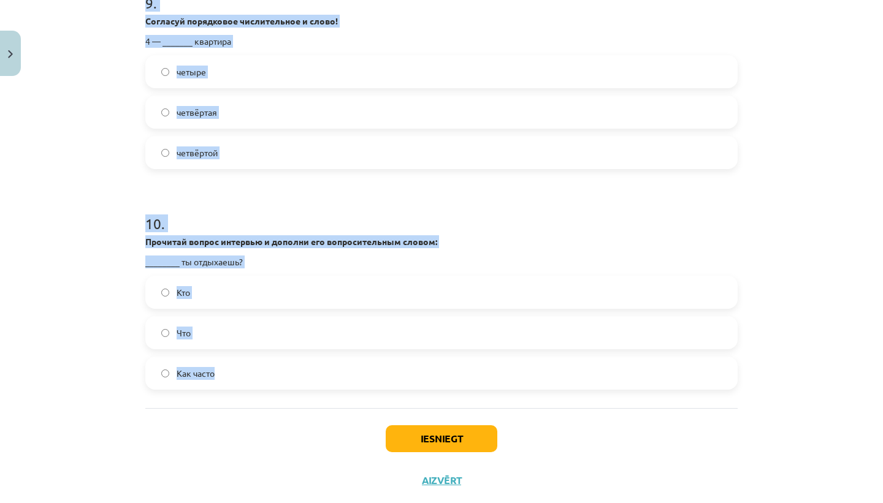
drag, startPoint x: 147, startPoint y: 309, endPoint x: 238, endPoint y: 376, distance: 113.5
copy form "Lor ipsumd sita ___ (consec) adipisci elits. doeiu tempor incid 3 . Utlabo etdo…"
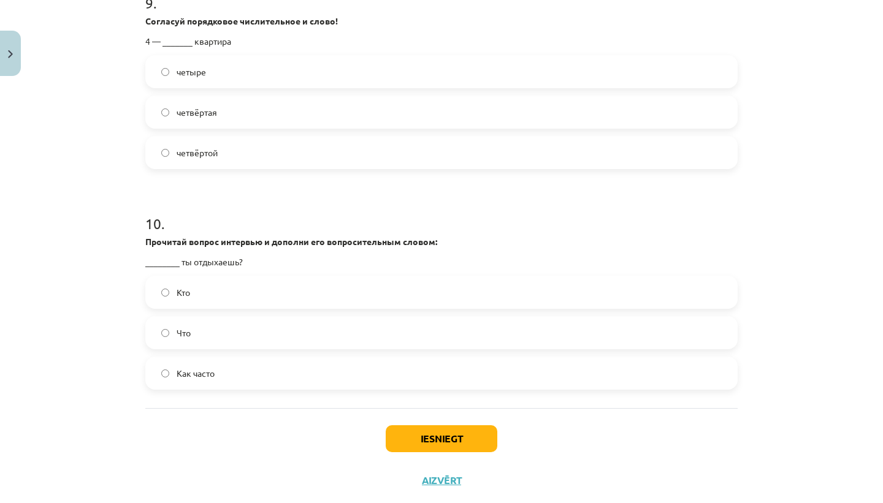
click at [208, 434] on div "Iesniegt Aizvērt" at bounding box center [441, 451] width 592 height 86
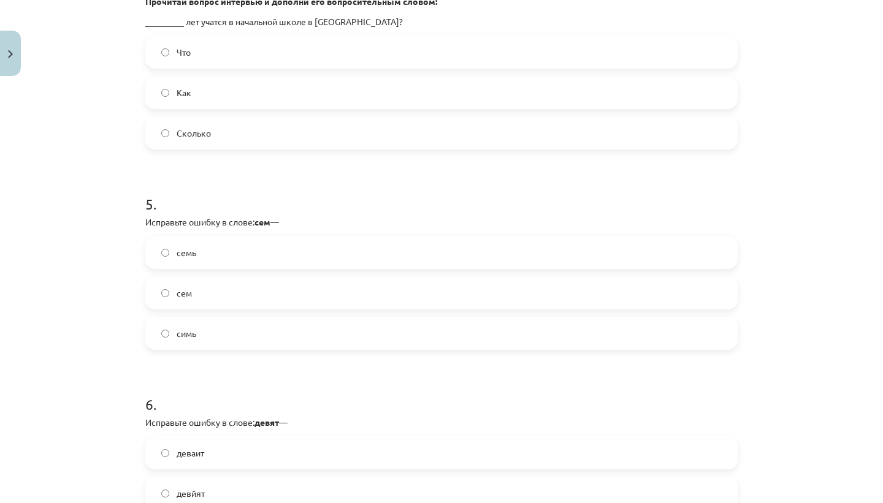
scroll to position [960, 0]
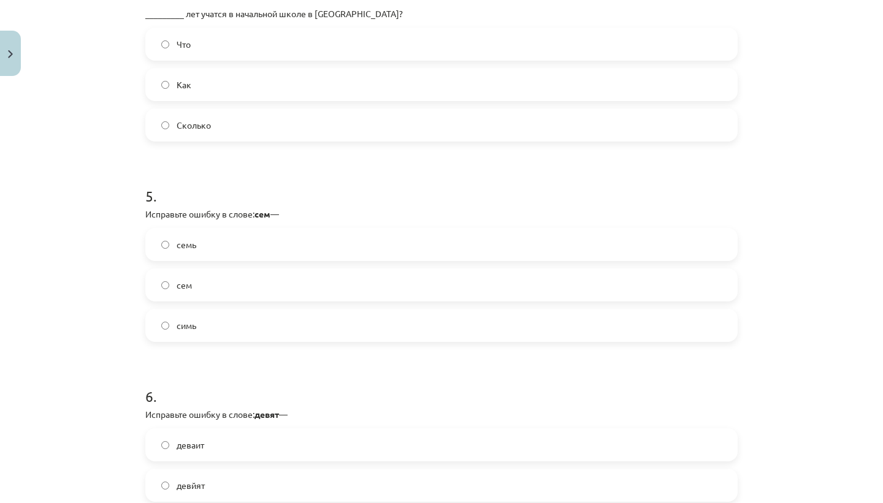
click at [203, 250] on label "семь" at bounding box center [441, 244] width 590 height 31
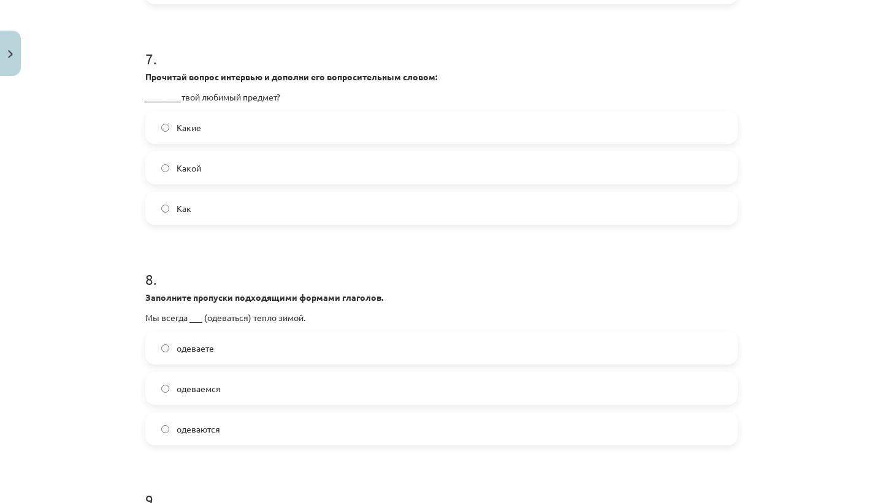
scroll to position [1538, 0]
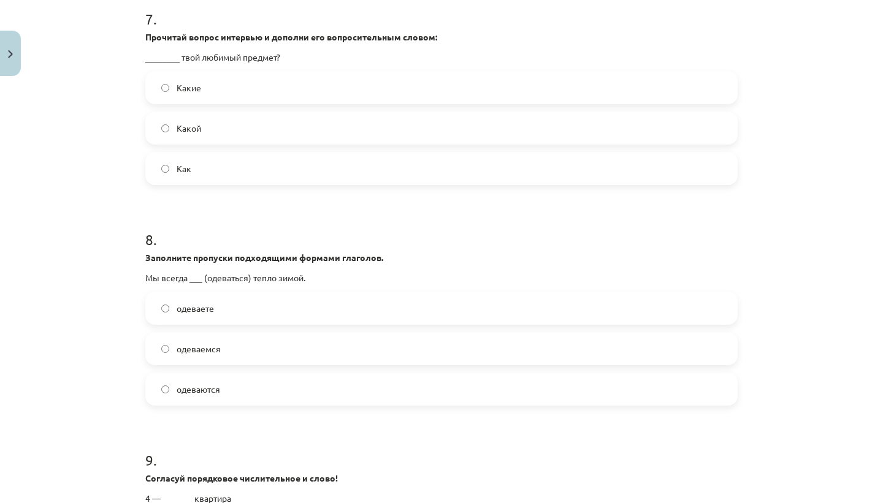
click at [247, 341] on label "одеваемся" at bounding box center [441, 348] width 590 height 31
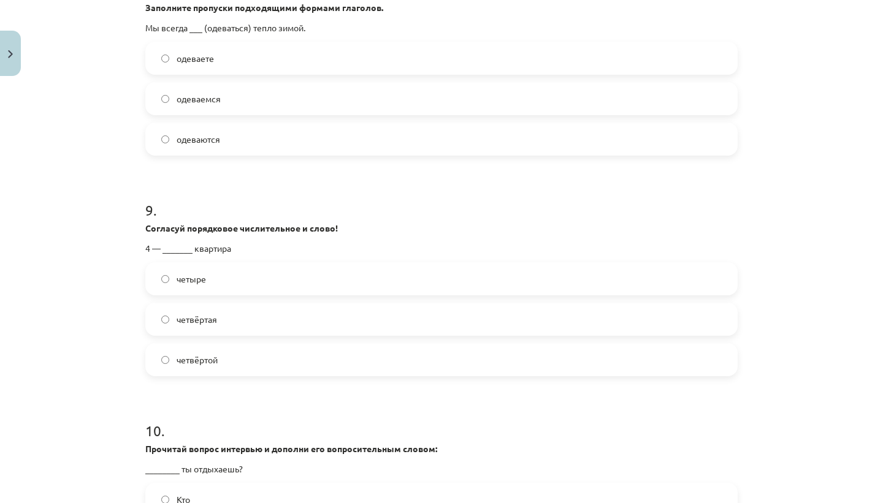
scroll to position [2024, 0]
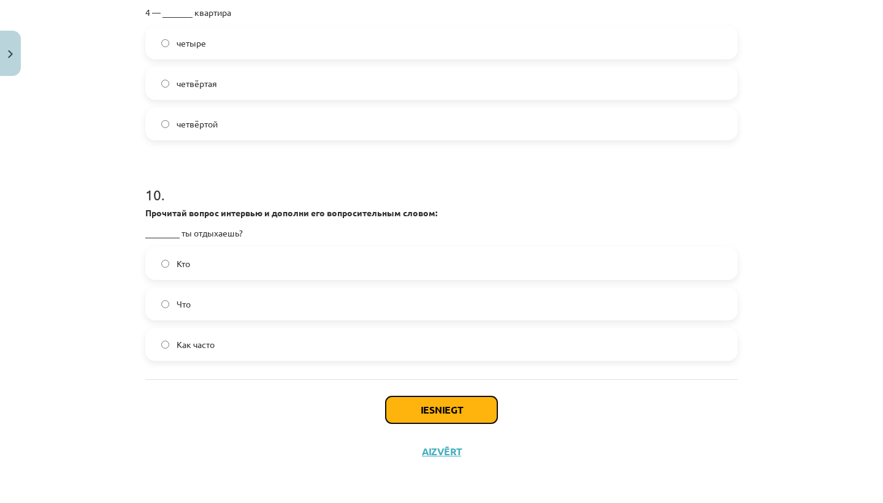
click at [468, 408] on button "Iesniegt" at bounding box center [442, 410] width 112 height 27
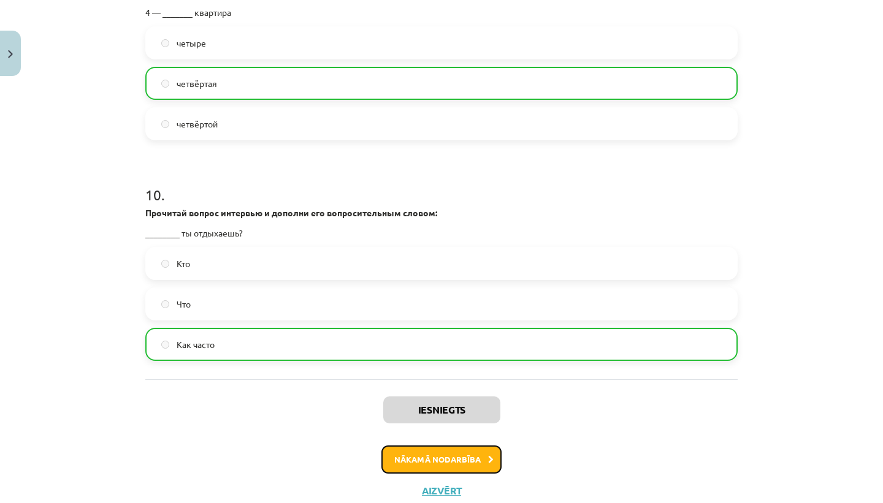
click at [474, 460] on button "Nākamā nodarbība" at bounding box center [441, 460] width 120 height 28
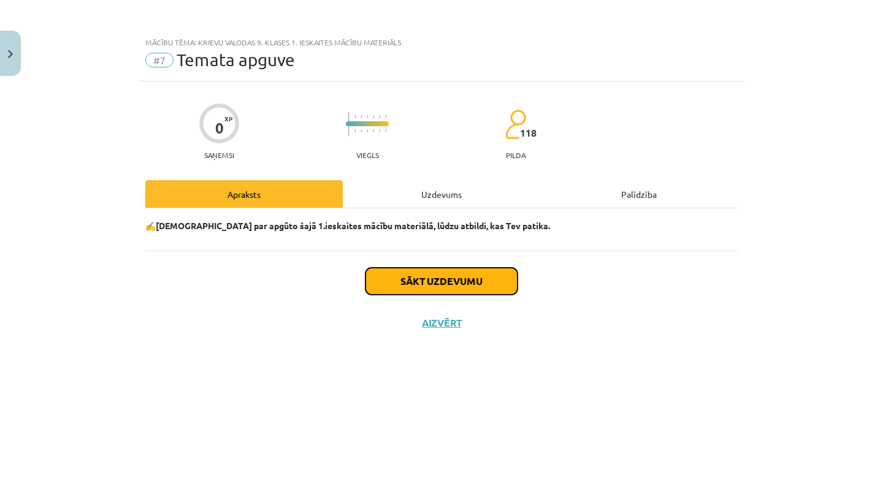
click at [469, 284] on button "Sākt uzdevumu" at bounding box center [441, 281] width 152 height 27
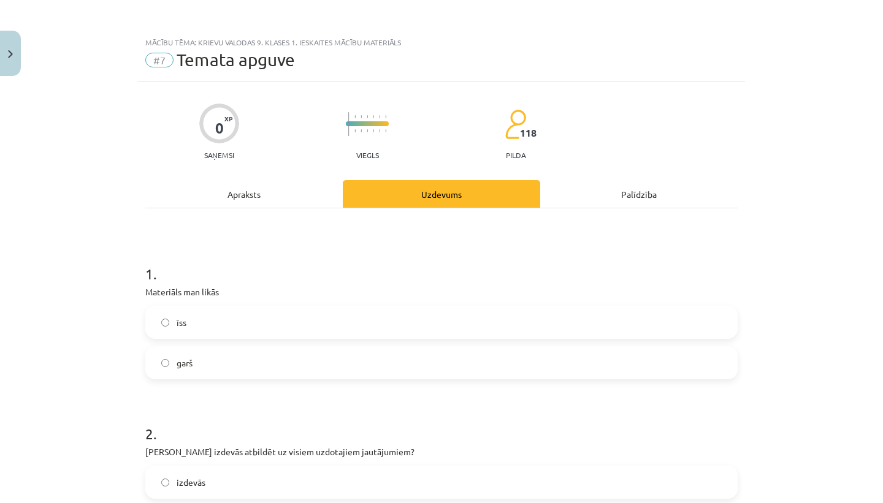
scroll to position [61, 0]
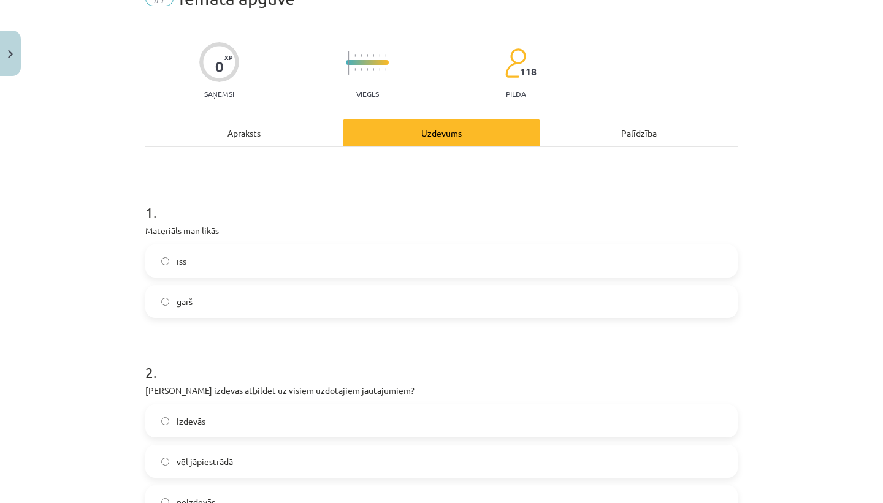
click at [242, 260] on label "īss" at bounding box center [441, 261] width 590 height 31
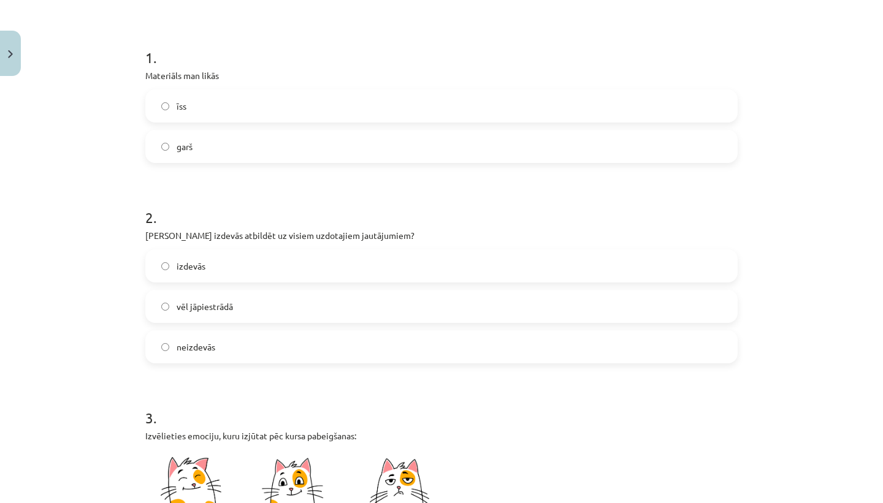
scroll to position [218, 0]
click at [279, 264] on label "izdevās" at bounding box center [441, 264] width 590 height 31
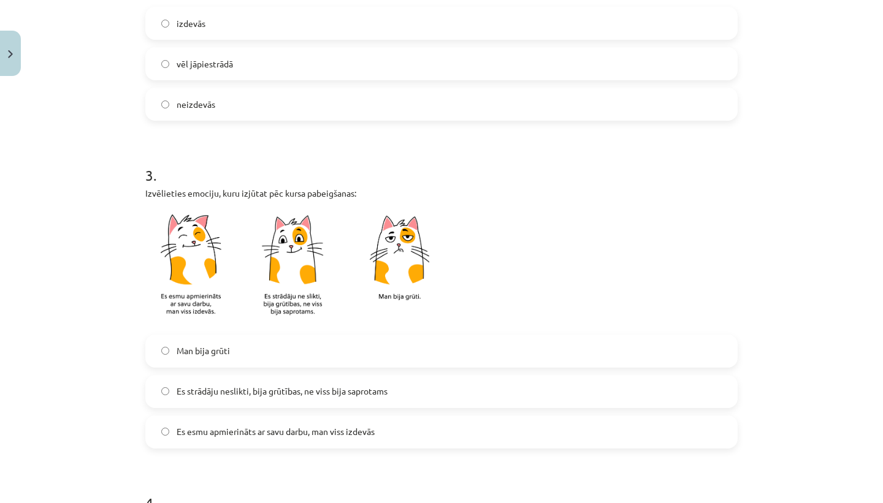
scroll to position [463, 0]
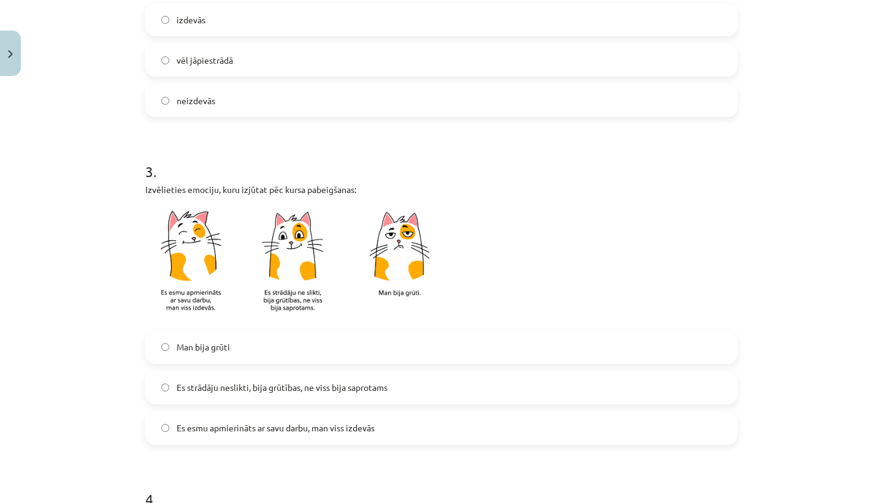
click at [300, 431] on span "Es esmu apmierināts ar savu darbu, man viss izdevās" at bounding box center [276, 428] width 198 height 13
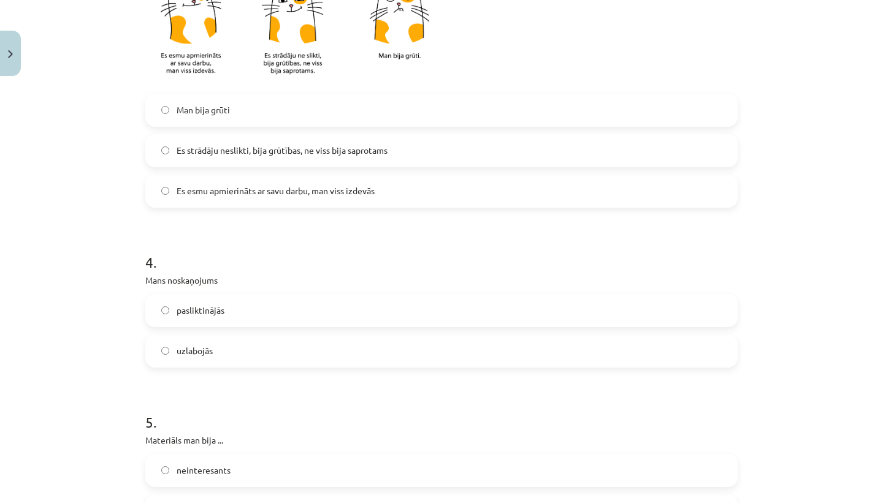
scroll to position [701, 0]
click at [262, 346] on label "uzlabojās" at bounding box center [441, 350] width 590 height 31
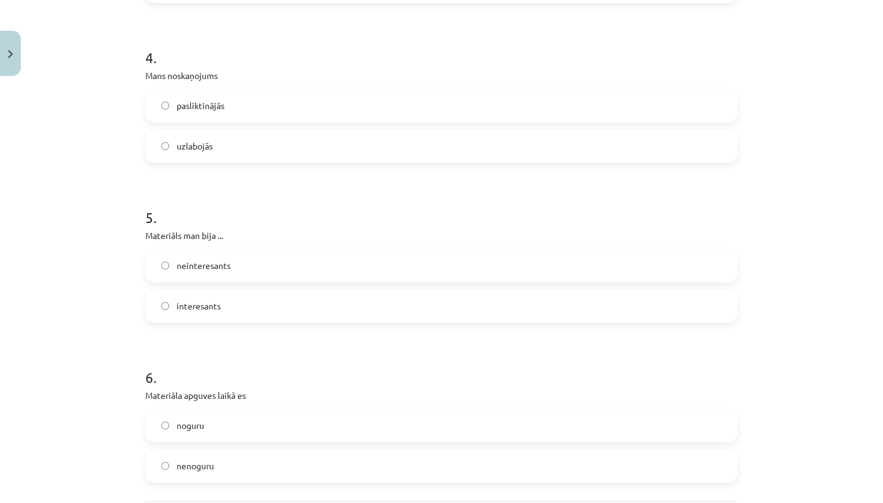
scroll to position [906, 0]
click at [254, 302] on label "interesants" at bounding box center [441, 304] width 590 height 31
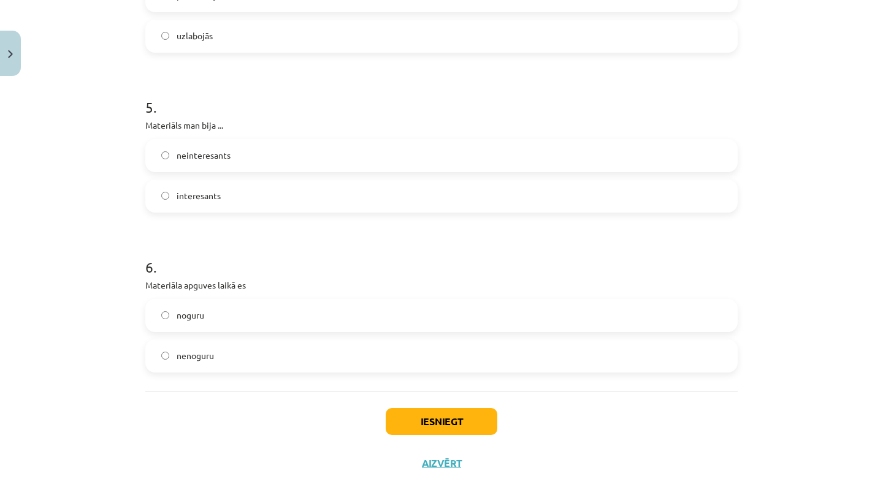
scroll to position [1027, 0]
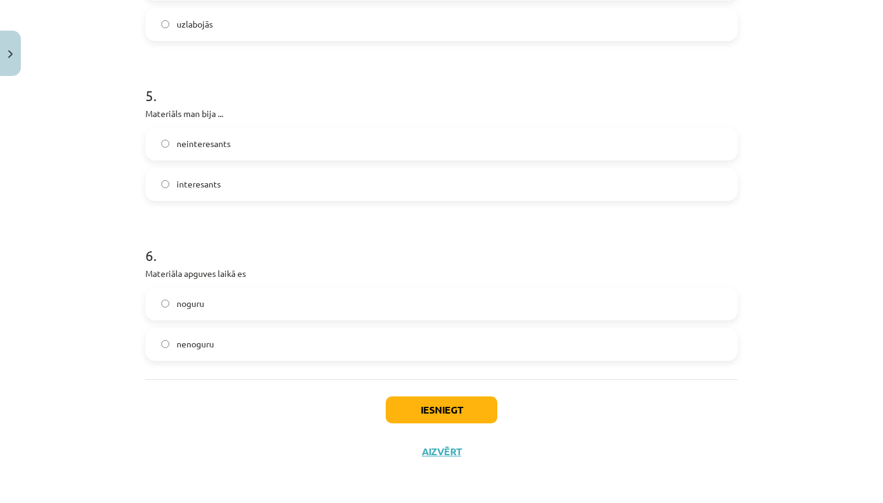
click at [246, 332] on label "nenoguru" at bounding box center [441, 344] width 590 height 31
click at [476, 397] on button "Iesniegt" at bounding box center [442, 410] width 112 height 27
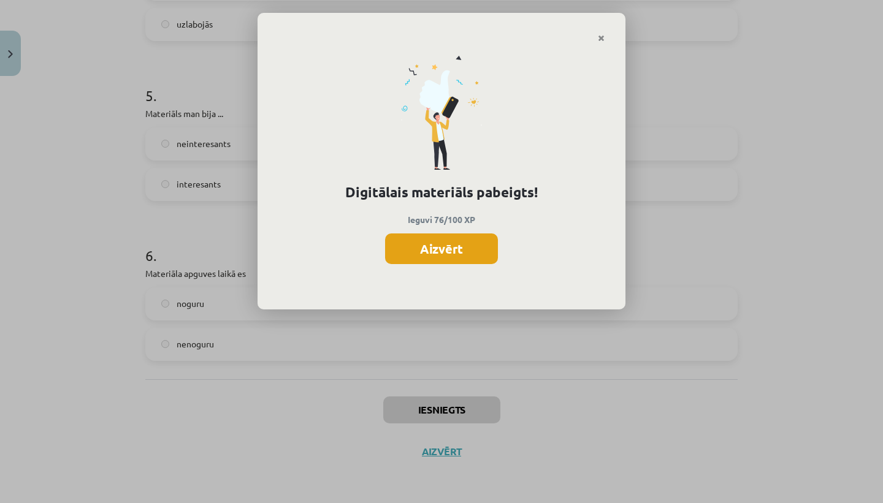
click at [433, 249] on button "Aizvērt" at bounding box center [441, 249] width 113 height 31
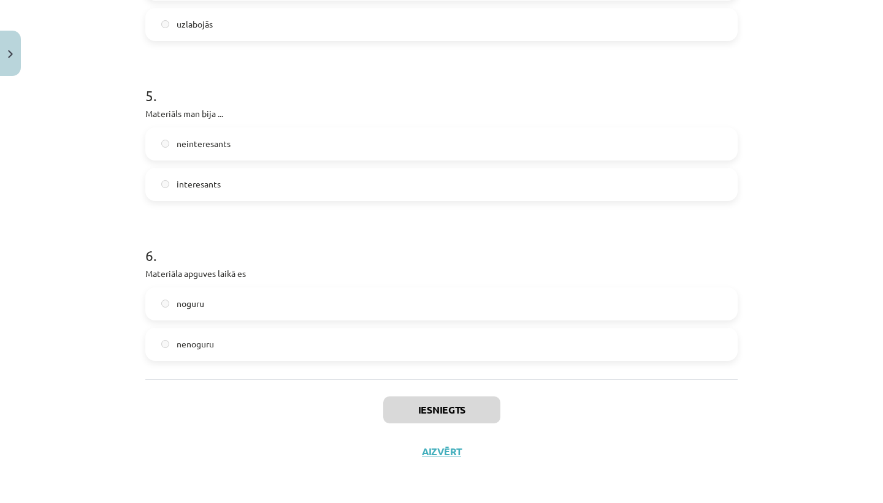
click at [450, 462] on div "Iesniegts Aizvērt" at bounding box center [441, 422] width 592 height 86
click at [450, 452] on button "Aizvērt" at bounding box center [441, 452] width 47 height 12
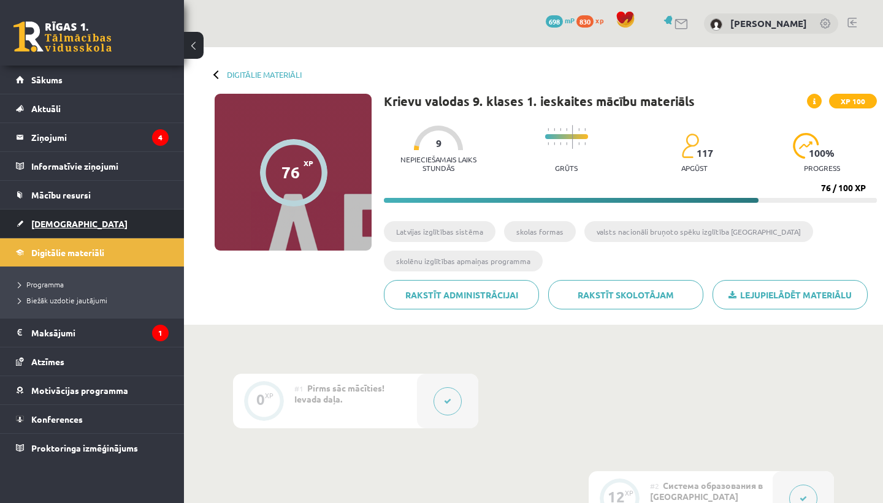
click at [88, 222] on link "[DEMOGRAPHIC_DATA]" at bounding box center [92, 224] width 153 height 28
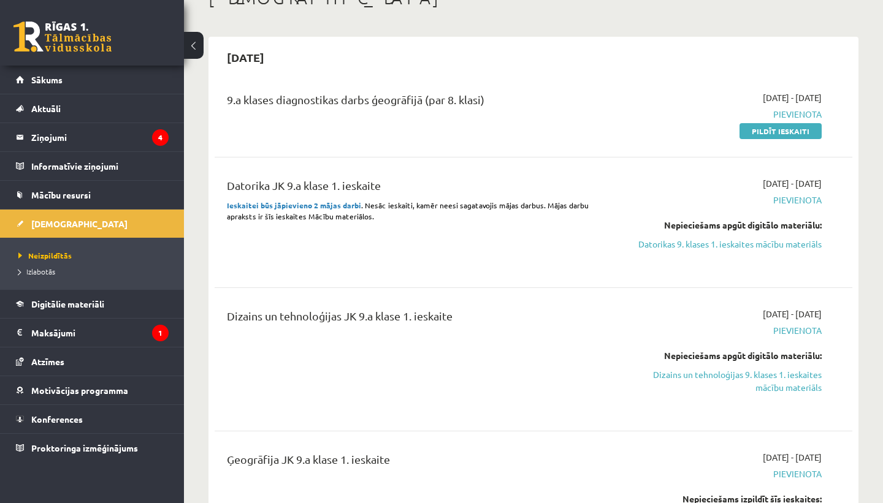
scroll to position [83, 0]
